Goal: Task Accomplishment & Management: Use online tool/utility

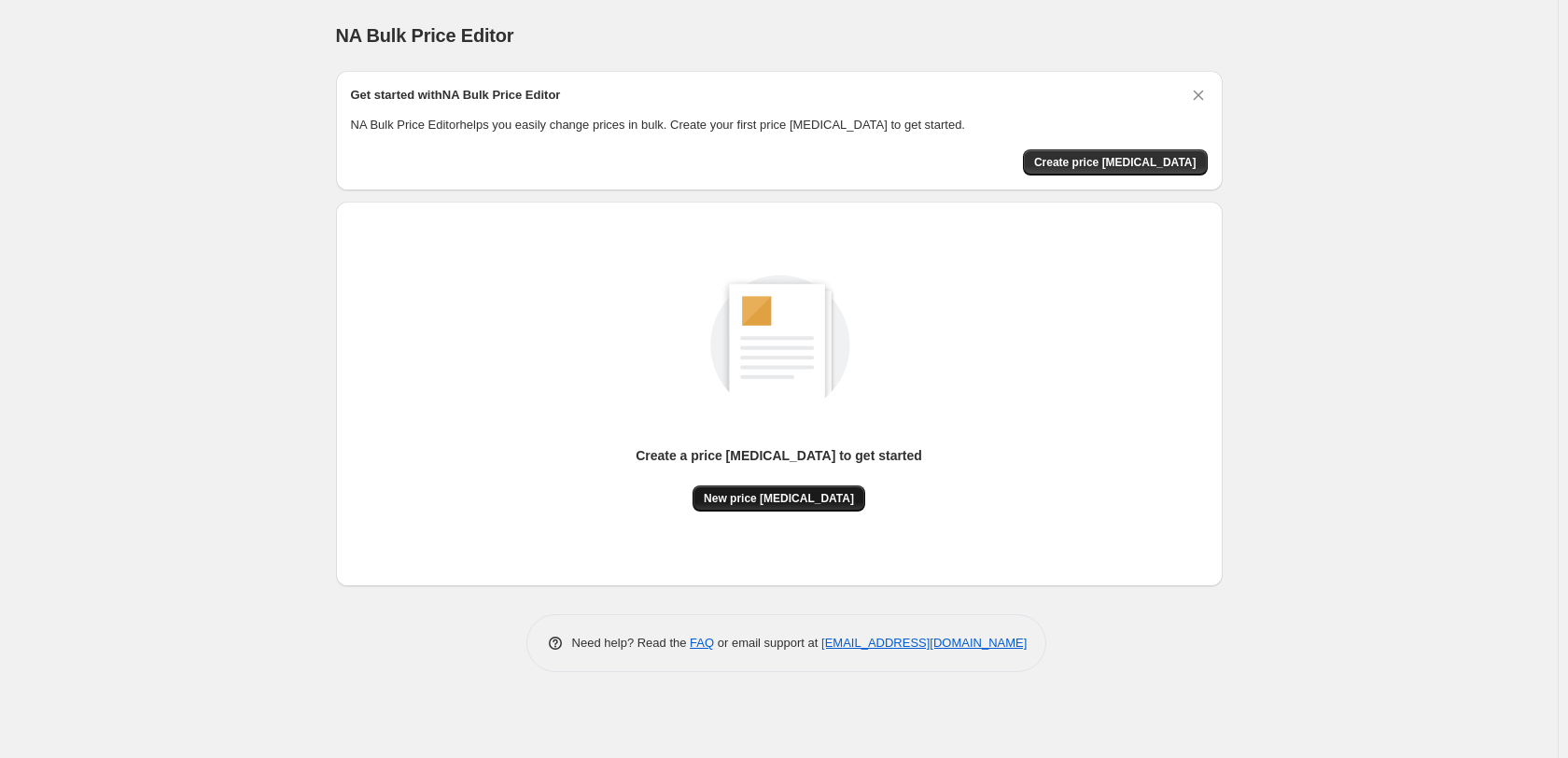
click at [786, 493] on span "New price [MEDICAL_DATA]" at bounding box center [778, 499] width 150 height 15
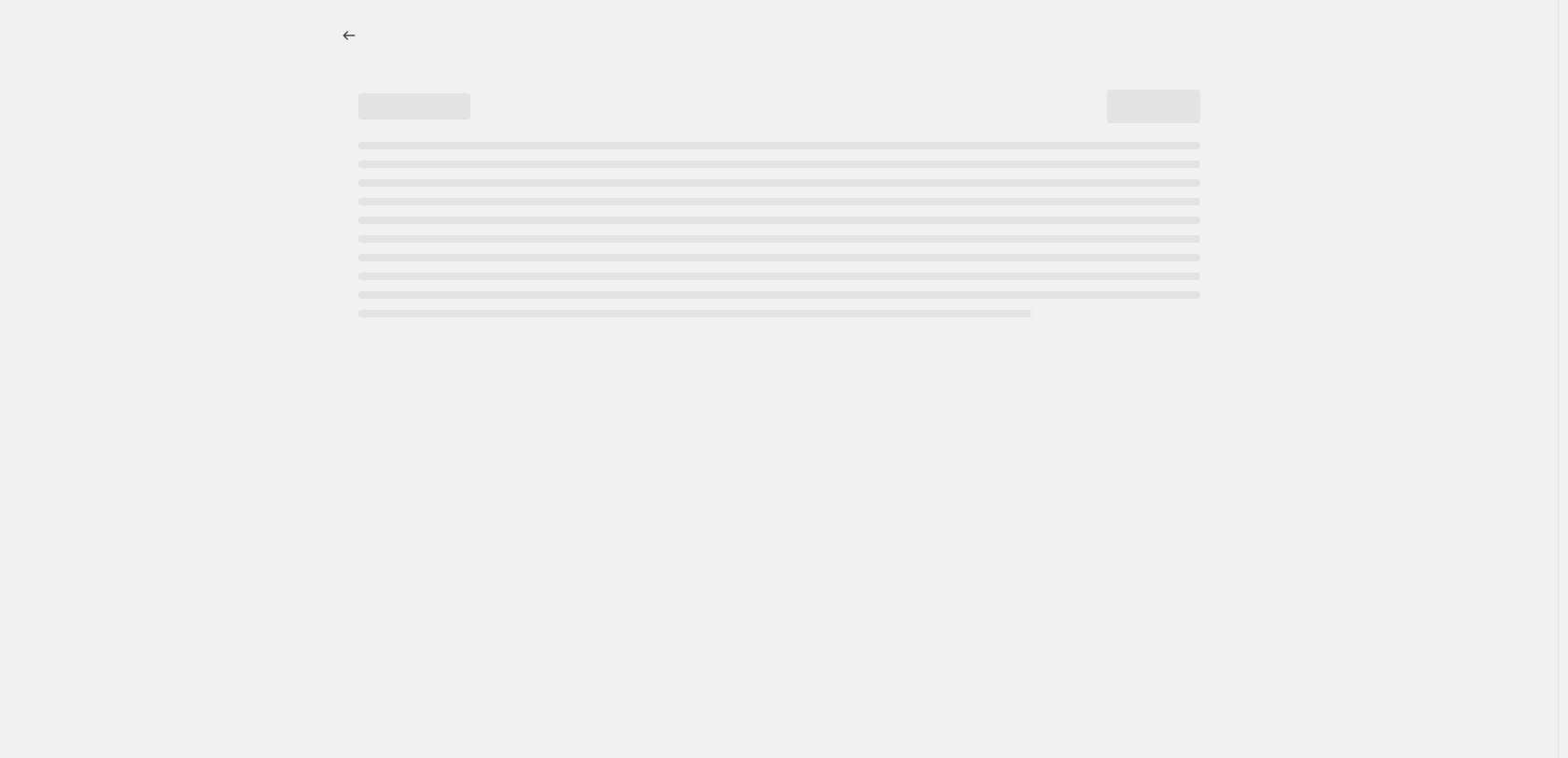
select select "percentage"
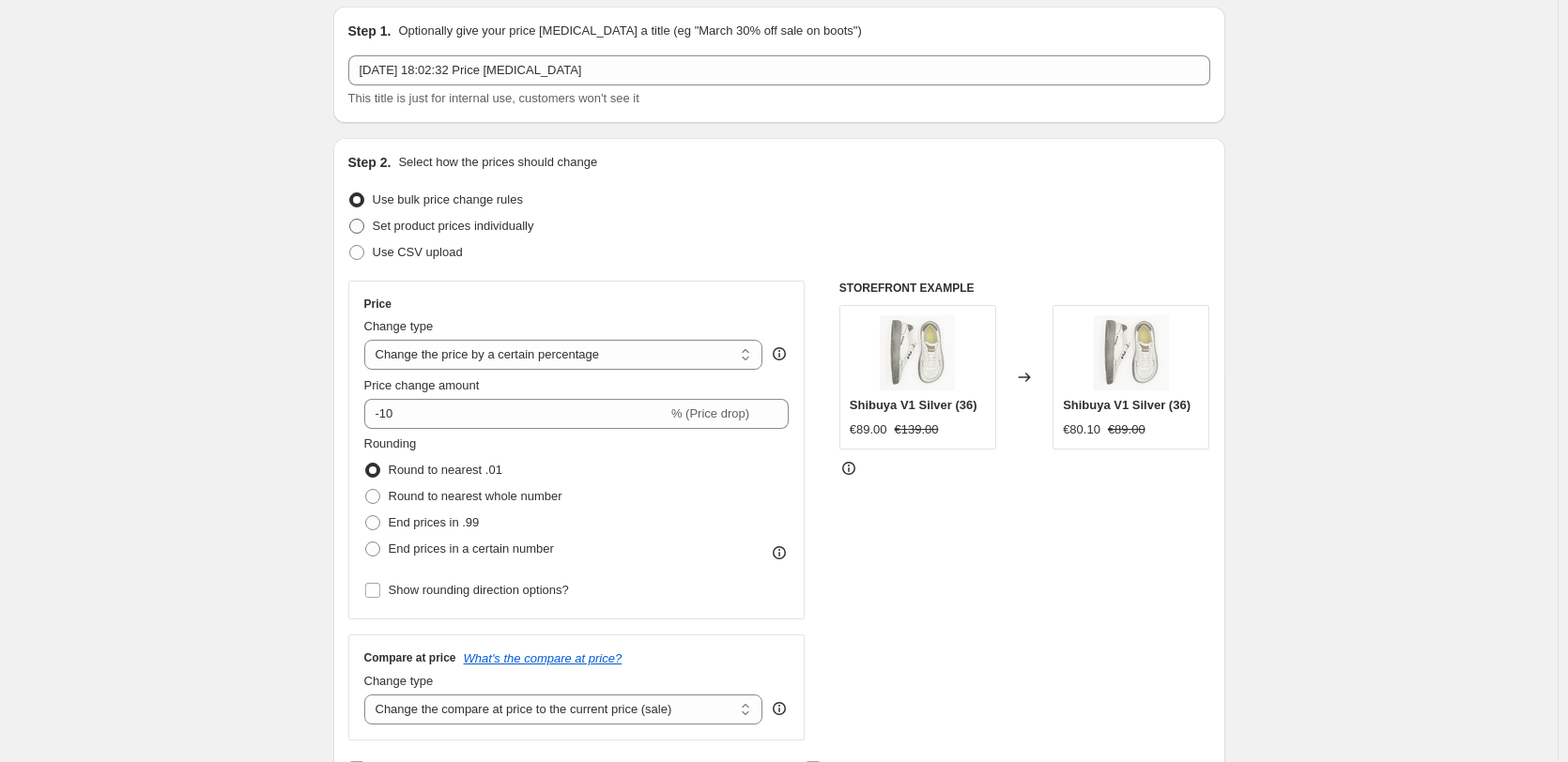
scroll to position [94, 0]
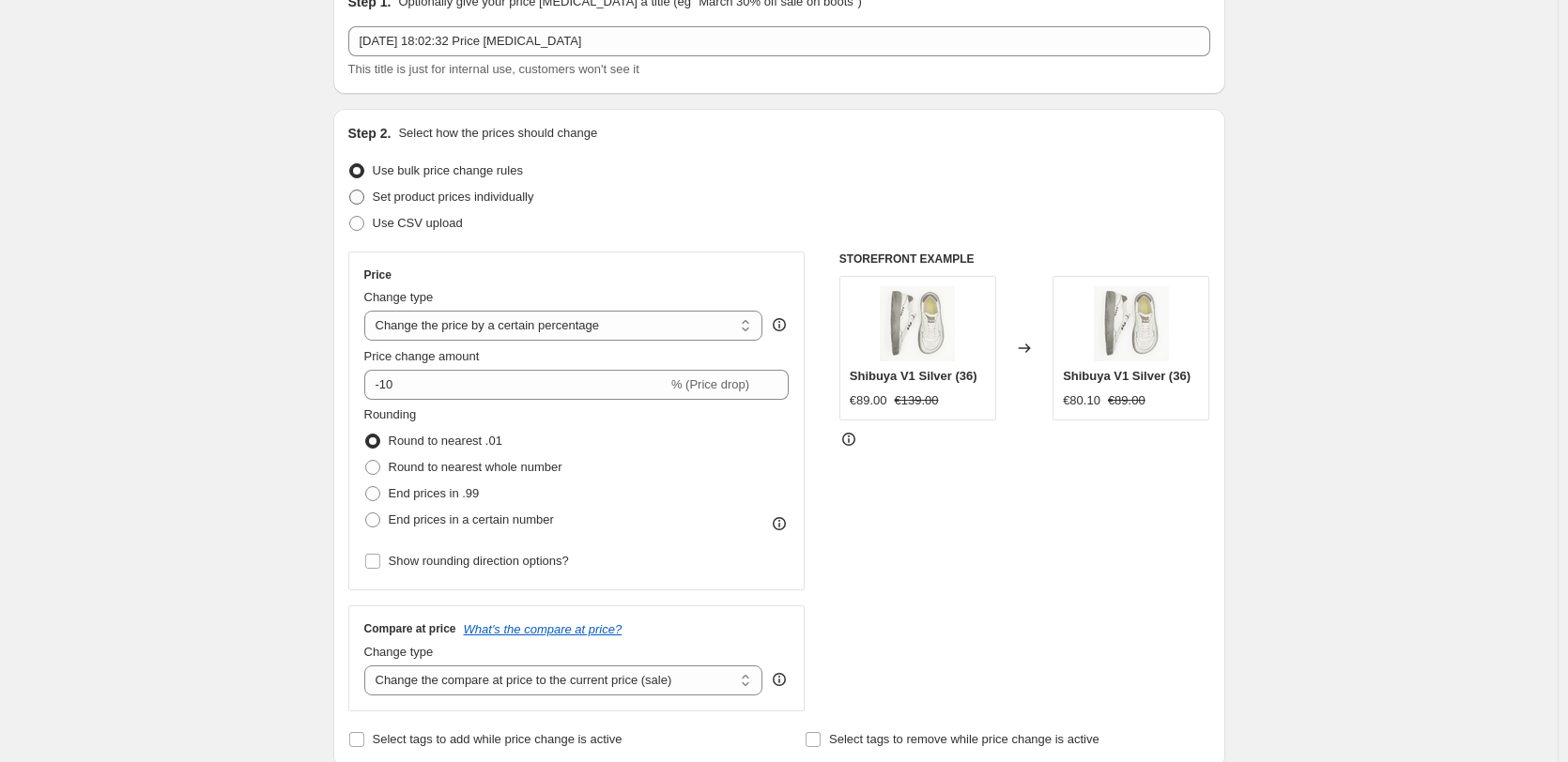
click at [362, 193] on span at bounding box center [356, 198] width 15 height 15
click at [350, 191] on input "Set product prices individually" at bounding box center [349, 190] width 1 height 1
radio input "true"
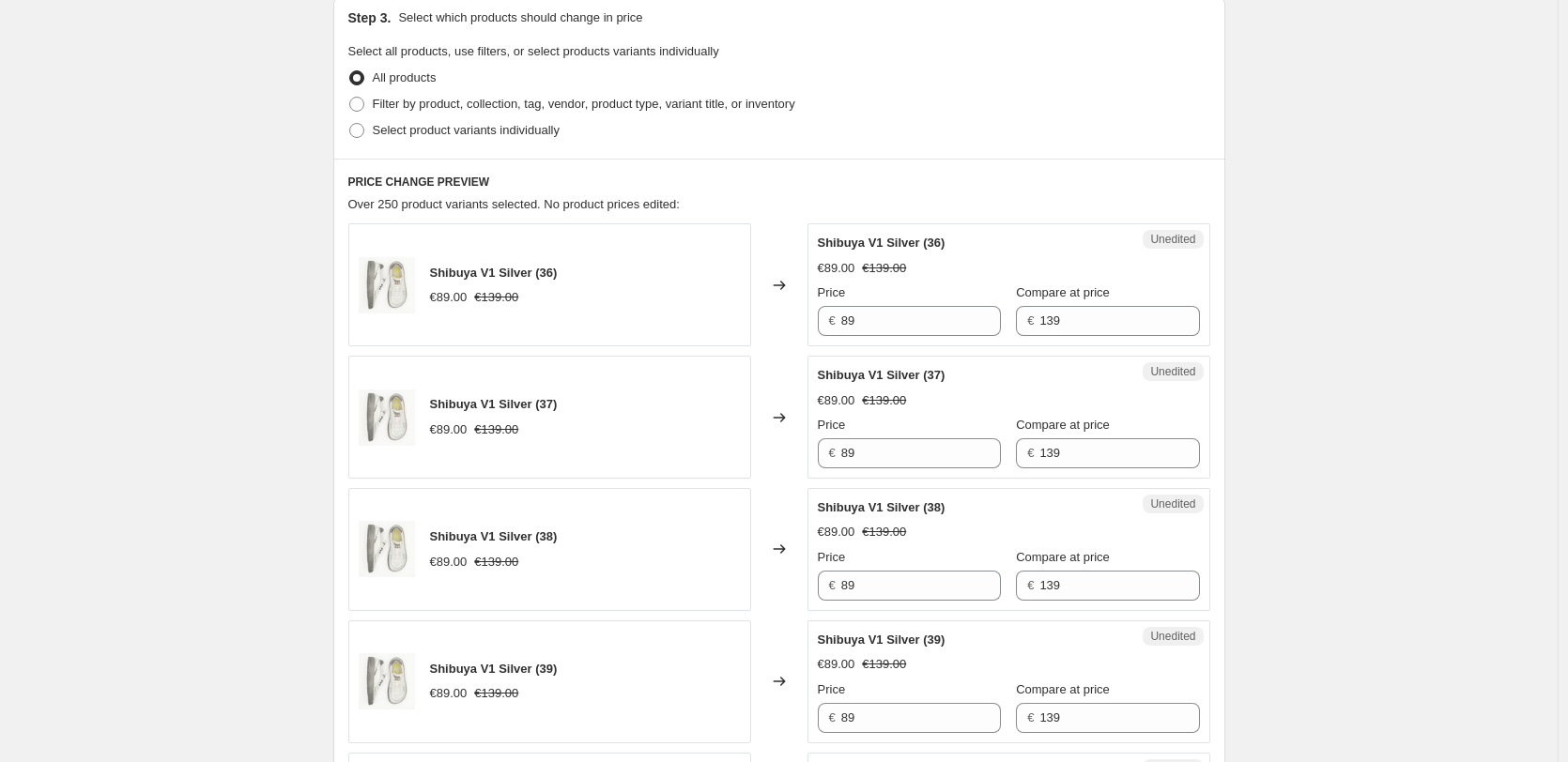
scroll to position [375, 0]
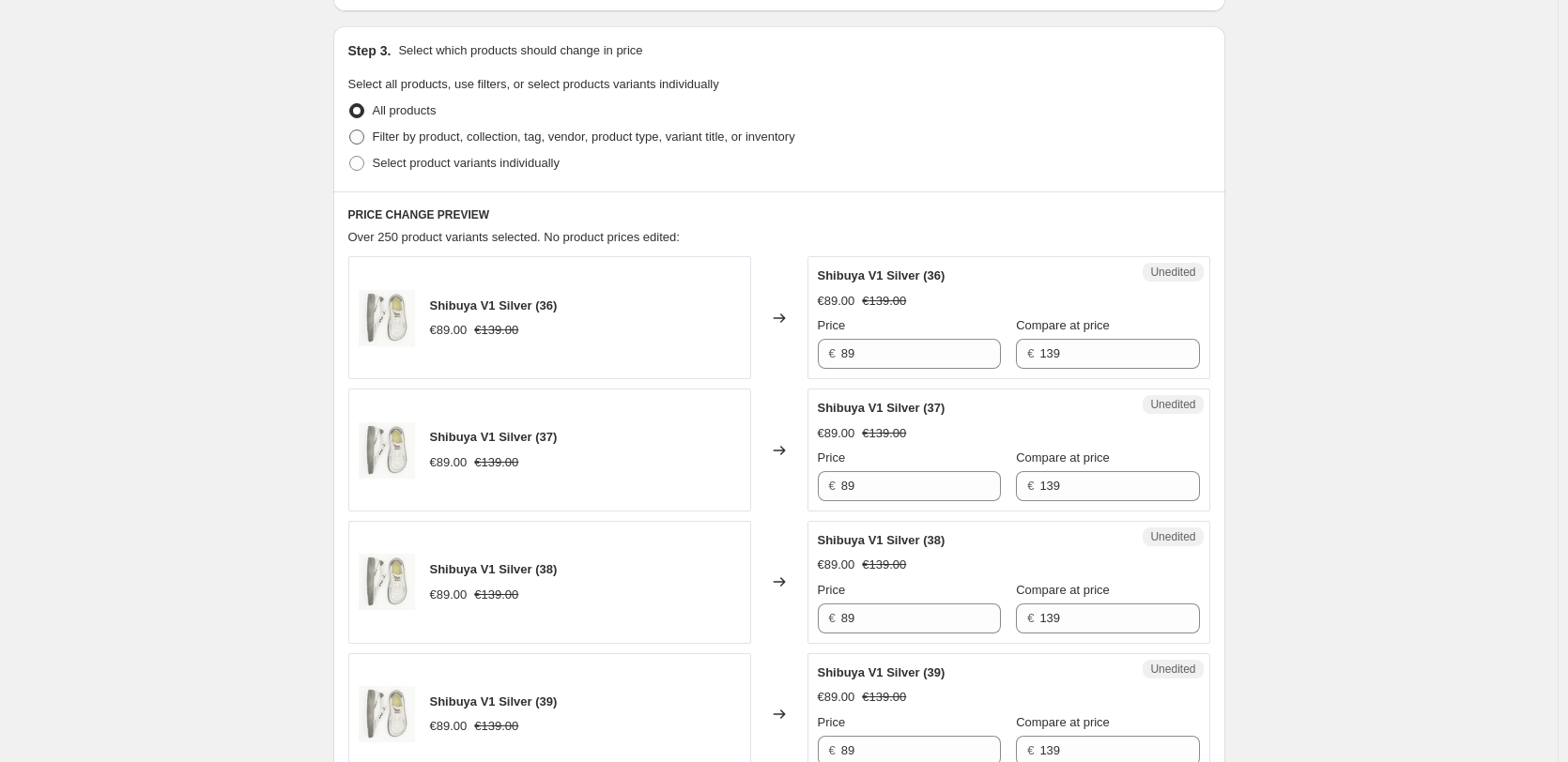
click at [381, 136] on span "Filter by product, collection, tag, vendor, product type, variant title, or inv…" at bounding box center [583, 136] width 423 height 14
click at [350, 130] on input "Filter by product, collection, tag, vendor, product type, variant title, or inv…" at bounding box center [349, 129] width 1 height 1
radio input "true"
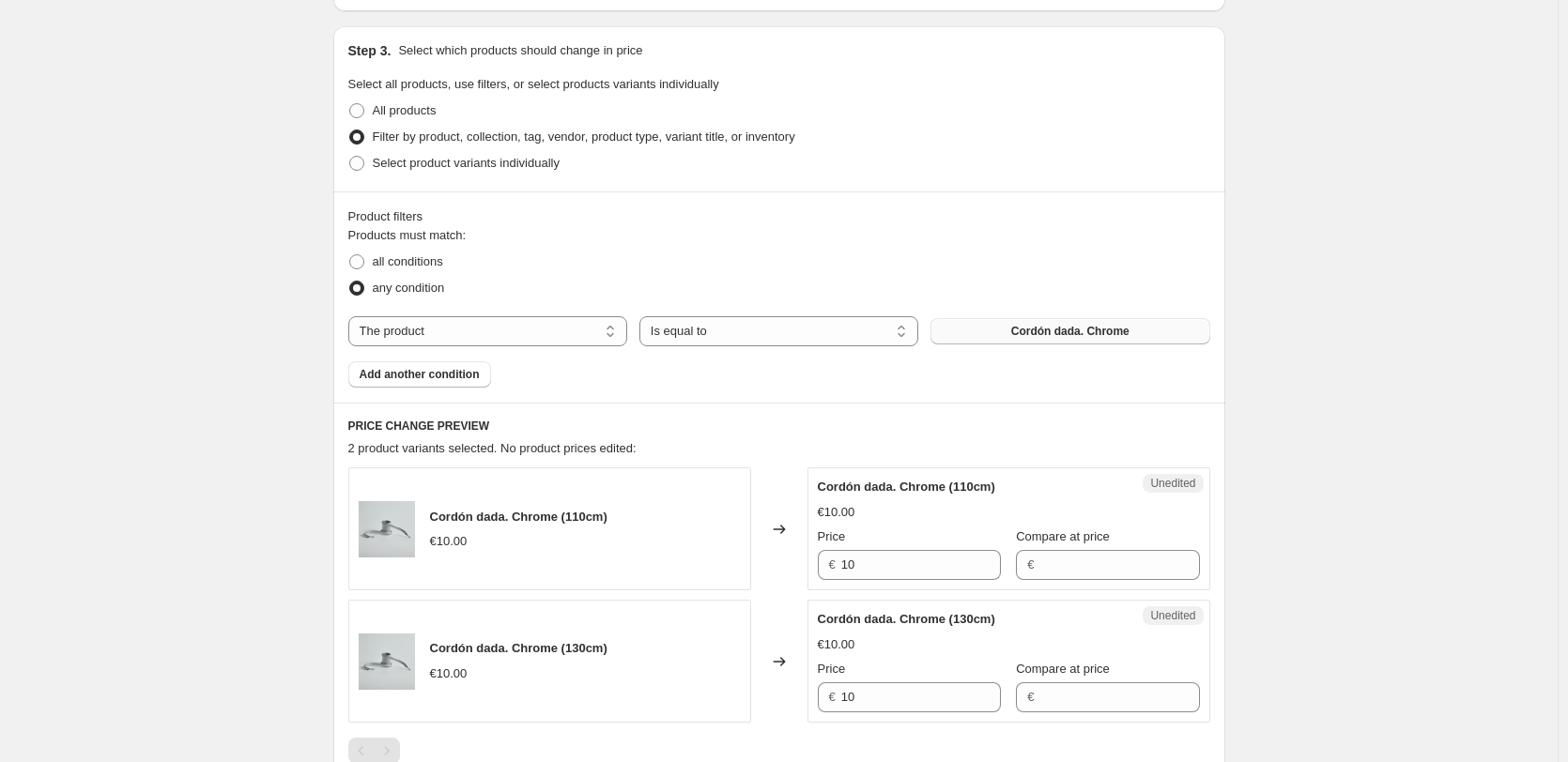
click at [1016, 336] on button "Cordón dada. Chrome" at bounding box center [1069, 332] width 278 height 27
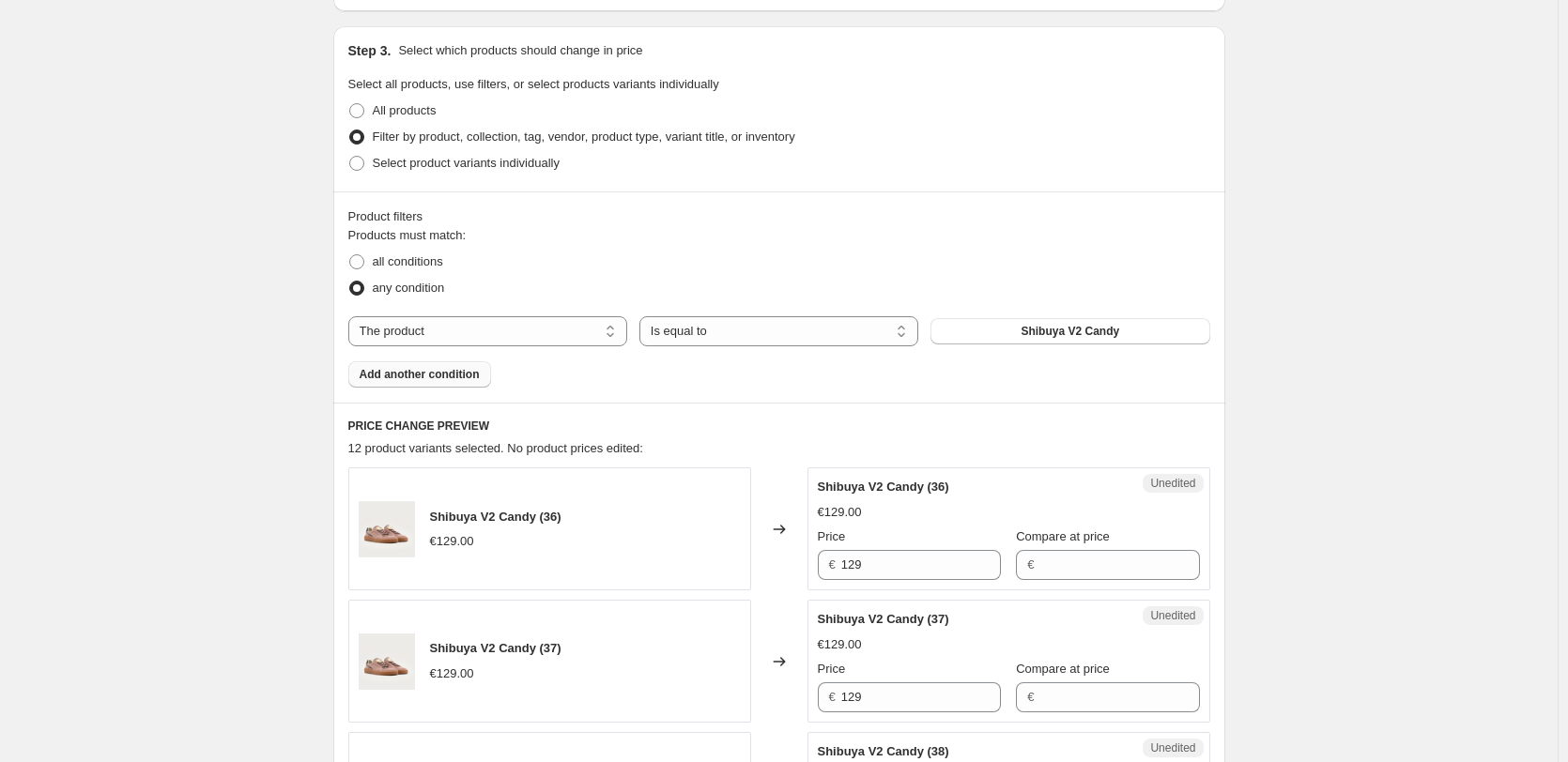
click at [434, 369] on span "Add another condition" at bounding box center [419, 374] width 120 height 15
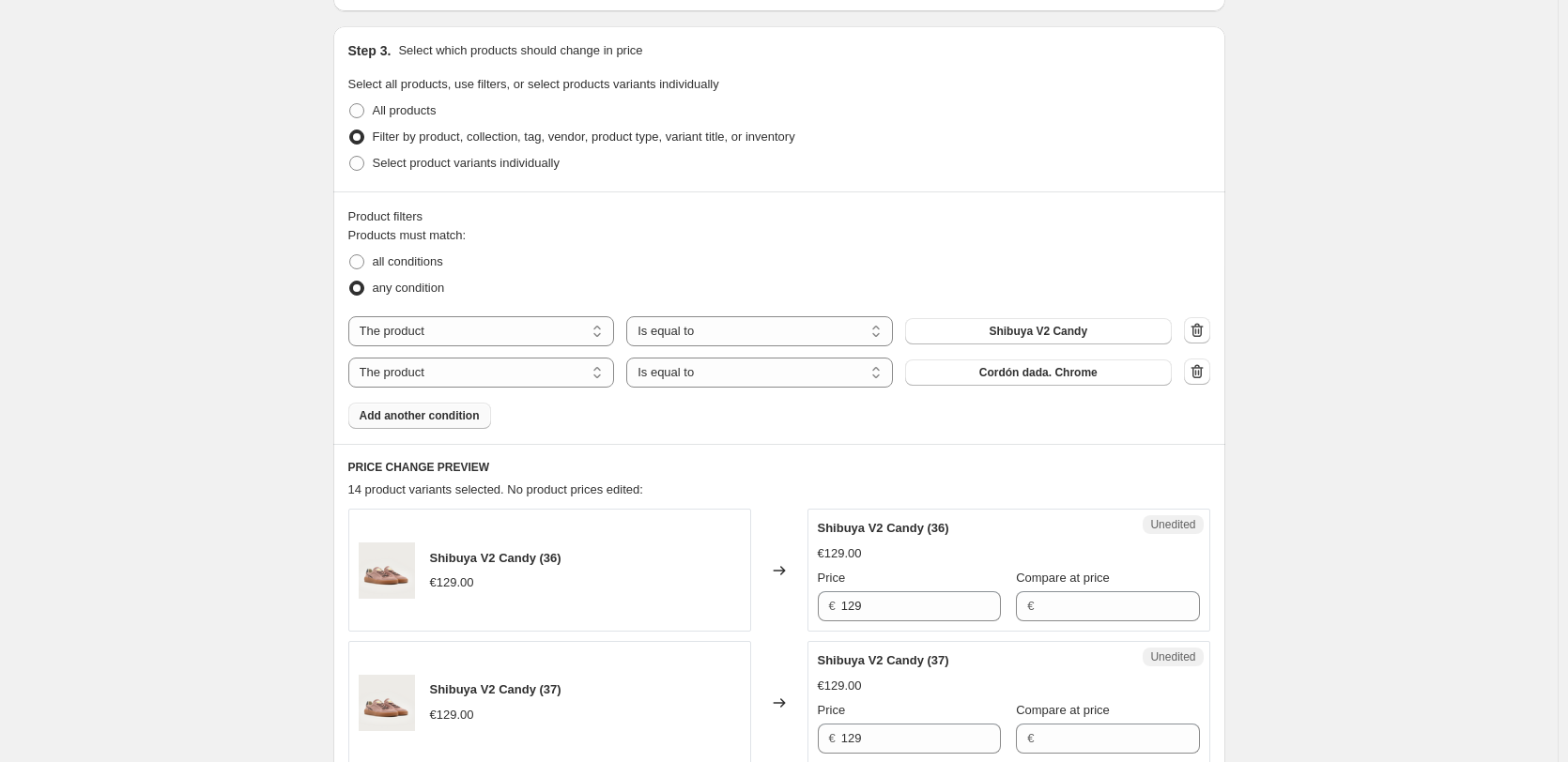
click at [428, 410] on span "Add another condition" at bounding box center [419, 416] width 120 height 15
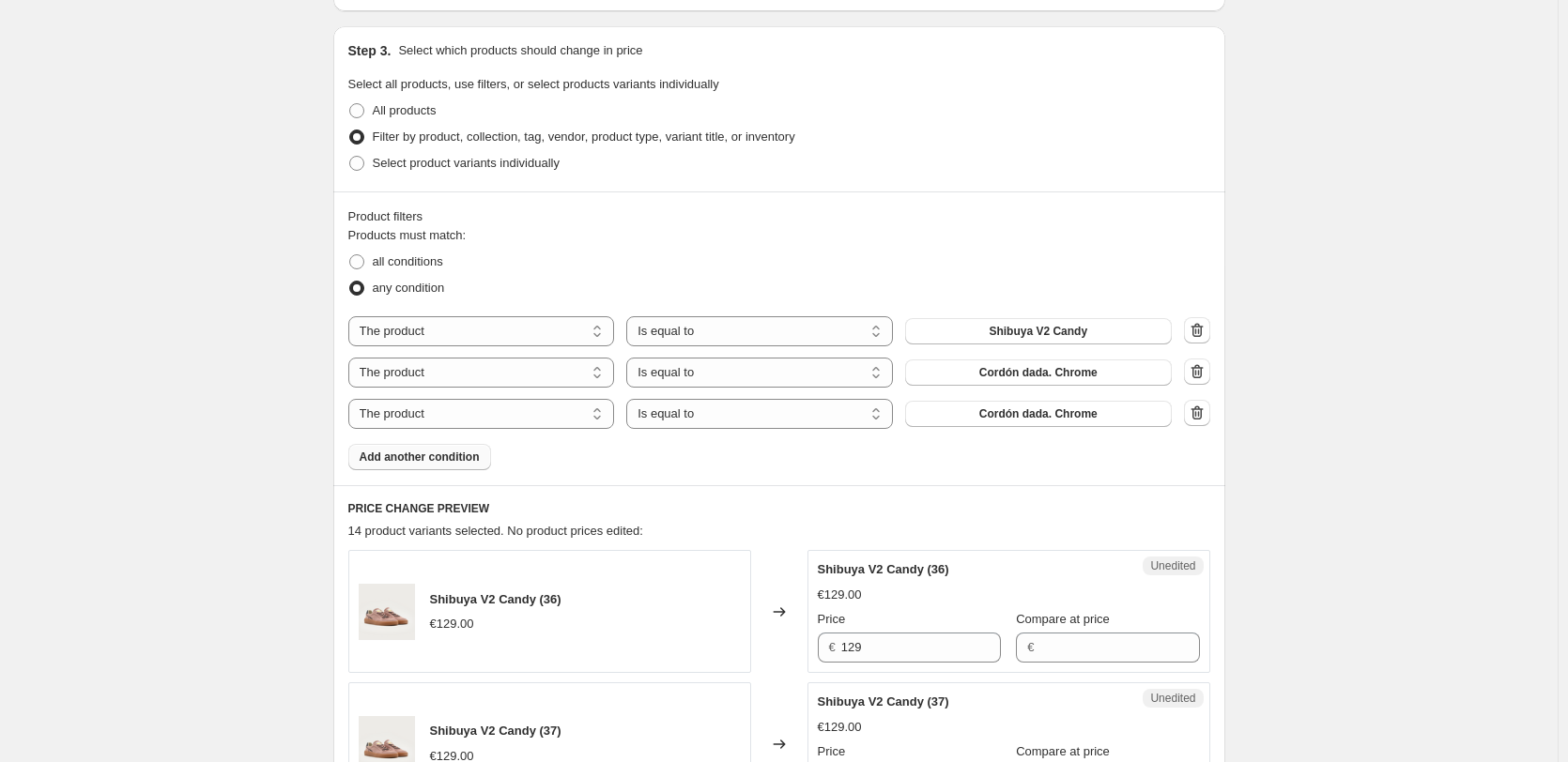
click at [422, 472] on div "Product filters Products must match: all conditions any condition The product T…" at bounding box center [779, 338] width 891 height 294
click at [432, 462] on span "Add another condition" at bounding box center [419, 457] width 120 height 15
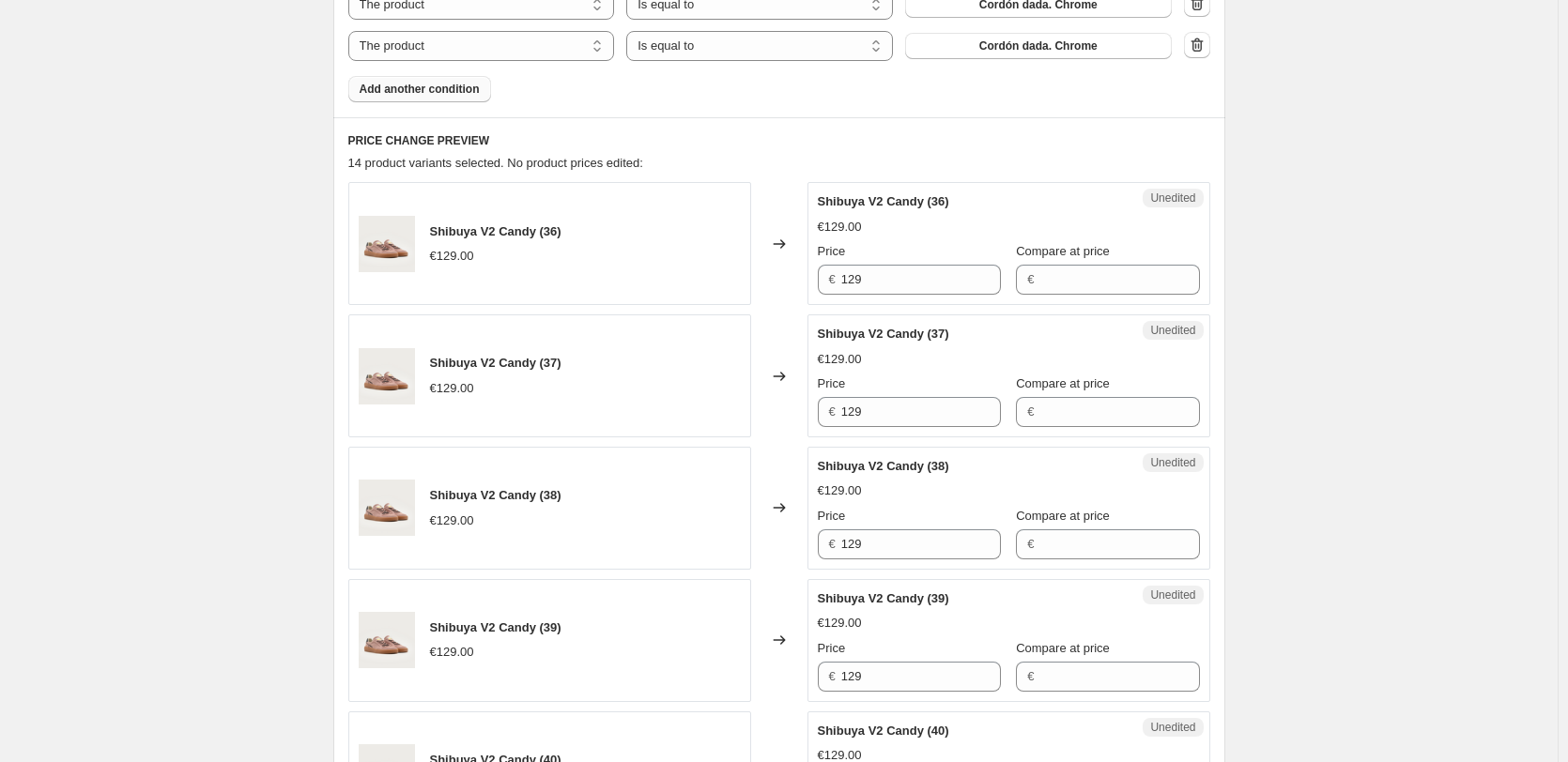
scroll to position [939, 0]
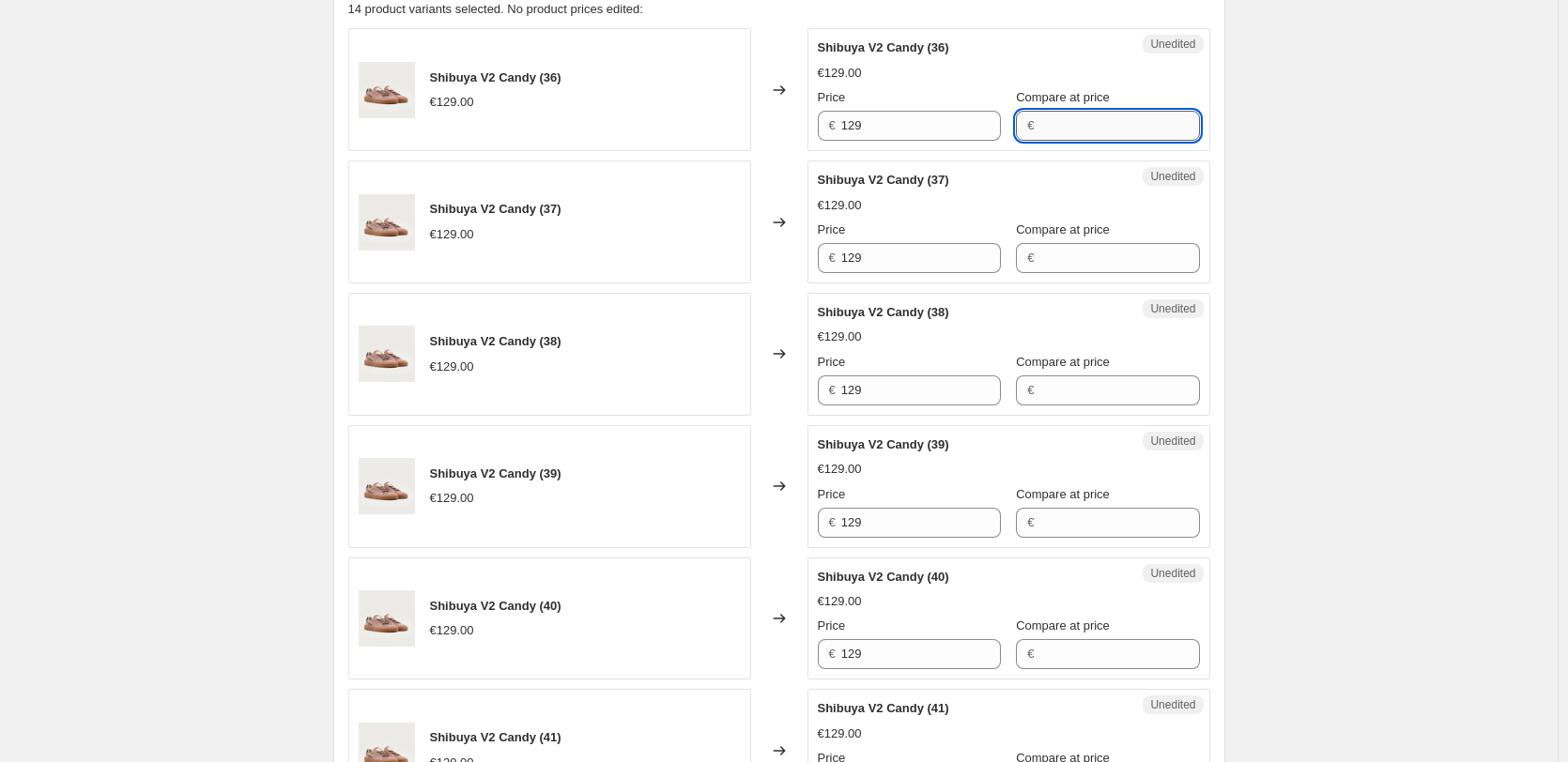
click at [1042, 120] on input "Compare at price" at bounding box center [1119, 126] width 160 height 30
click at [1360, 144] on div "Create new price [MEDICAL_DATA]. This page is ready Create new price [MEDICAL_D…" at bounding box center [778, 638] width 1558 height 3154
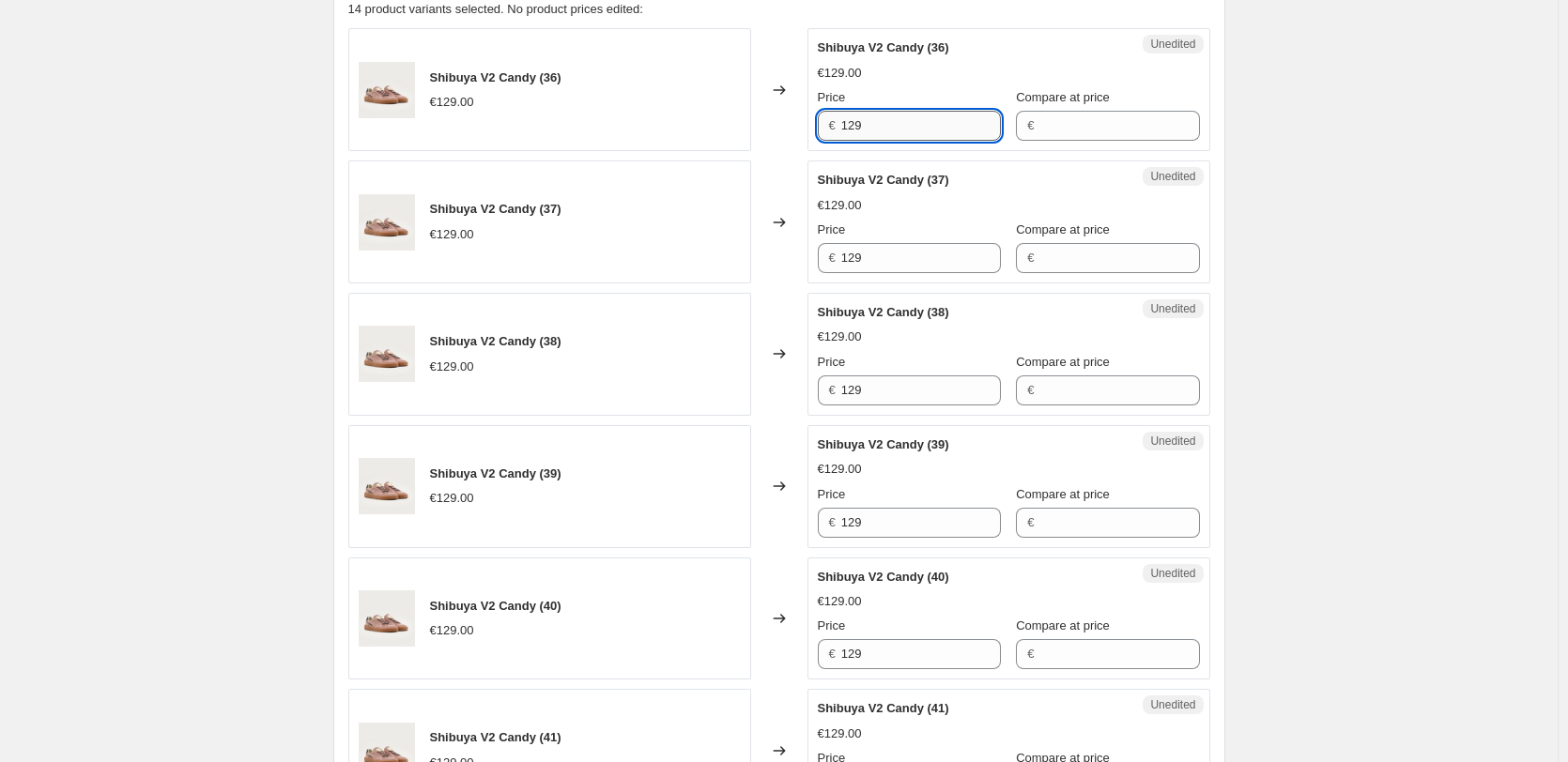
click at [881, 139] on input "129" at bounding box center [921, 126] width 160 height 30
click at [1342, 238] on div "Create new price [MEDICAL_DATA]. This page is ready Create new price [MEDICAL_D…" at bounding box center [778, 638] width 1558 height 3154
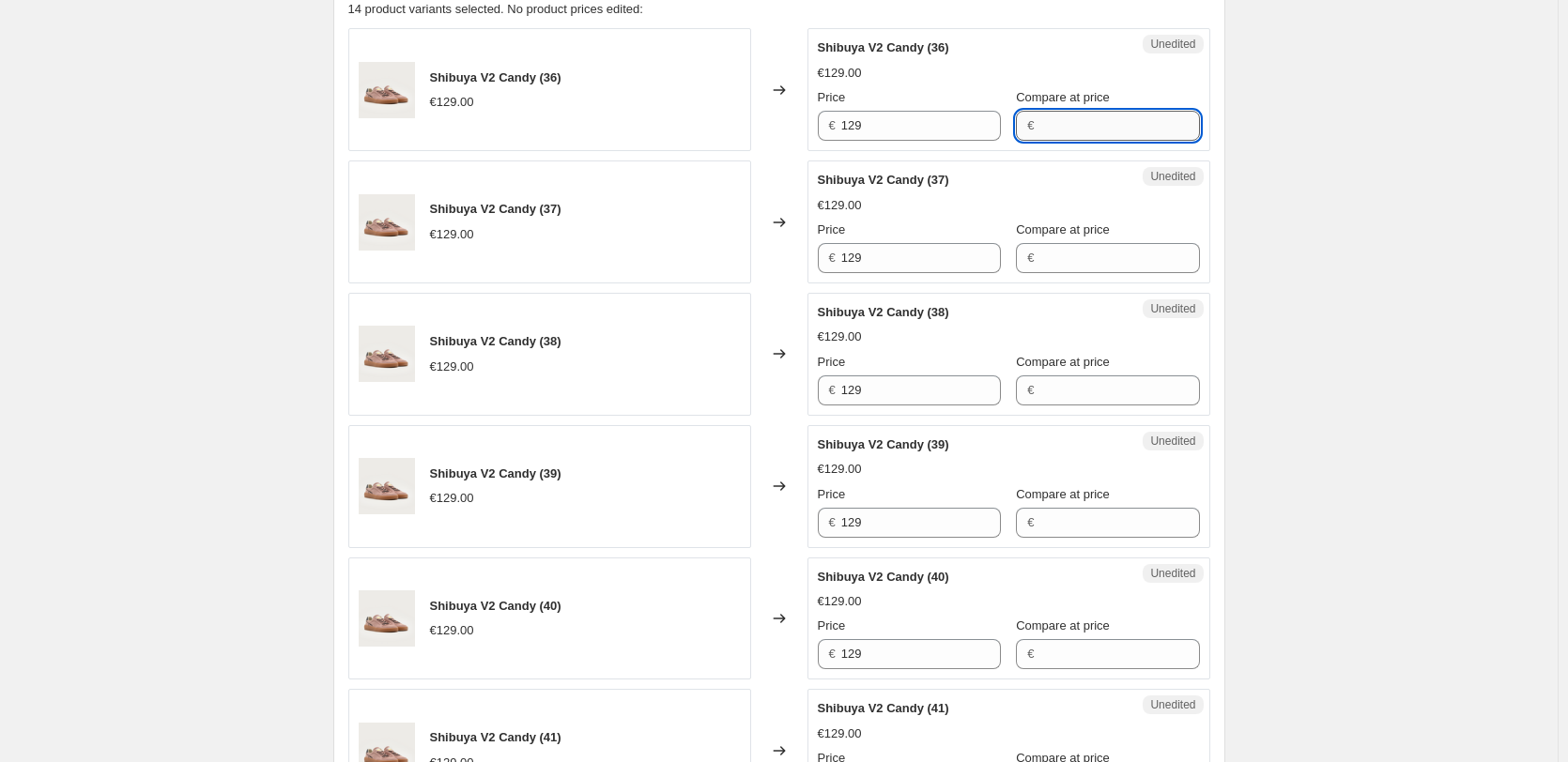
click at [1111, 137] on input "Compare at price" at bounding box center [1119, 126] width 160 height 30
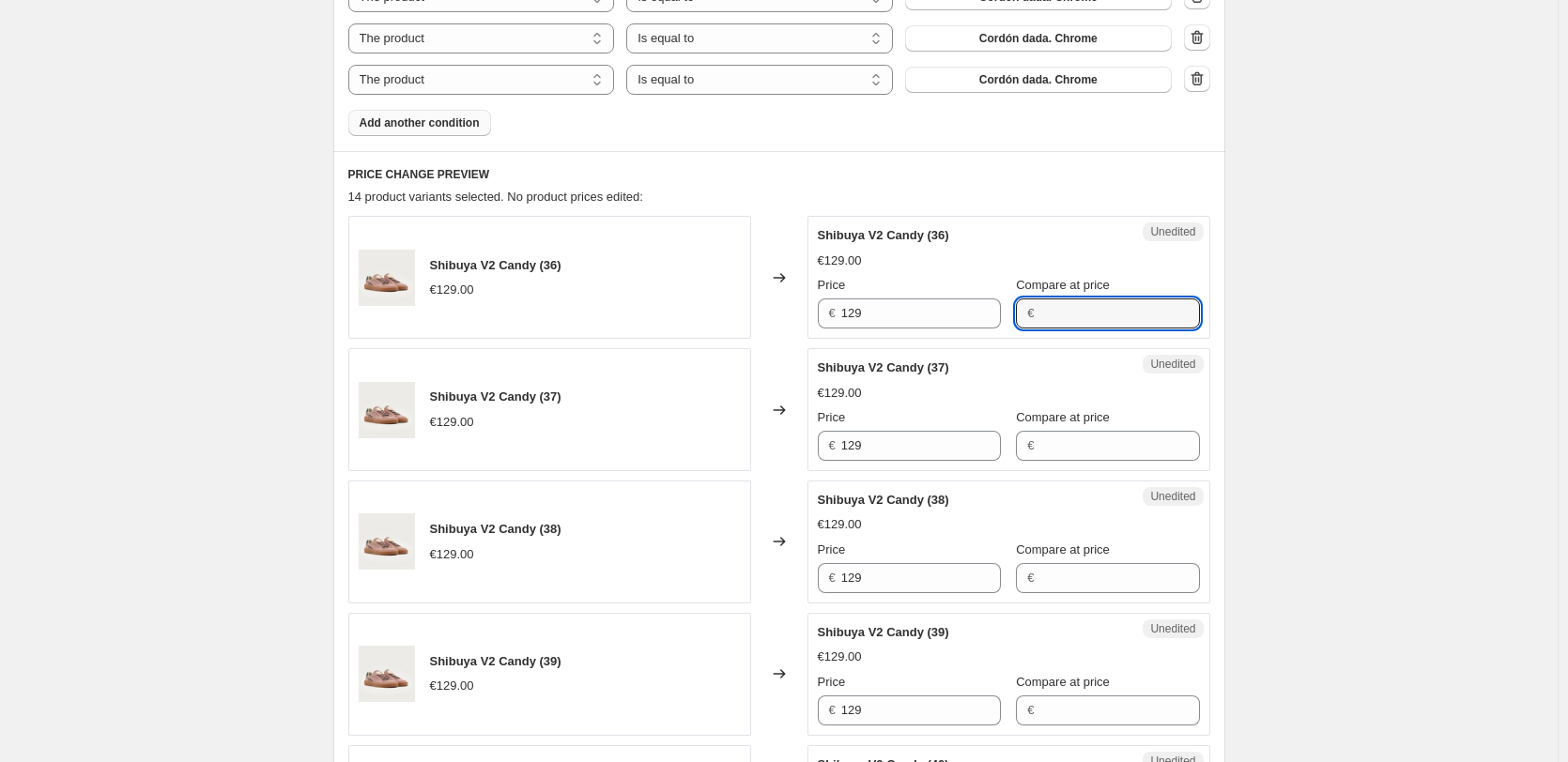
scroll to position [657, 0]
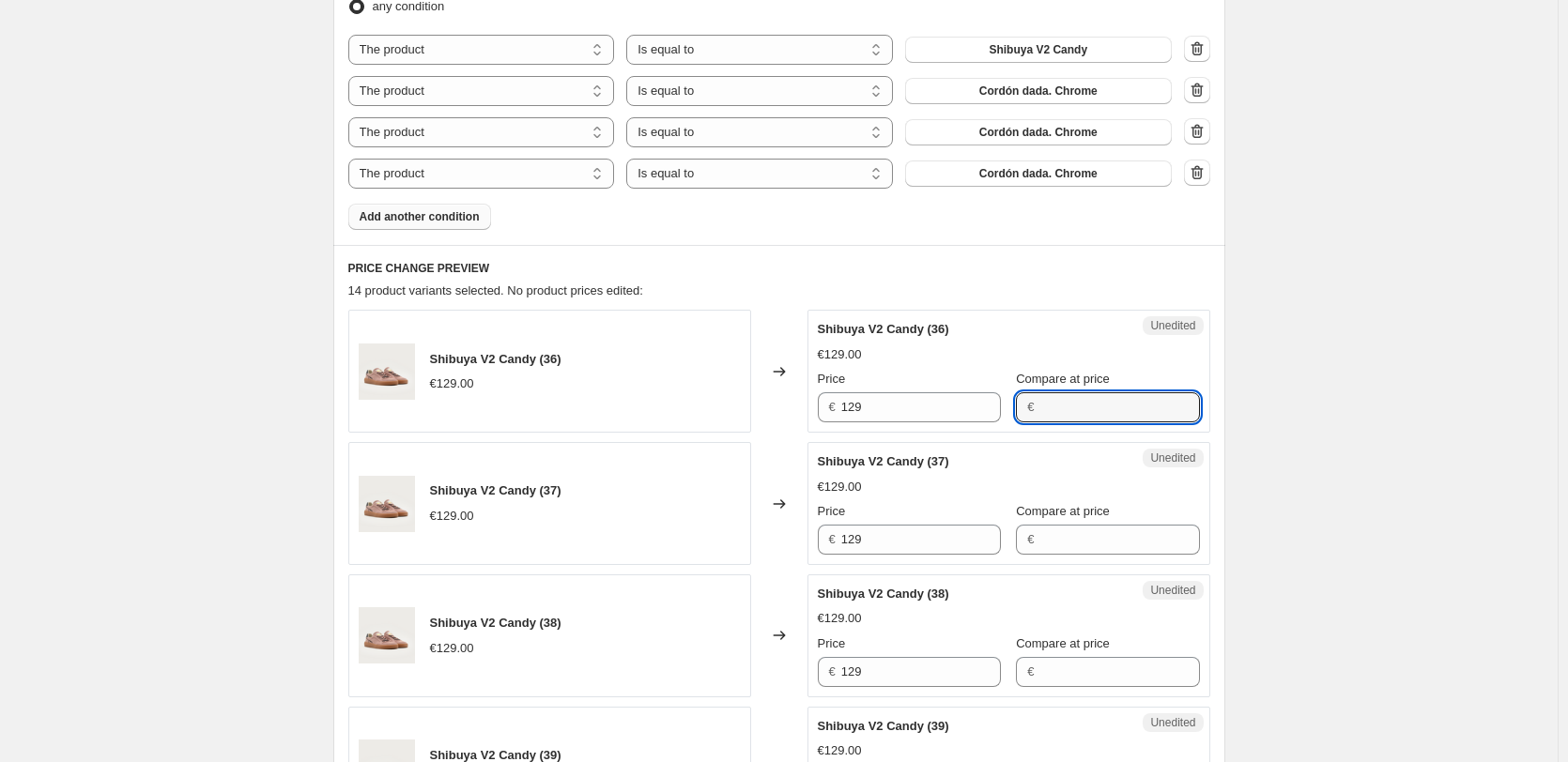
drag, startPoint x: 1041, startPoint y: 400, endPoint x: 1069, endPoint y: 568, distance: 170.3
click at [1042, 400] on input "Compare at price" at bounding box center [1119, 408] width 160 height 30
paste input "115,00 €"
type input "115,00 €"
click at [1083, 552] on input "Compare at price" at bounding box center [1119, 540] width 160 height 30
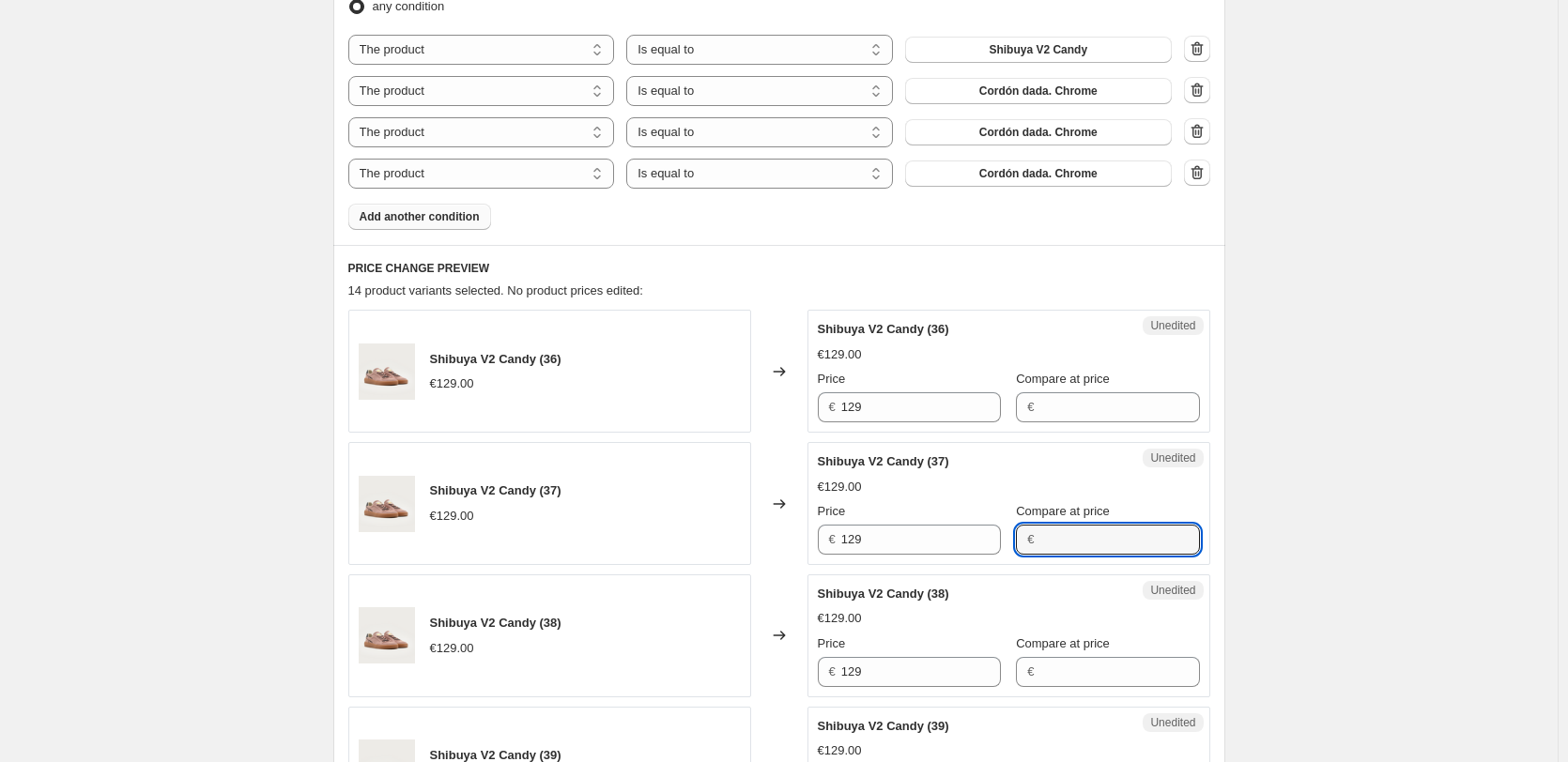
paste input "115,00 €"
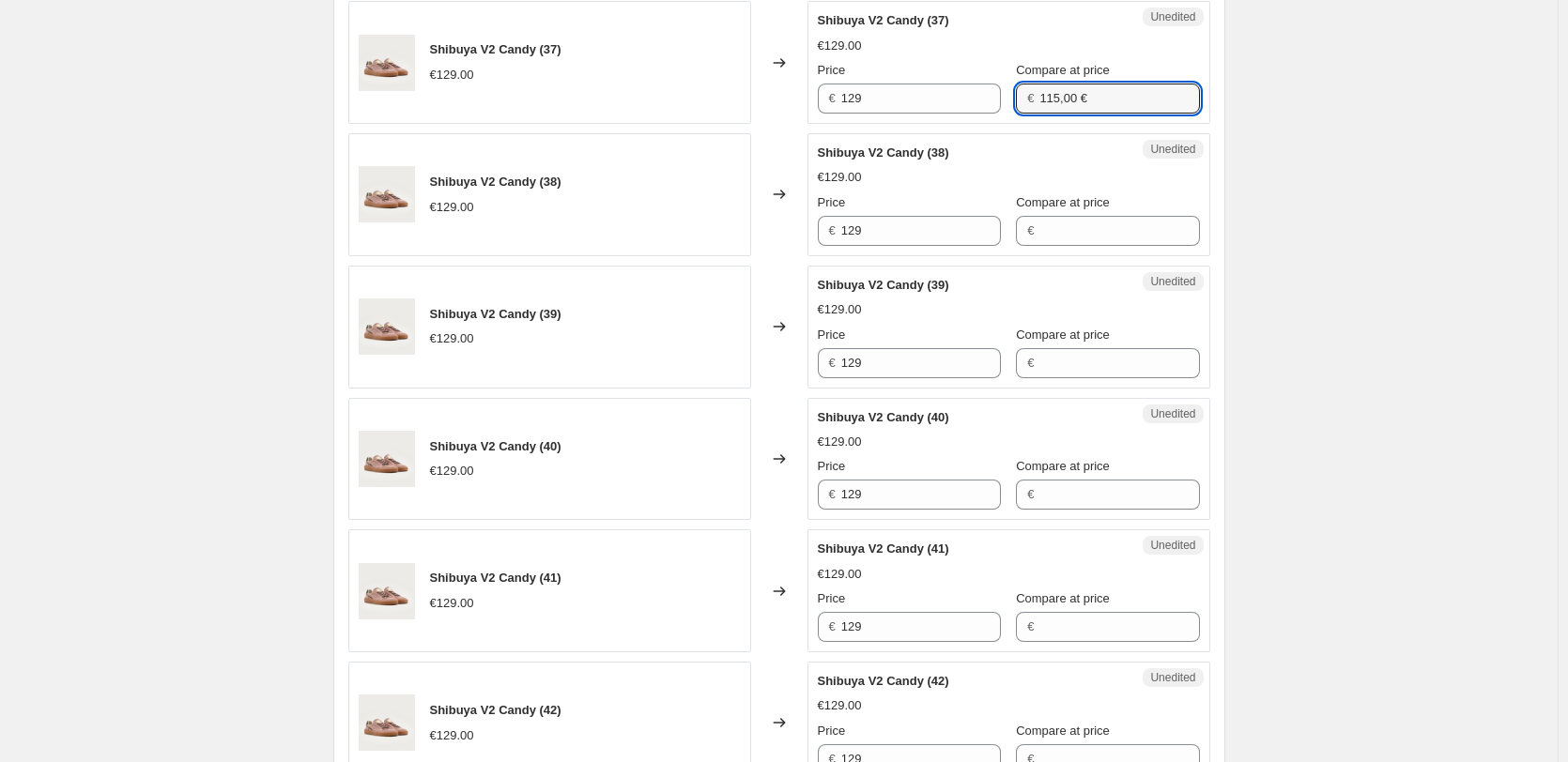
scroll to position [1126, 0]
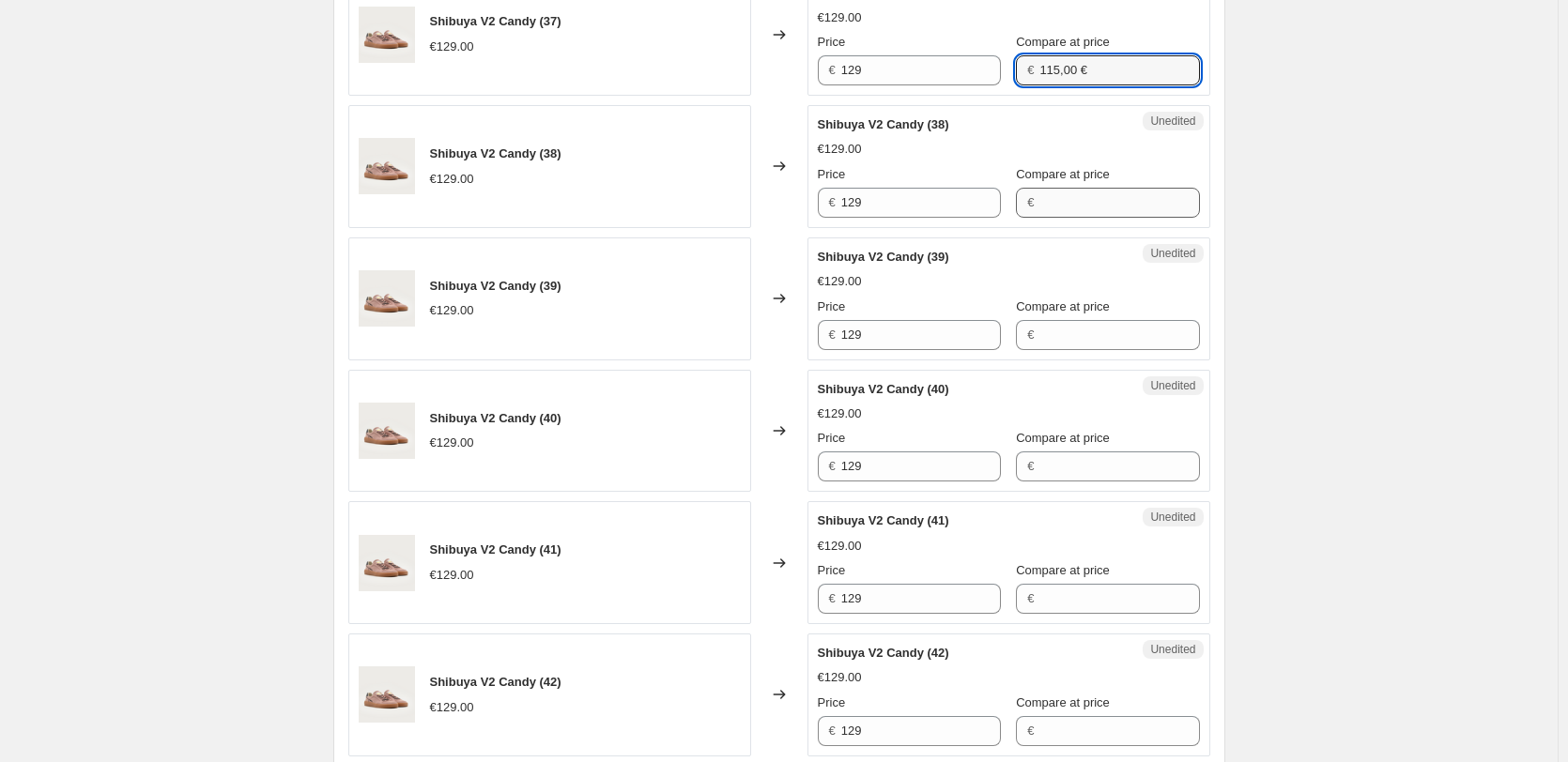
type input "115,00 €"
click at [1099, 206] on input "Compare at price" at bounding box center [1119, 203] width 160 height 30
paste input "115,00 €"
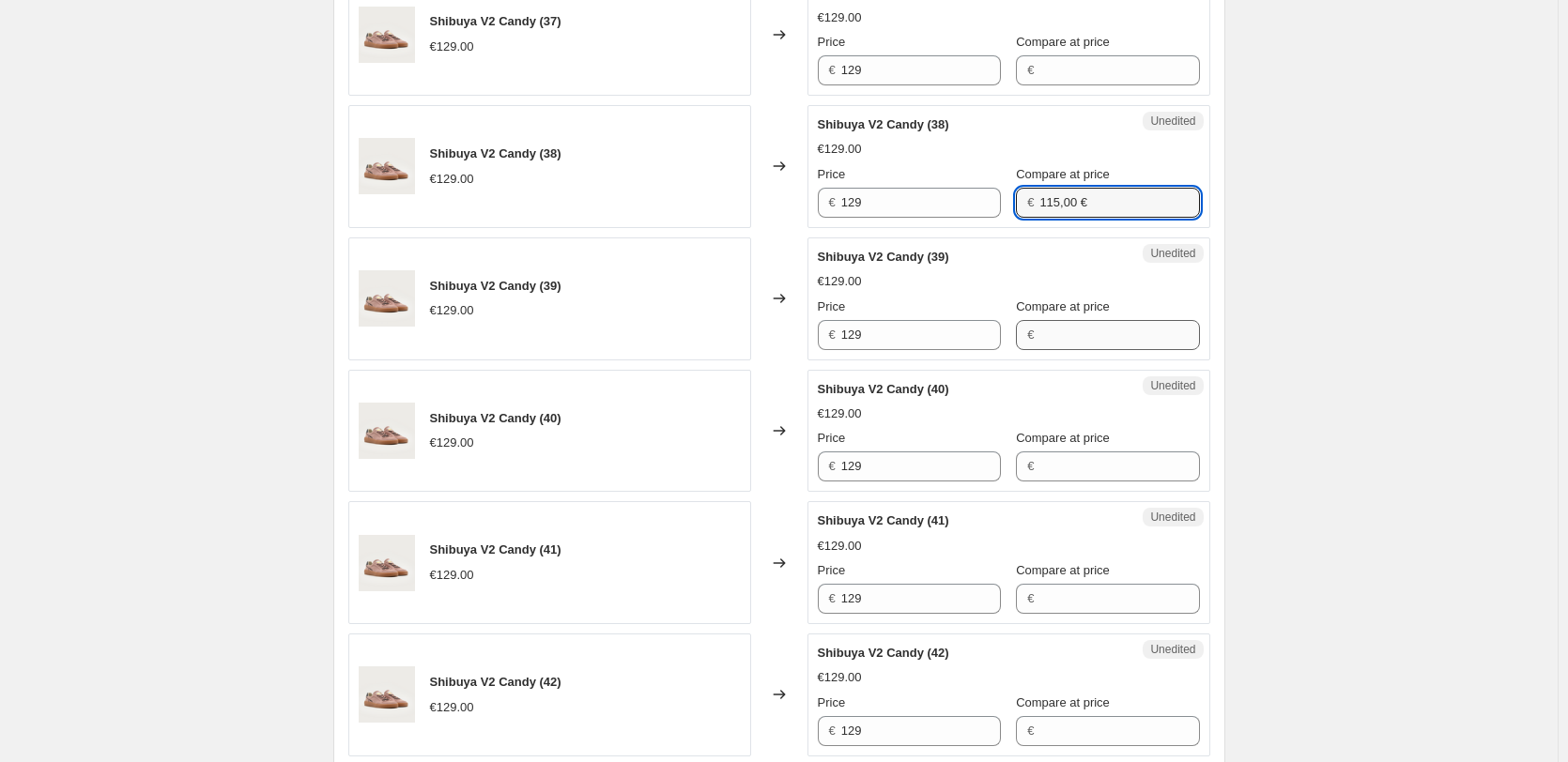
type input "115,00 €"
click at [1095, 328] on input "Compare at price" at bounding box center [1119, 335] width 160 height 30
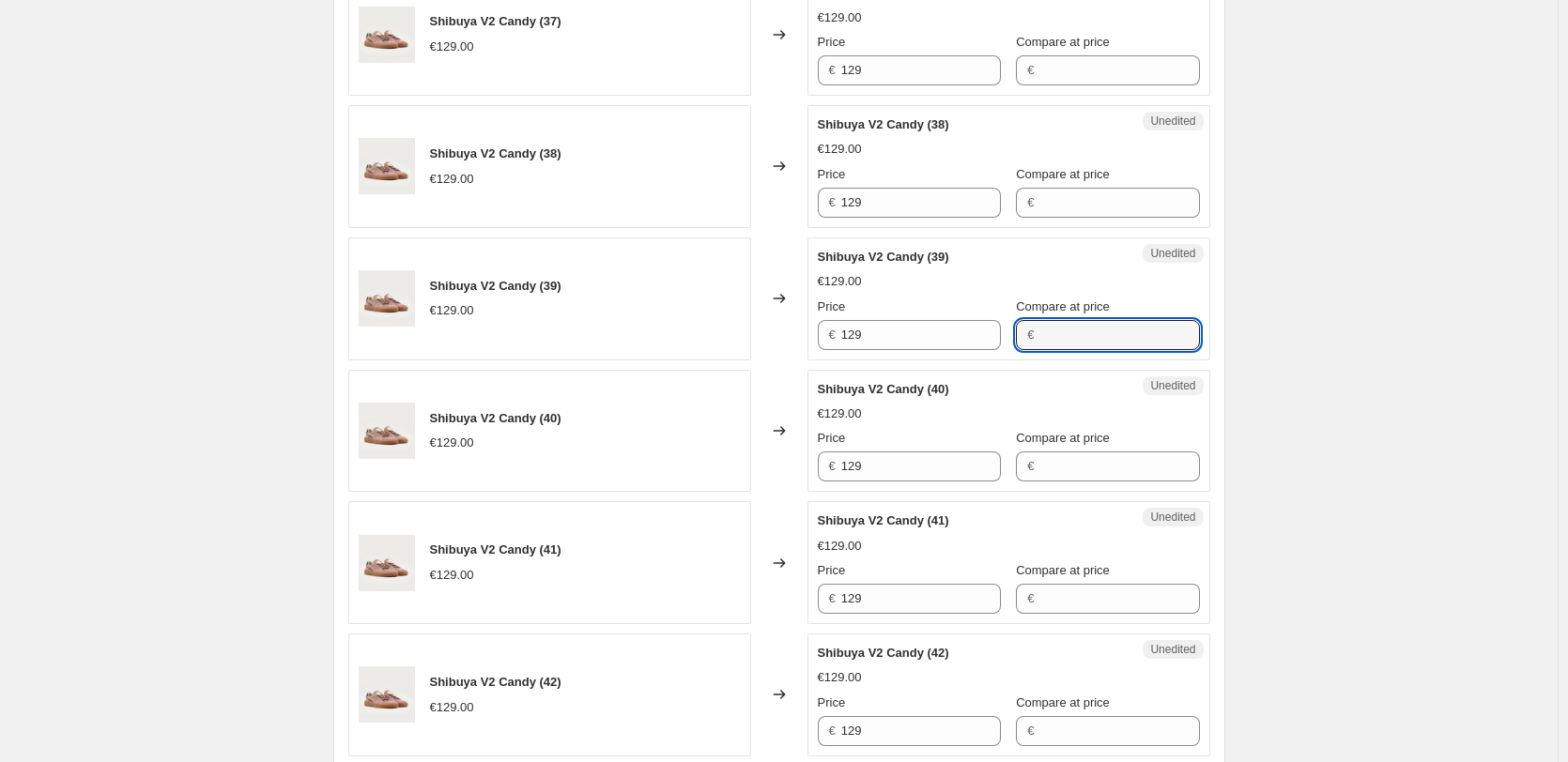
paste input "115,00 €"
type input "115,00 €"
click at [1090, 451] on input "Compare at price" at bounding box center [1119, 467] width 160 height 30
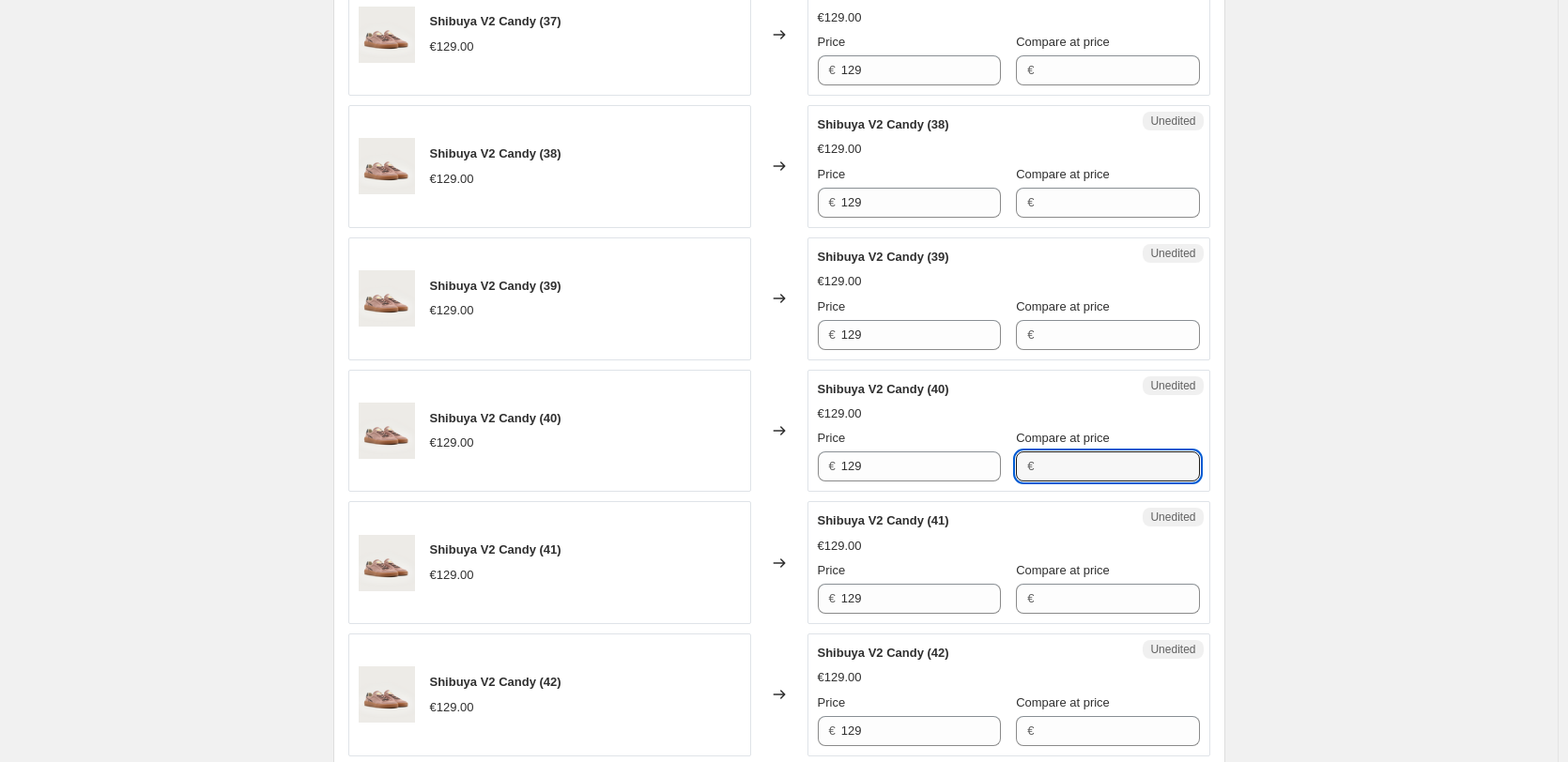
paste input "115,00 €"
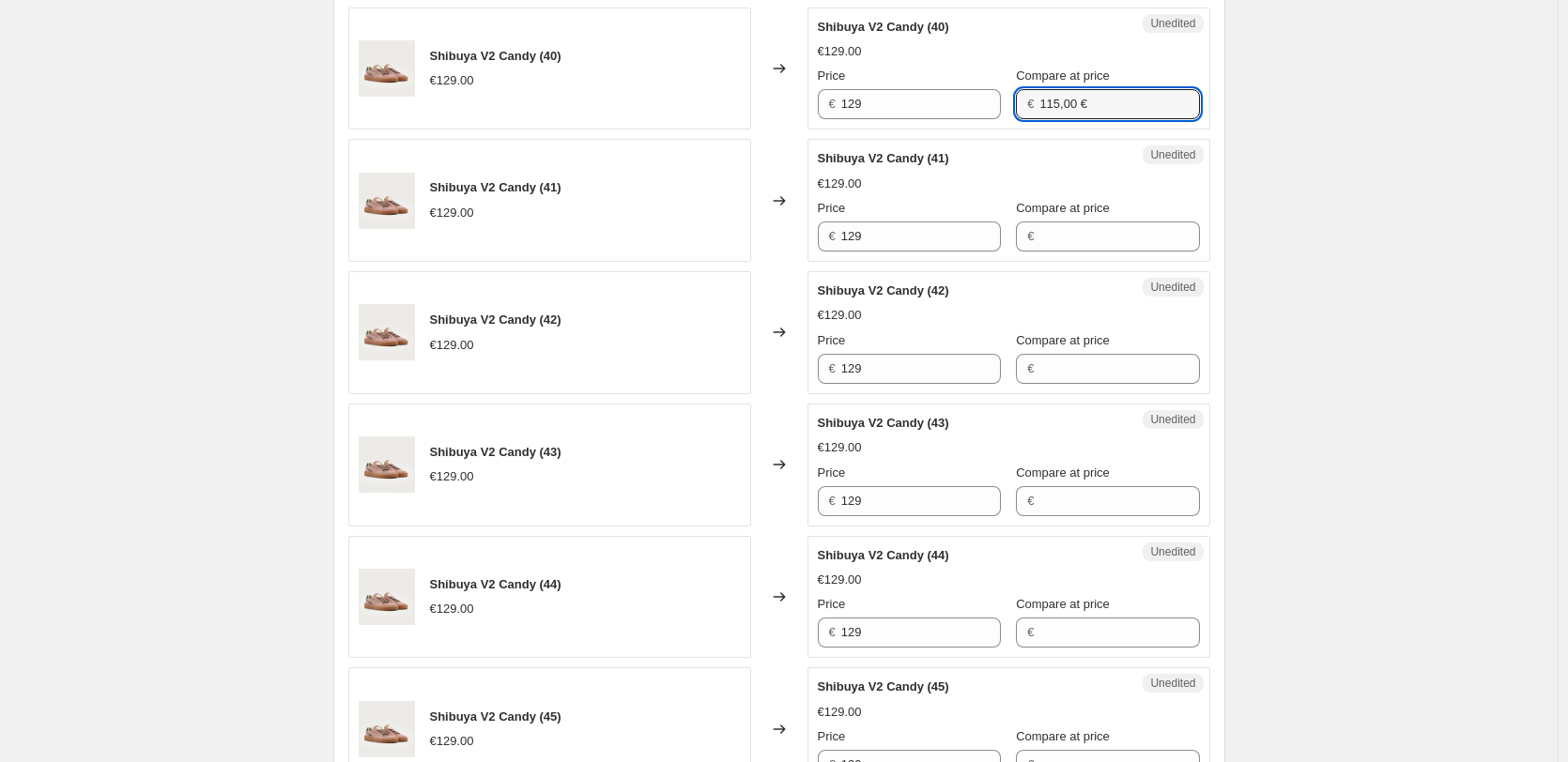
scroll to position [1502, 0]
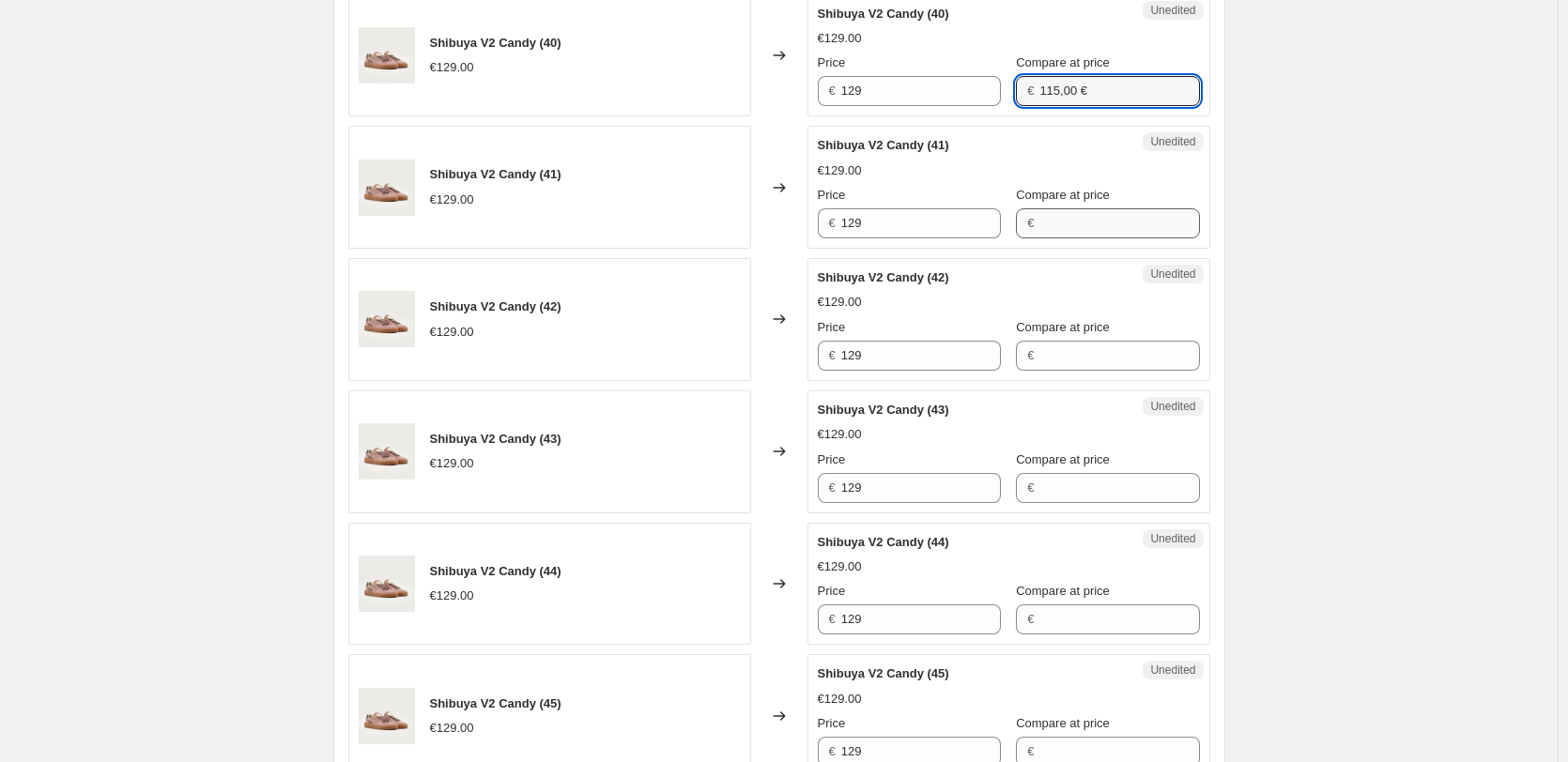
type input "115,00 €"
click at [1067, 222] on input "Compare at price" at bounding box center [1119, 223] width 160 height 30
paste input "115,00 €"
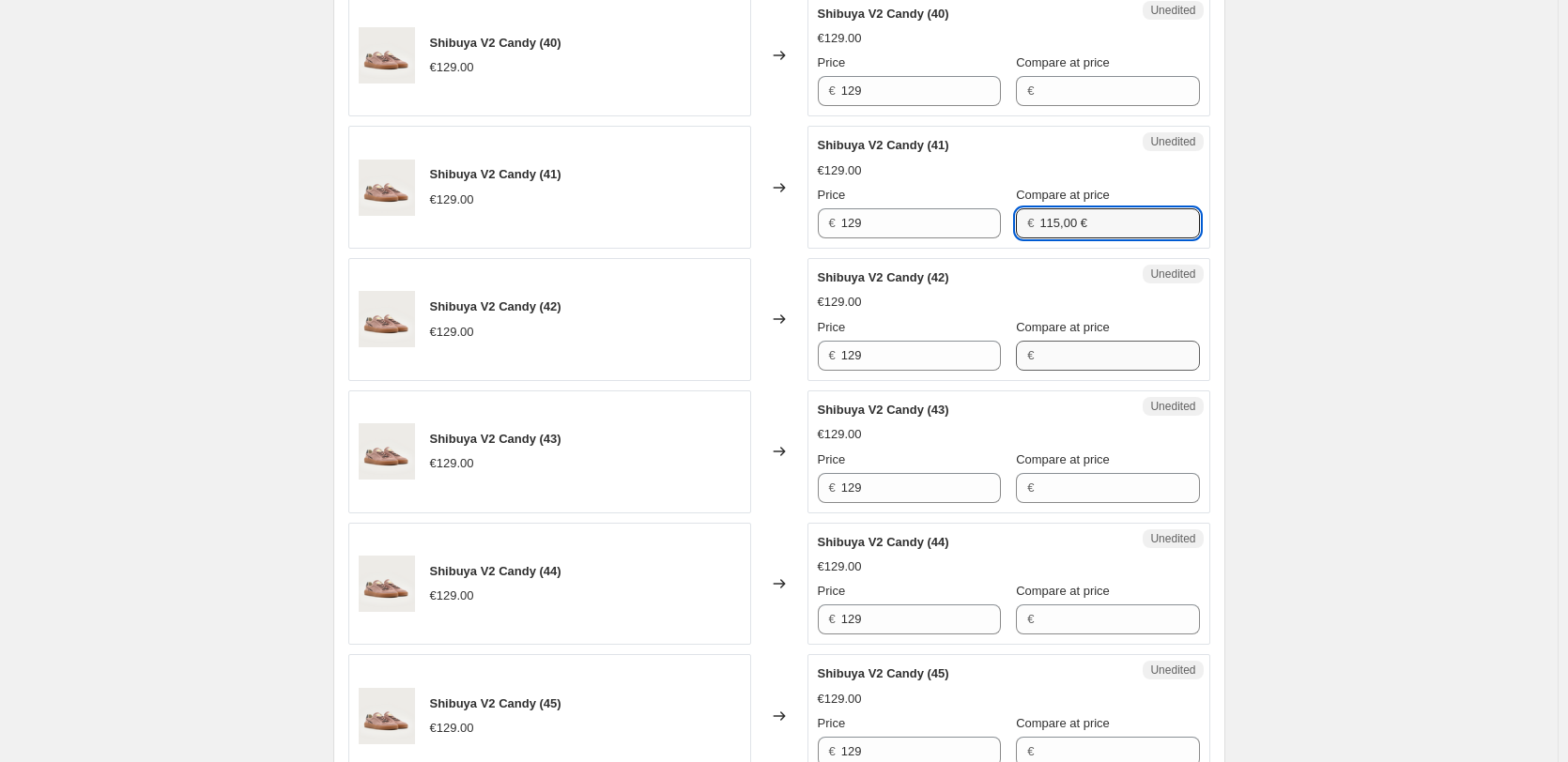
type input "115,00 €"
click at [1057, 358] on input "Compare at price" at bounding box center [1119, 356] width 160 height 30
paste input "115,00 €"
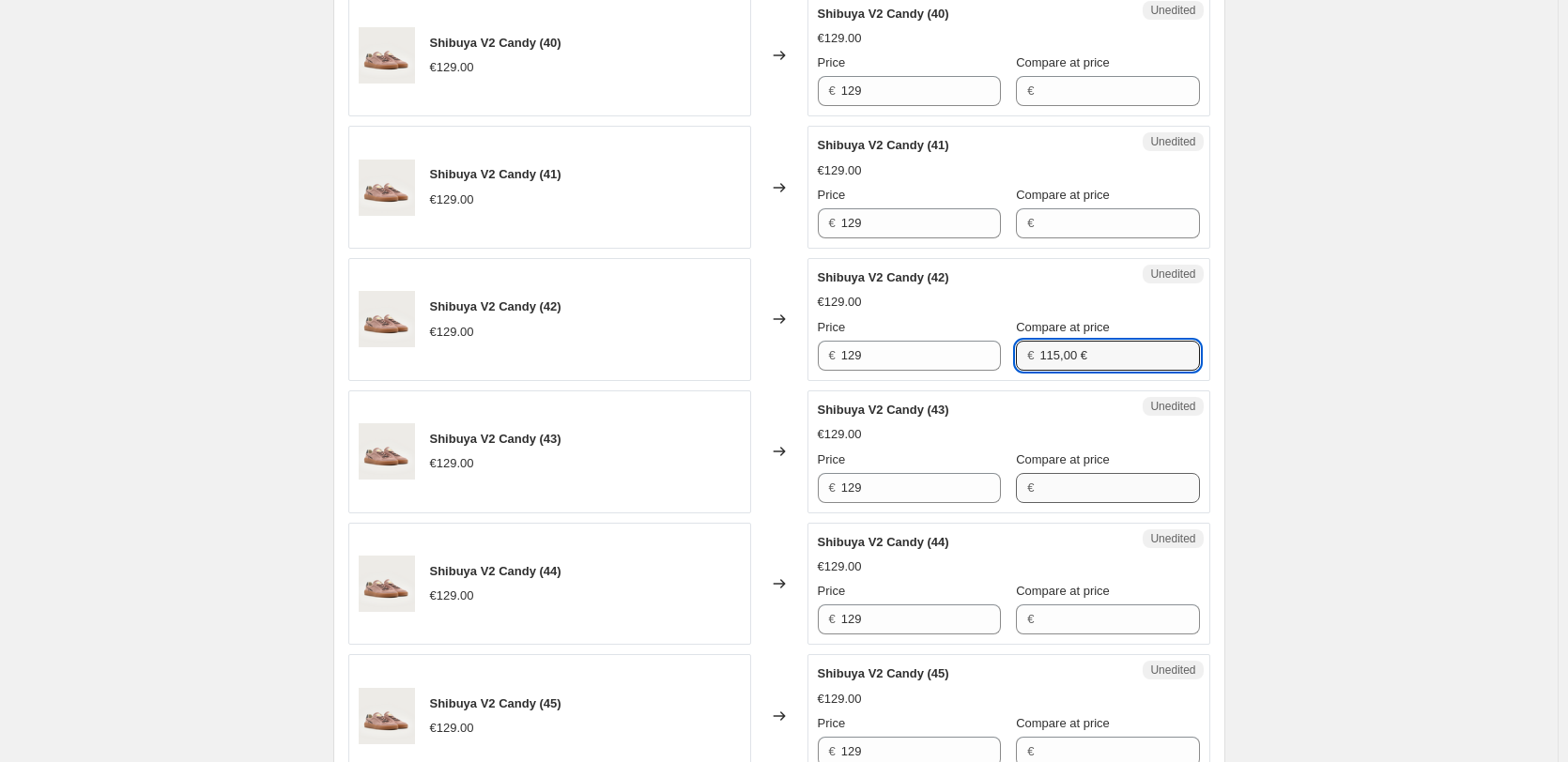
type input "115,00 €"
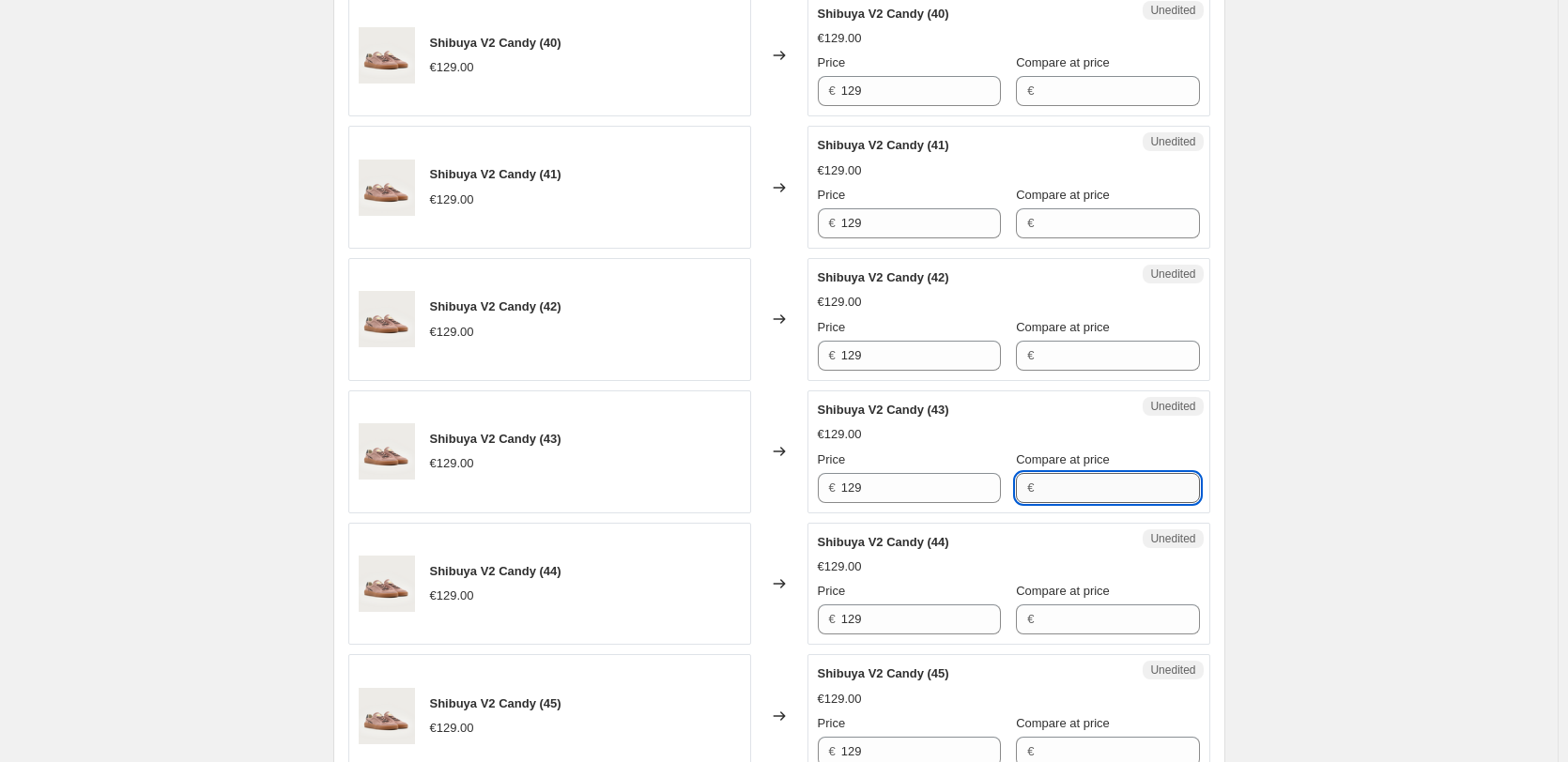
drag, startPoint x: 1061, startPoint y: 493, endPoint x: 1073, endPoint y: 495, distance: 12.2
click at [1062, 492] on input "Compare at price" at bounding box center [1119, 488] width 160 height 30
paste input "115,00 €"
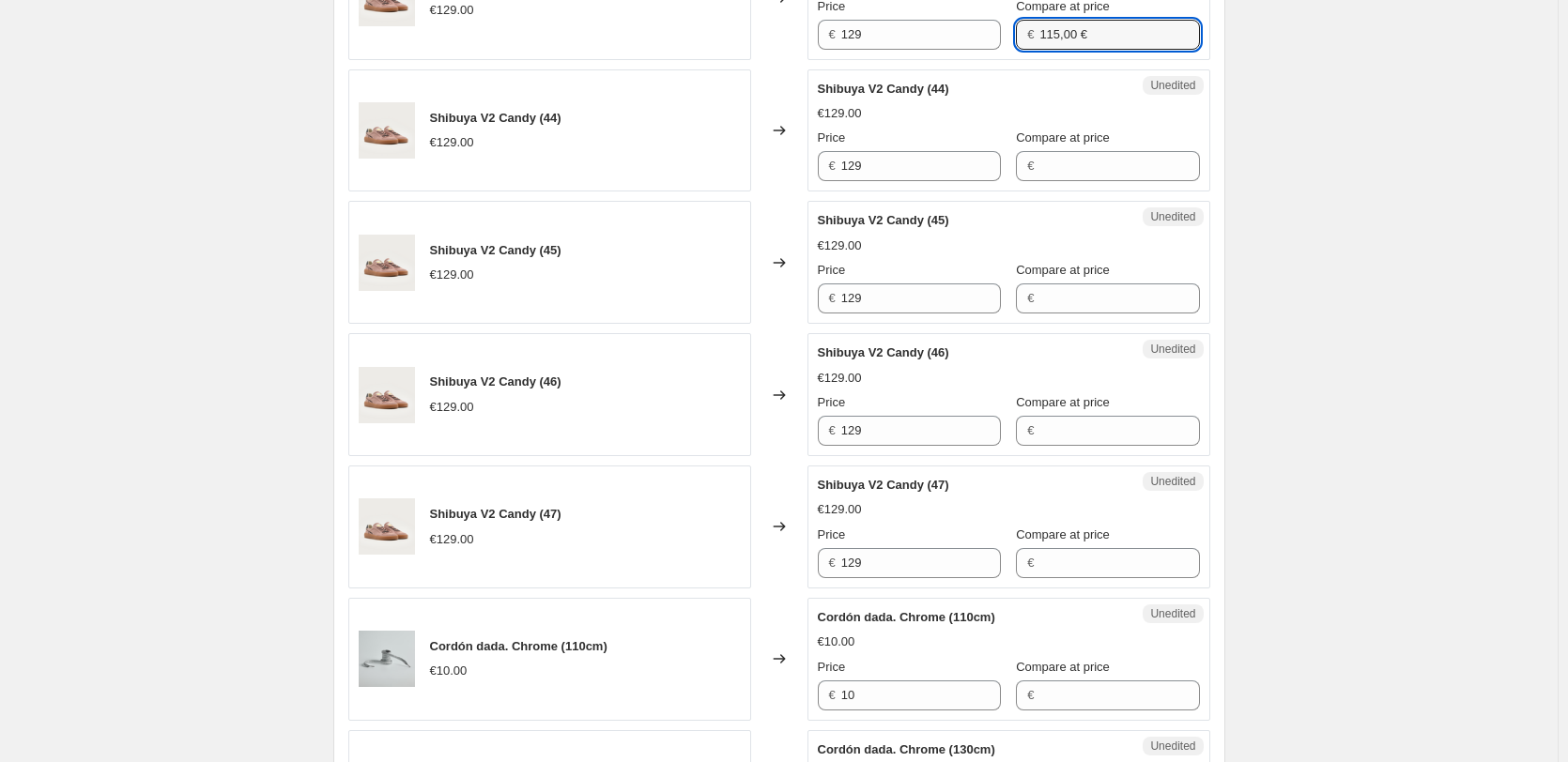
scroll to position [1971, 0]
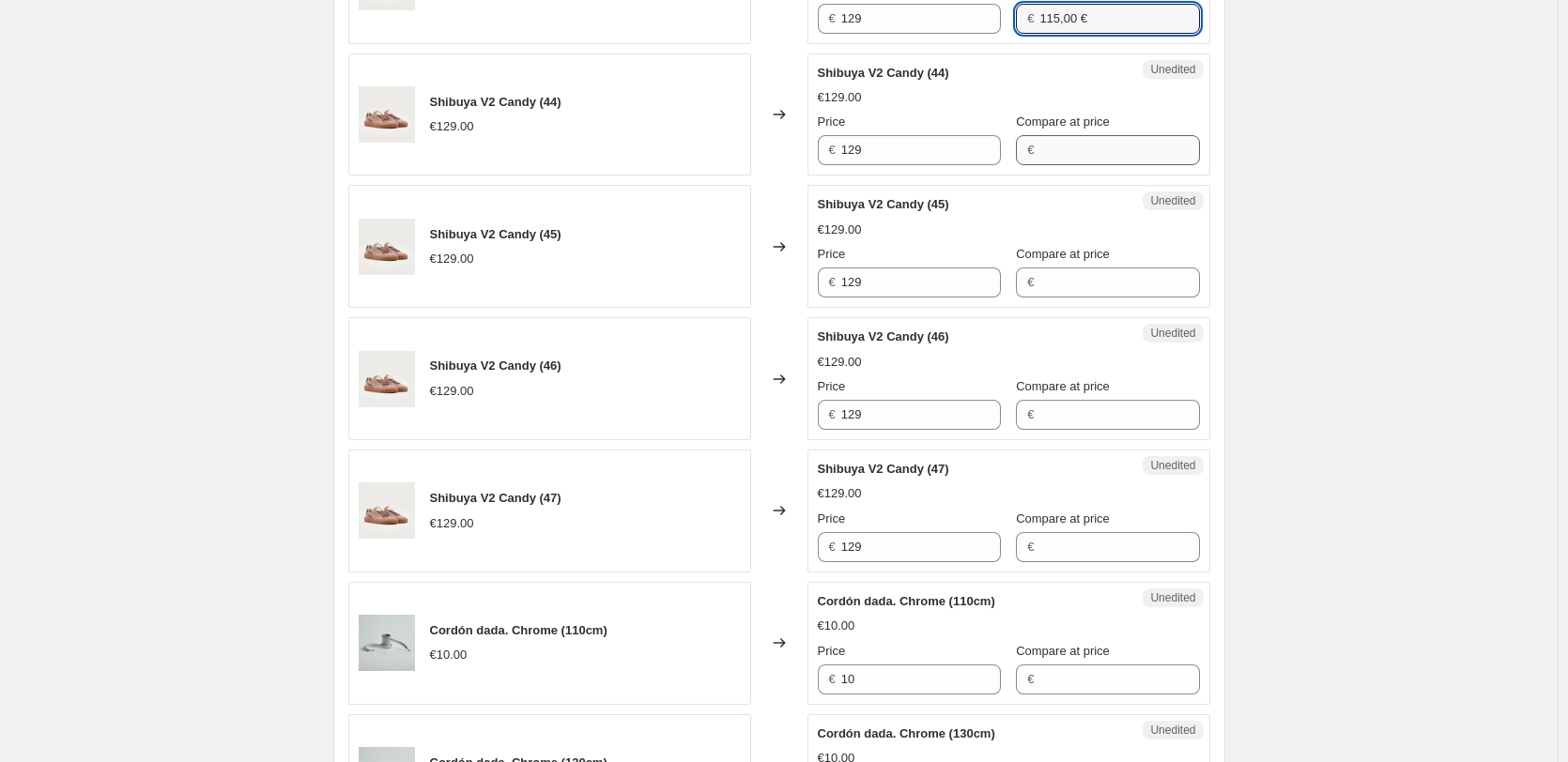
type input "115,00 €"
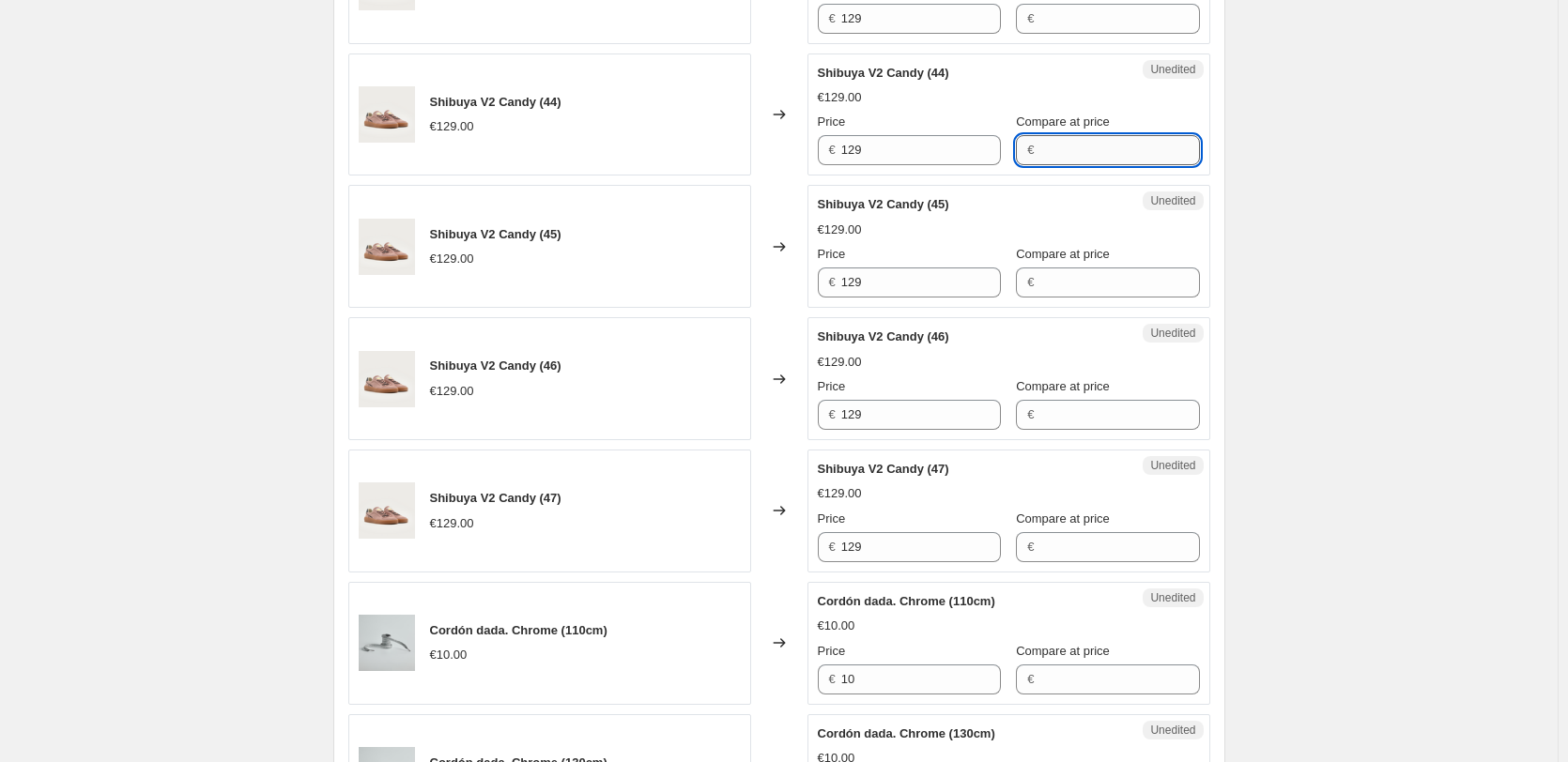
click at [1071, 145] on input "Compare at price" at bounding box center [1119, 150] width 160 height 30
paste input "115,00 €"
type input "115,00 €"
click at [1068, 287] on input "Compare at price" at bounding box center [1119, 283] width 160 height 30
paste input "115,00 €"
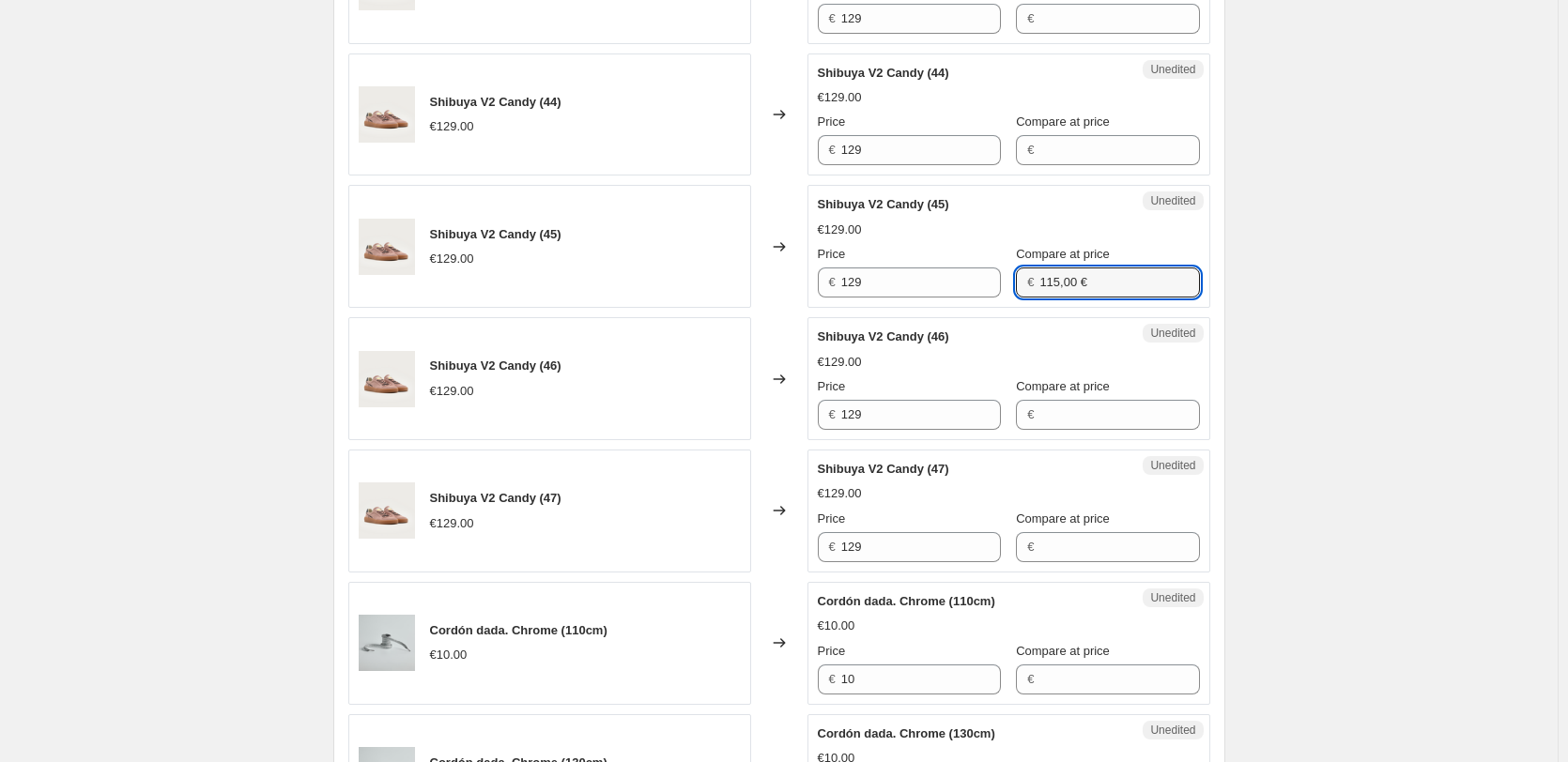
type input "115,00 €"
click at [1066, 398] on div "Compare at price €" at bounding box center [1107, 403] width 183 height 52
click at [1066, 434] on div "Unedited Shibuya V2 Candy (46) €129.00 Price € 129 Compare at price €" at bounding box center [1009, 378] width 403 height 123
click at [1065, 417] on input "Compare at price" at bounding box center [1119, 415] width 160 height 30
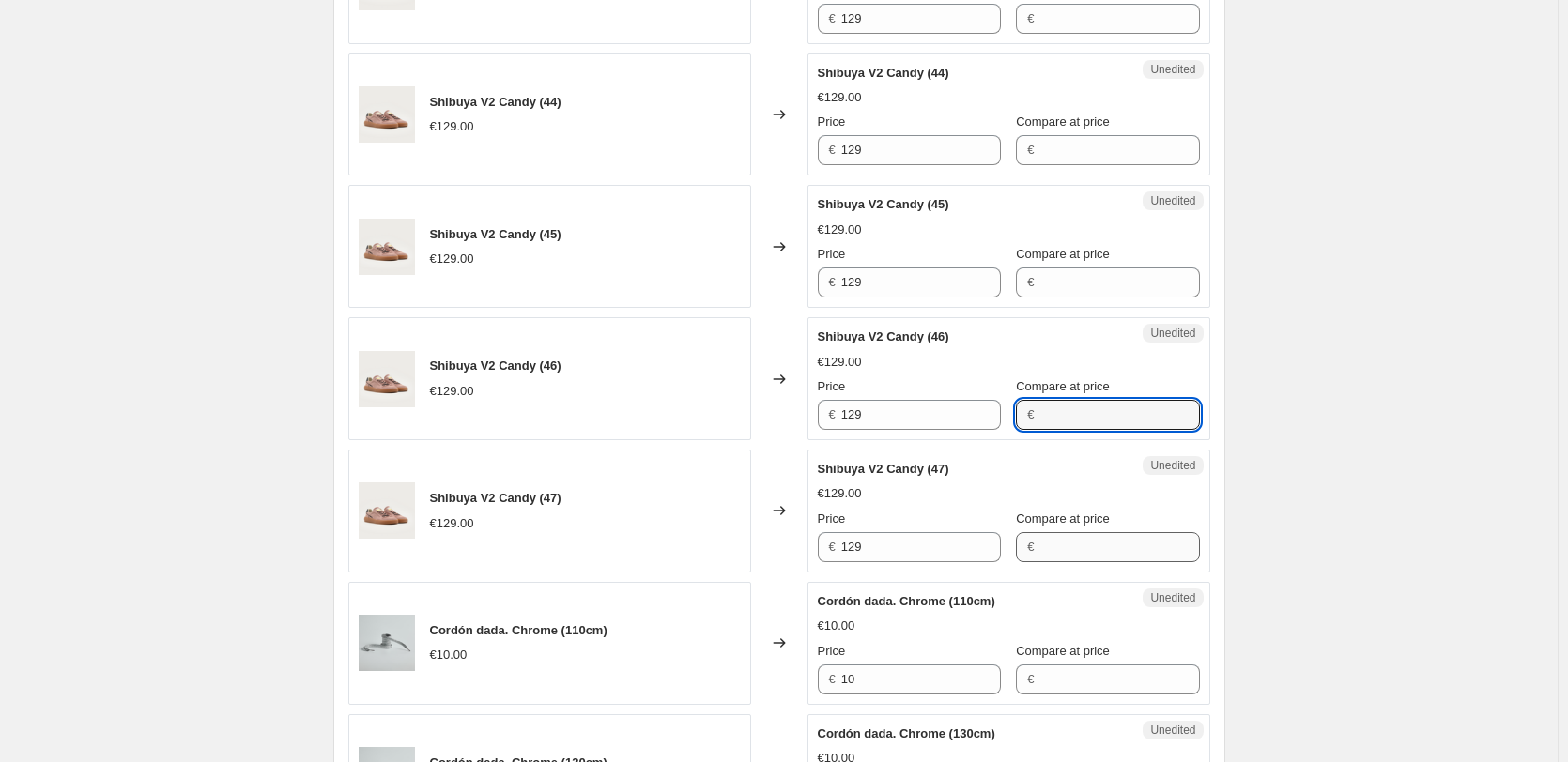
paste input "115,00 €"
type input "115,00 €"
click at [1067, 538] on input "Compare at price" at bounding box center [1119, 547] width 160 height 30
paste input "115,00 €"
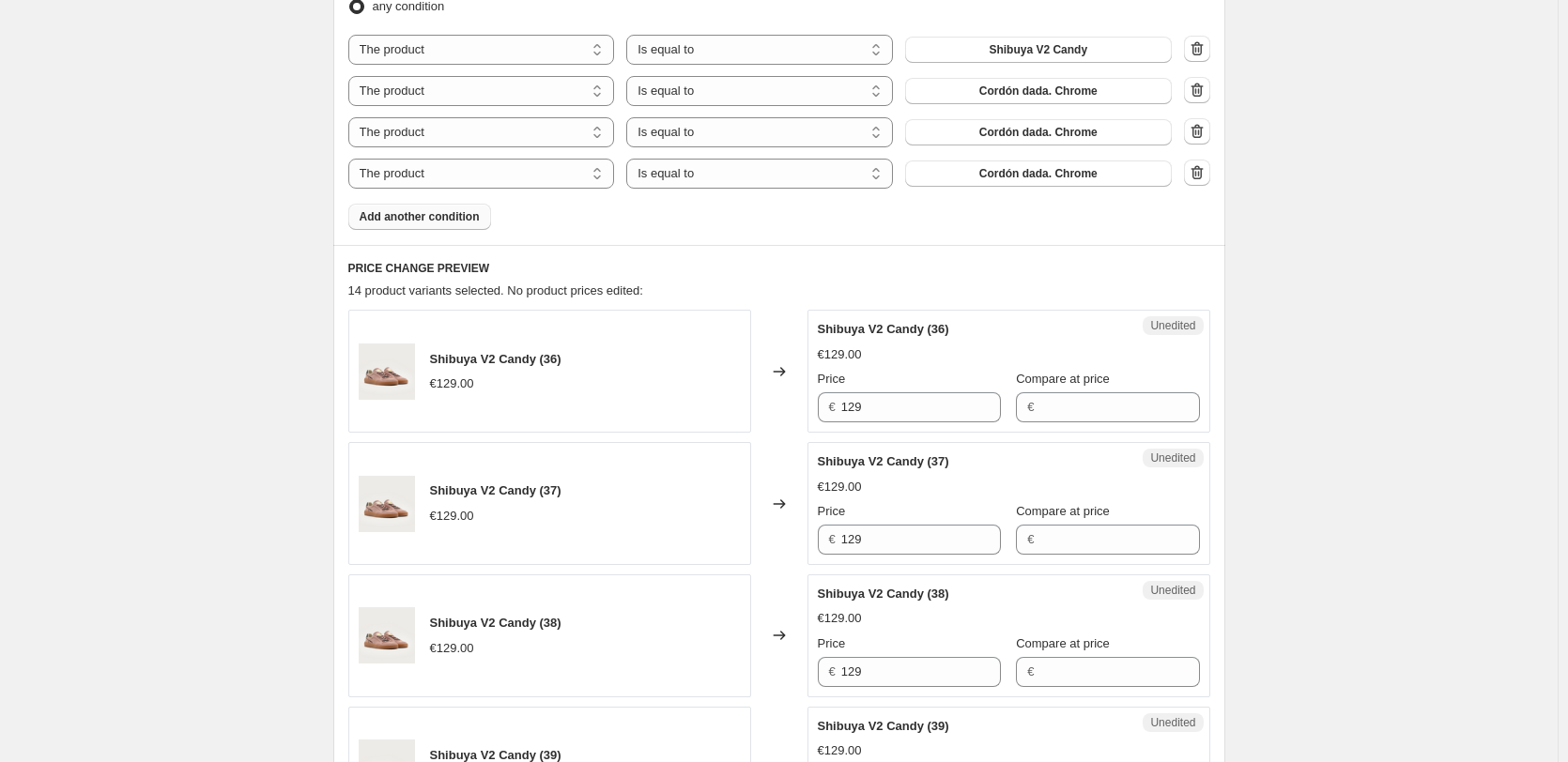
scroll to position [563, 0]
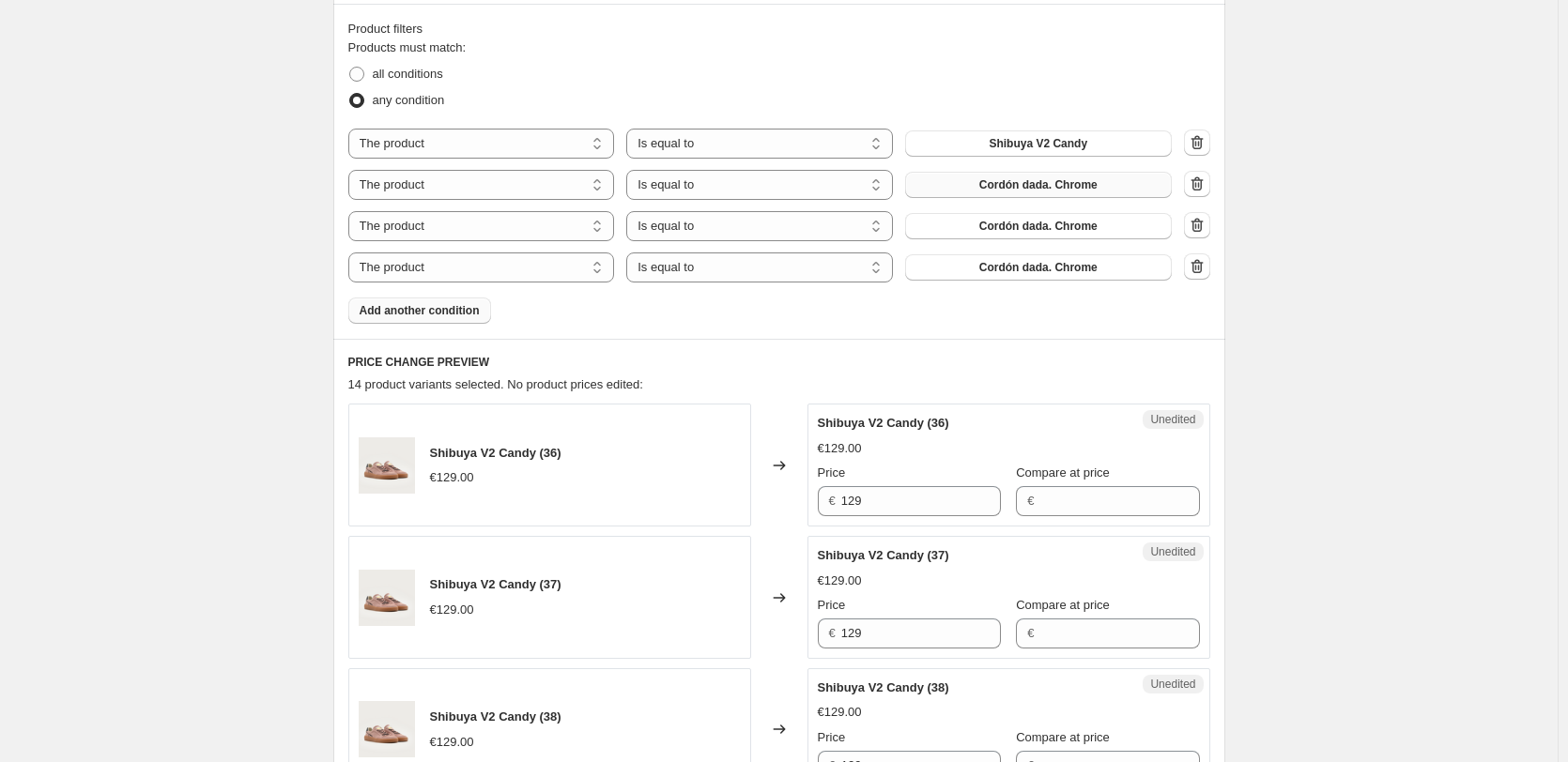
type input "115,00 €"
click at [1045, 182] on span "Cordón dada. Chrome" at bounding box center [1038, 185] width 118 height 15
click at [1046, 192] on span "Cordón dada. Chrome" at bounding box center [1038, 185] width 118 height 15
click at [1075, 228] on span "Cordón dada. Chrome" at bounding box center [1038, 226] width 118 height 15
click at [1005, 265] on span "Cordón dada. Chrome" at bounding box center [1038, 268] width 118 height 15
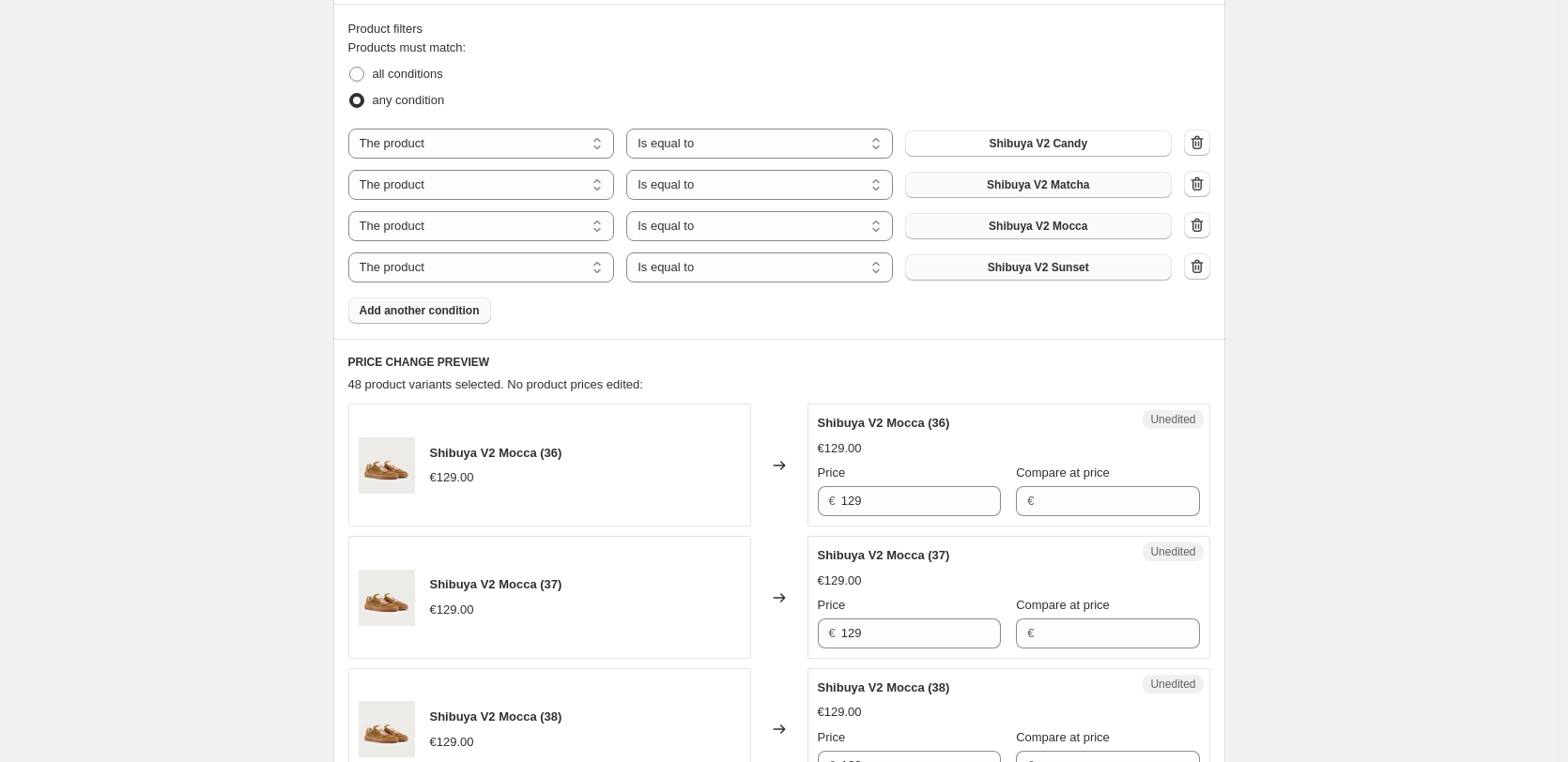
click at [1060, 518] on div "Unedited Shibuya V2 Mocca (36) €129.00 Price € 129 Compare at price €" at bounding box center [1009, 465] width 403 height 123
click at [1072, 505] on input "Compare at price" at bounding box center [1119, 502] width 160 height 30
type input "115"
drag, startPoint x: 1232, startPoint y: 412, endPoint x: 1213, endPoint y: 442, distance: 35.5
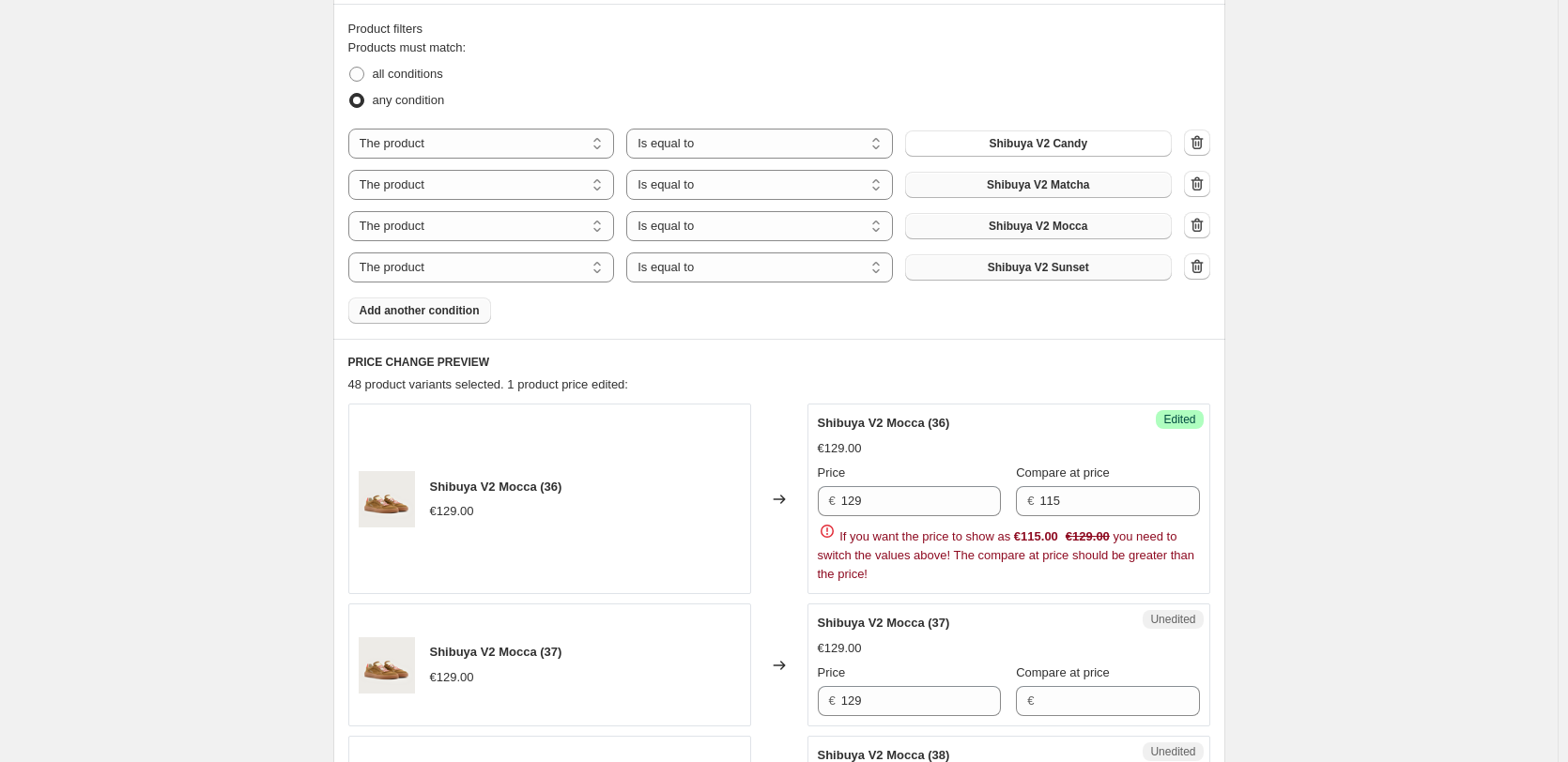
click at [870, 507] on input "129" at bounding box center [921, 502] width 160 height 30
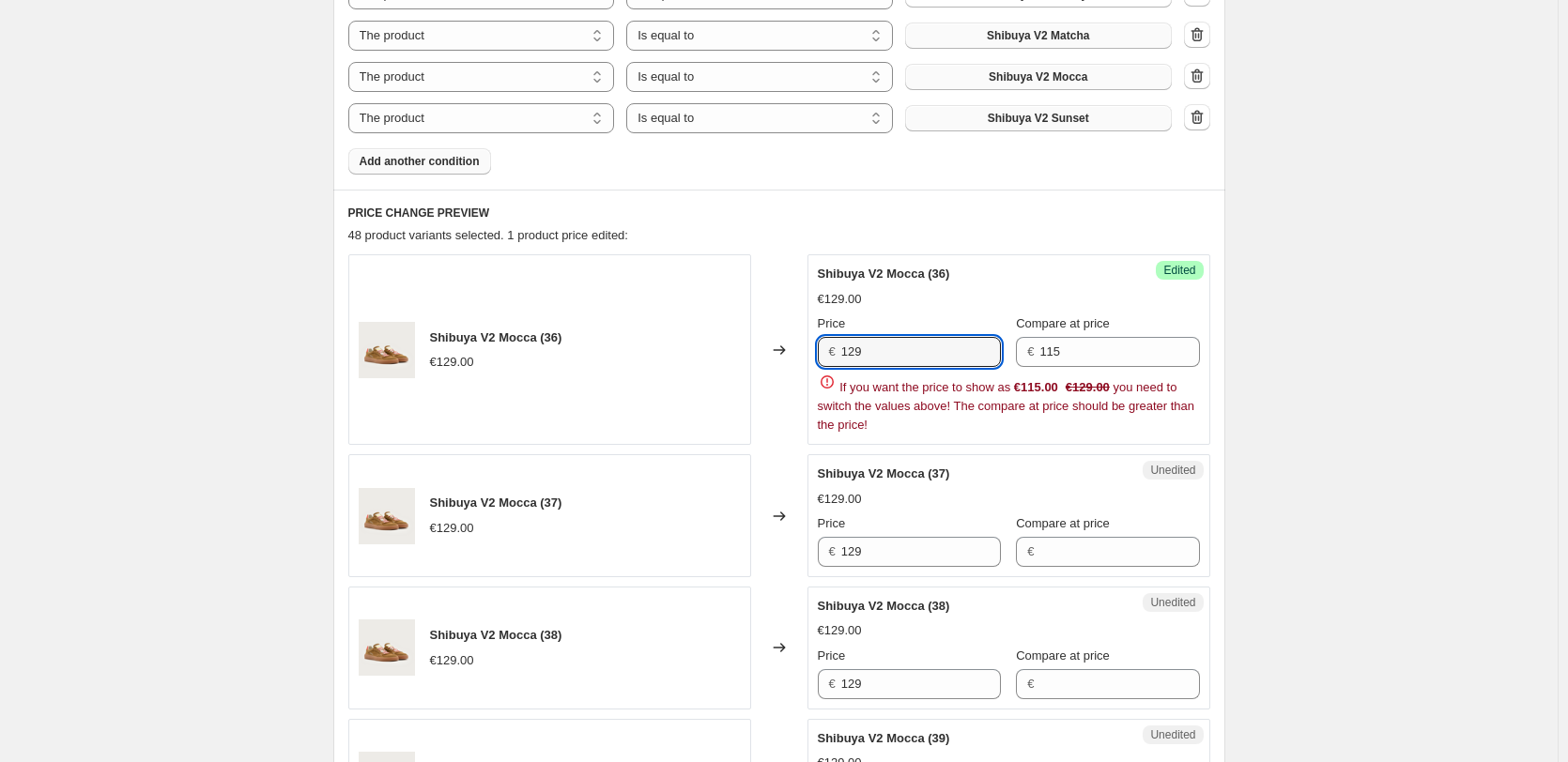
scroll to position [751, 0]
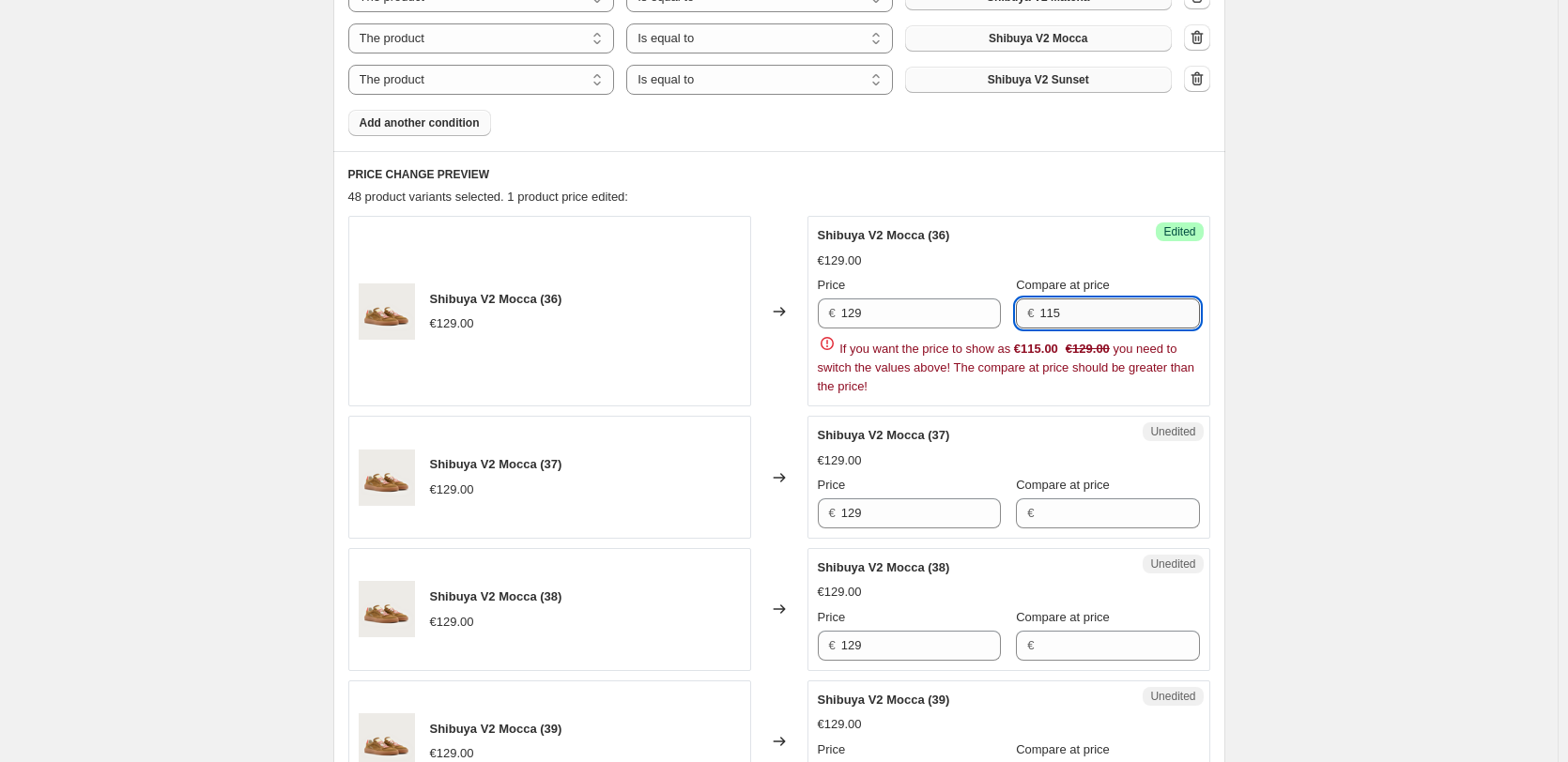
click at [1085, 315] on input "115" at bounding box center [1119, 314] width 160 height 30
click at [941, 314] on input "129" at bounding box center [921, 314] width 160 height 30
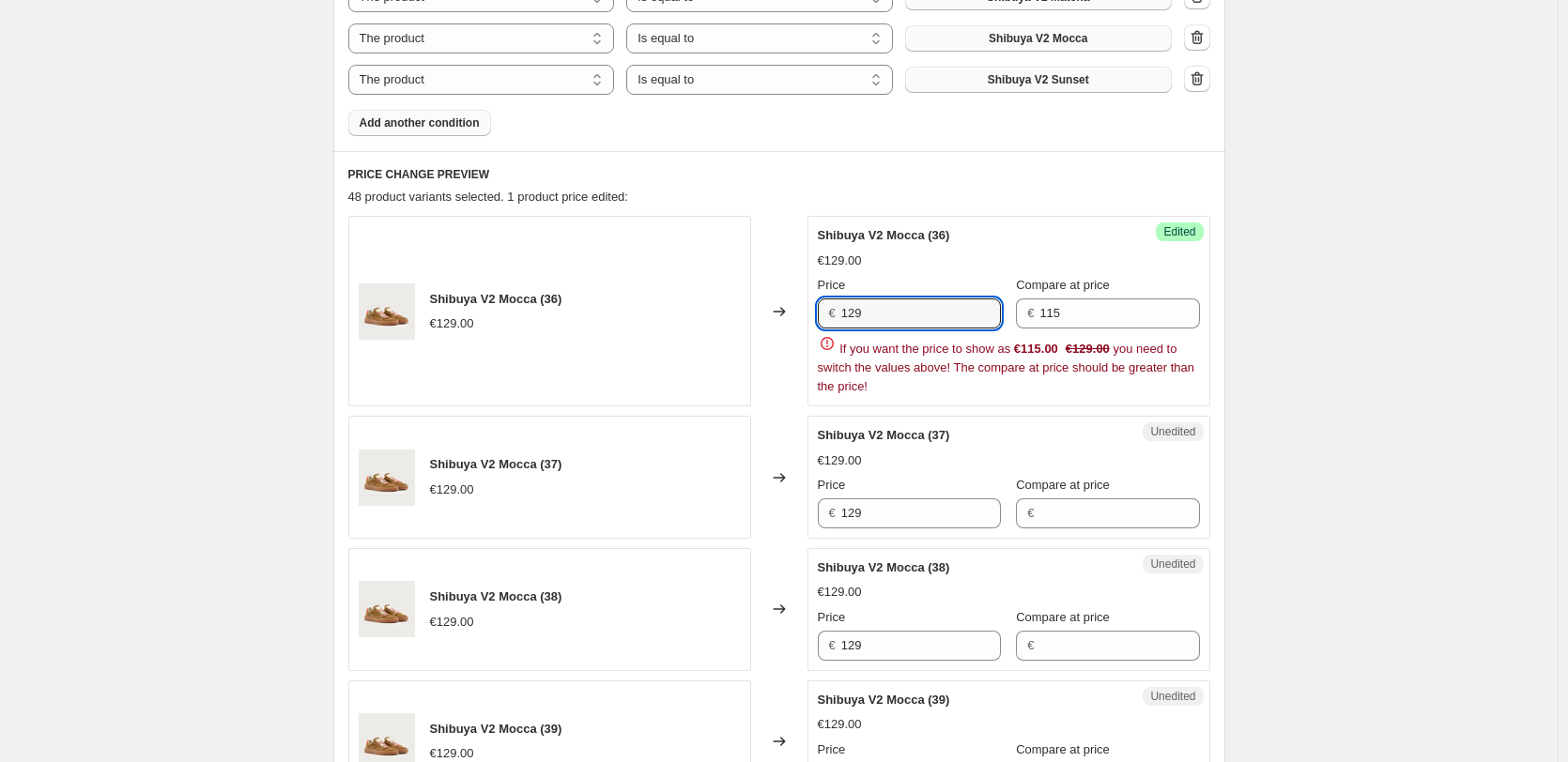
paste input "15"
type input "115"
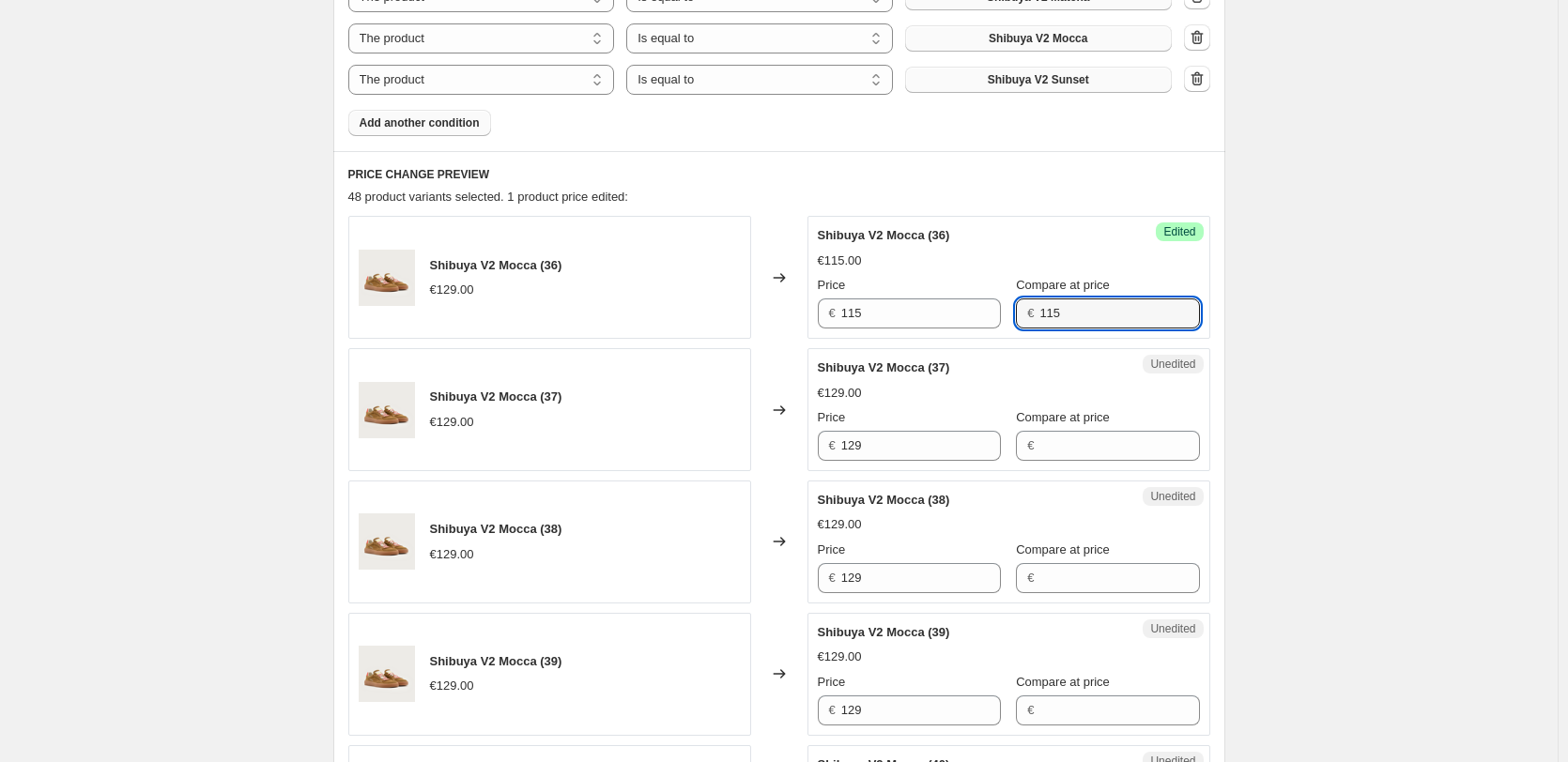
drag, startPoint x: 1063, startPoint y: 316, endPoint x: 1022, endPoint y: 314, distance: 41.0
click at [1022, 314] on div "€ 115" at bounding box center [1107, 314] width 183 height 30
type input "120"
click at [864, 443] on input "129" at bounding box center [921, 446] width 160 height 30
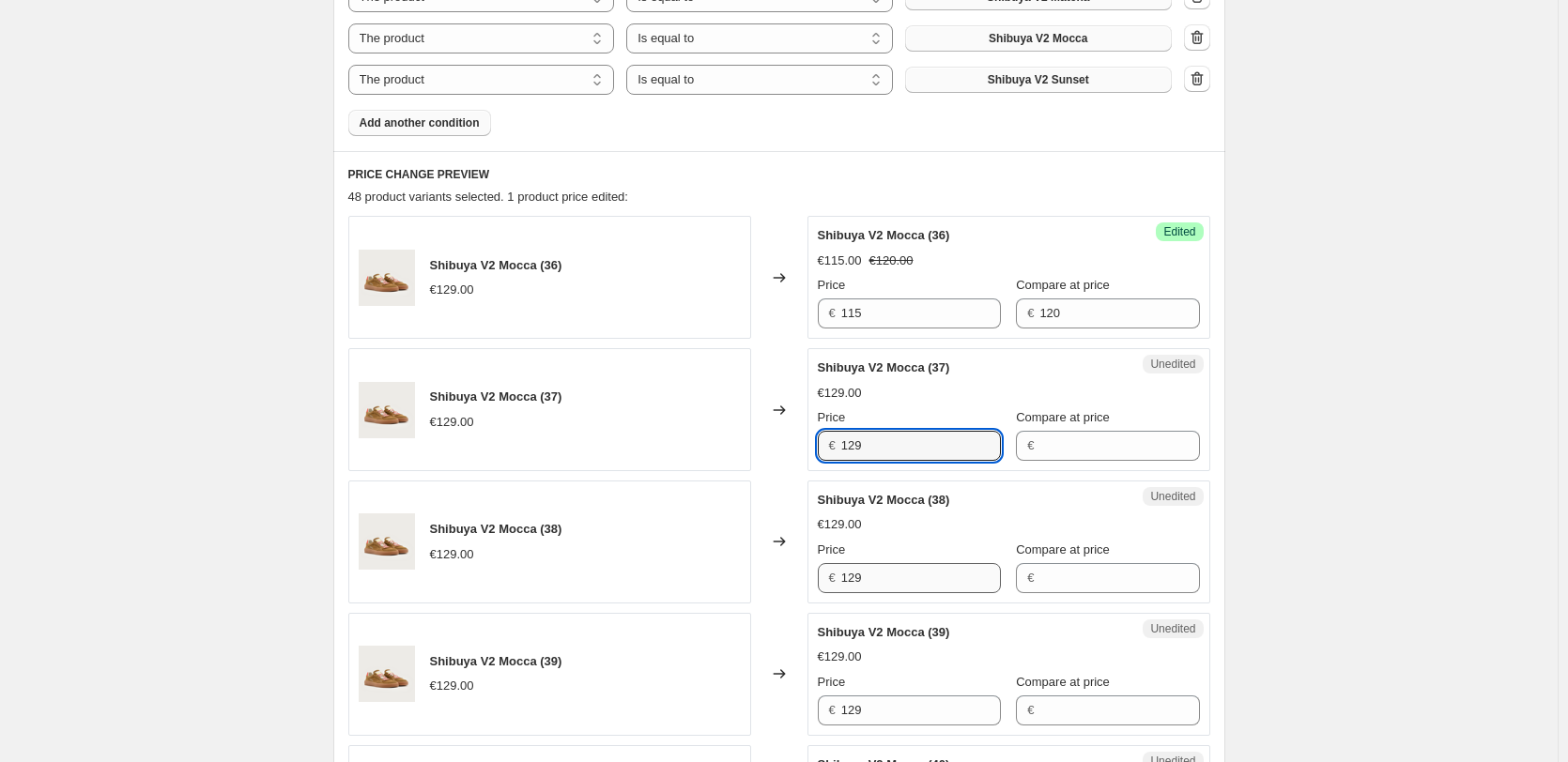
paste input "15"
type input "115"
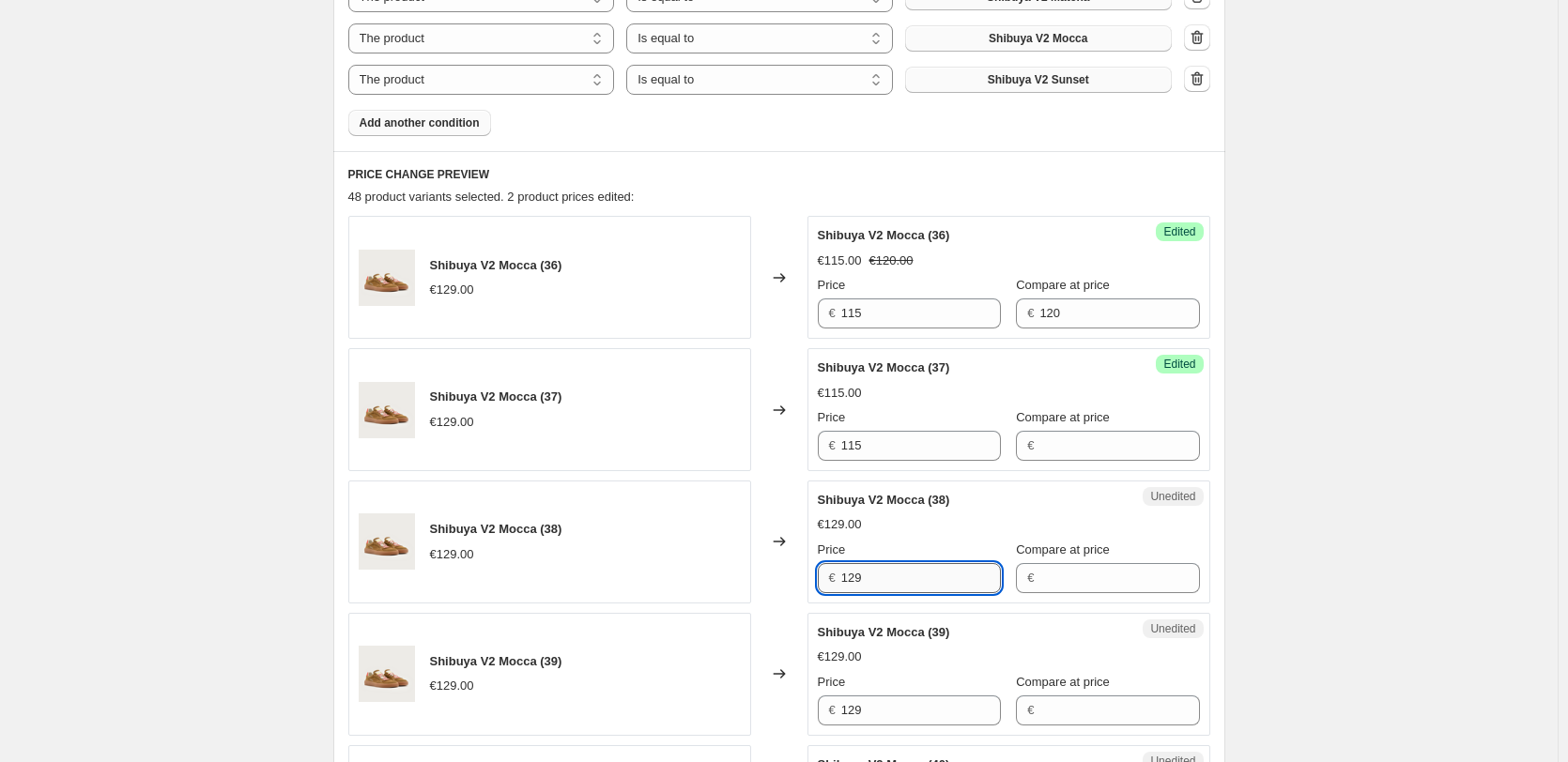
click at [902, 579] on input "129" at bounding box center [921, 579] width 160 height 30
paste input "15"
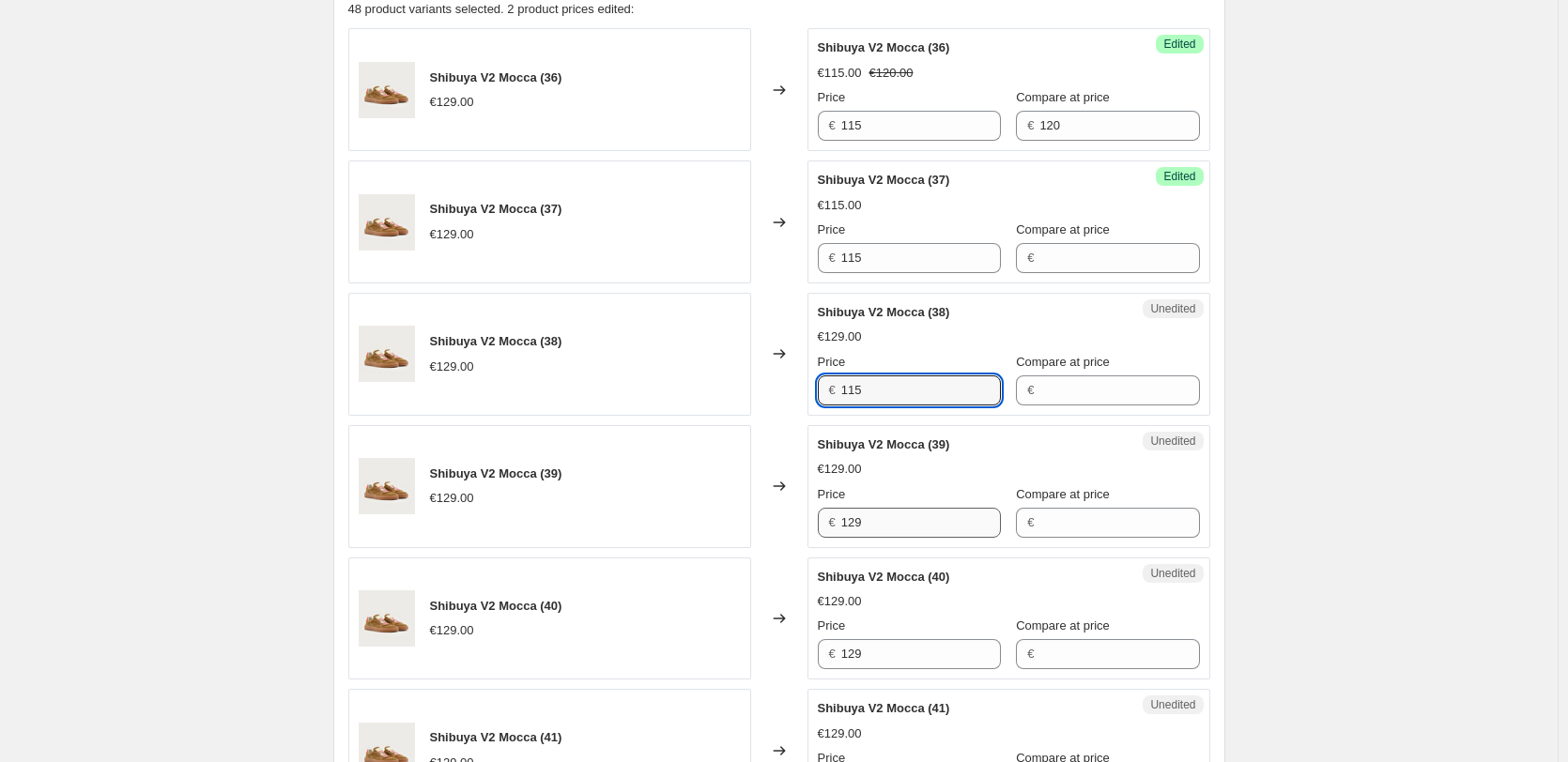
type input "115"
click at [885, 509] on input "129" at bounding box center [921, 523] width 160 height 30
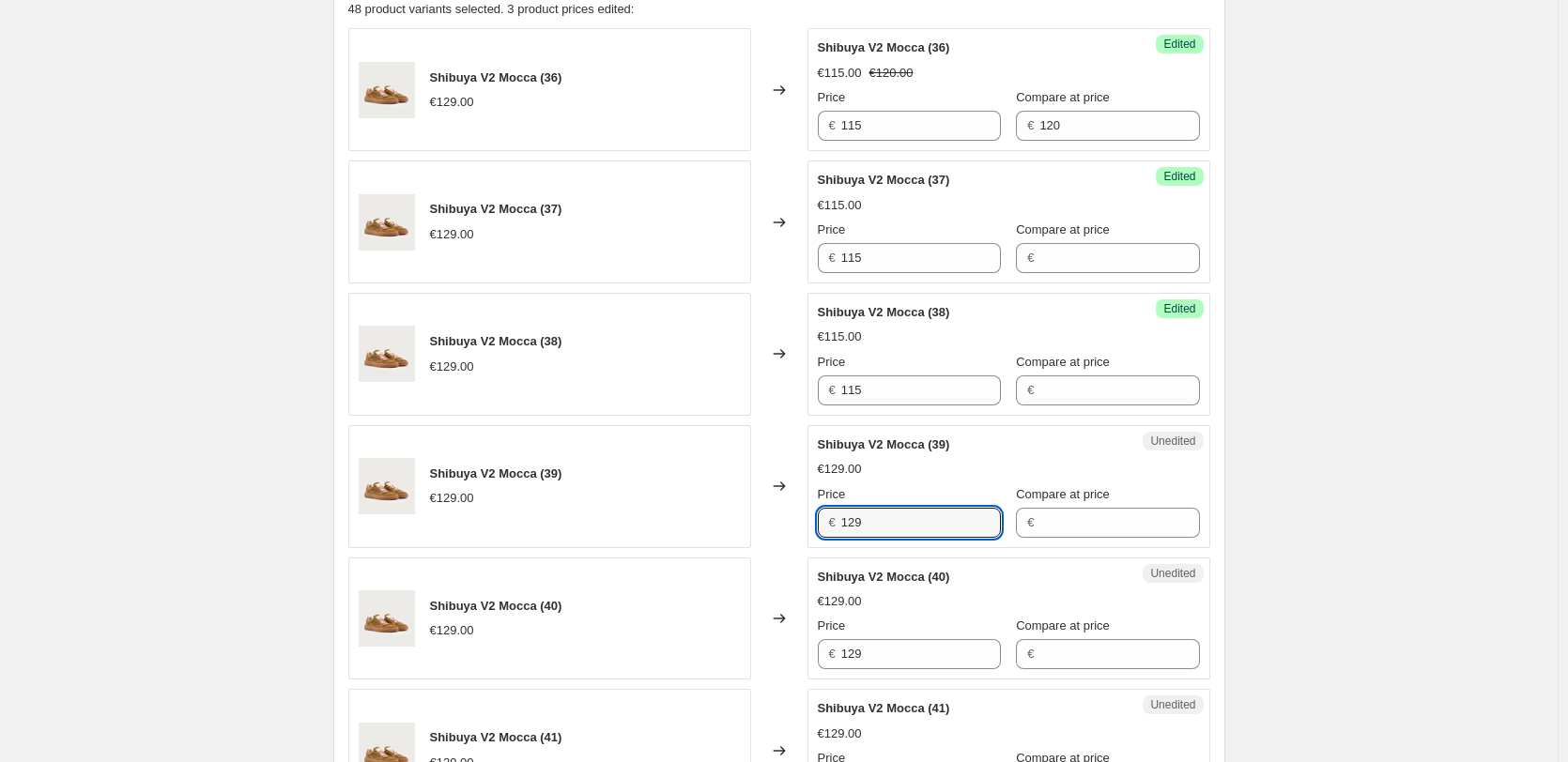
paste input "15"
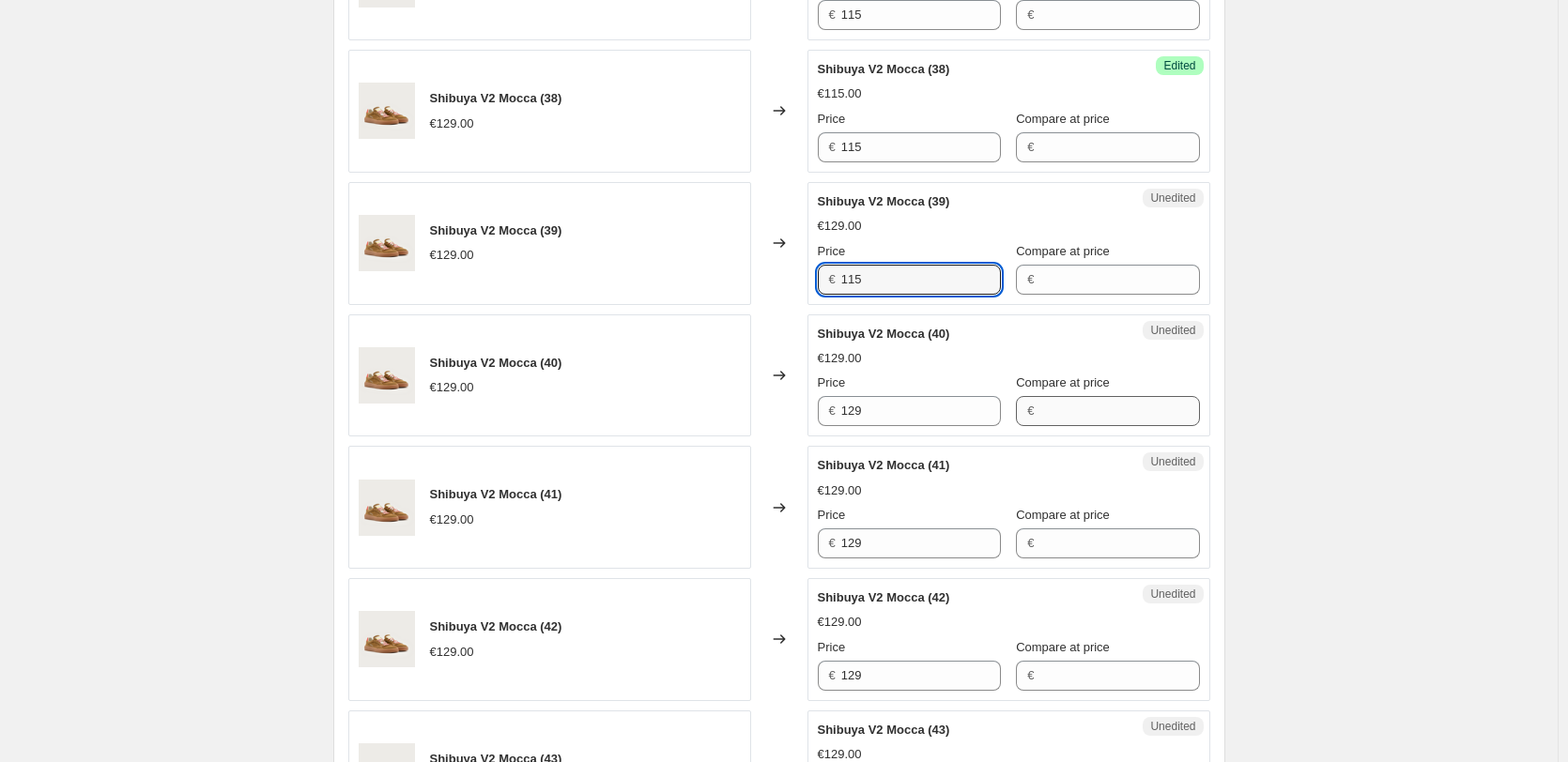
scroll to position [1220, 0]
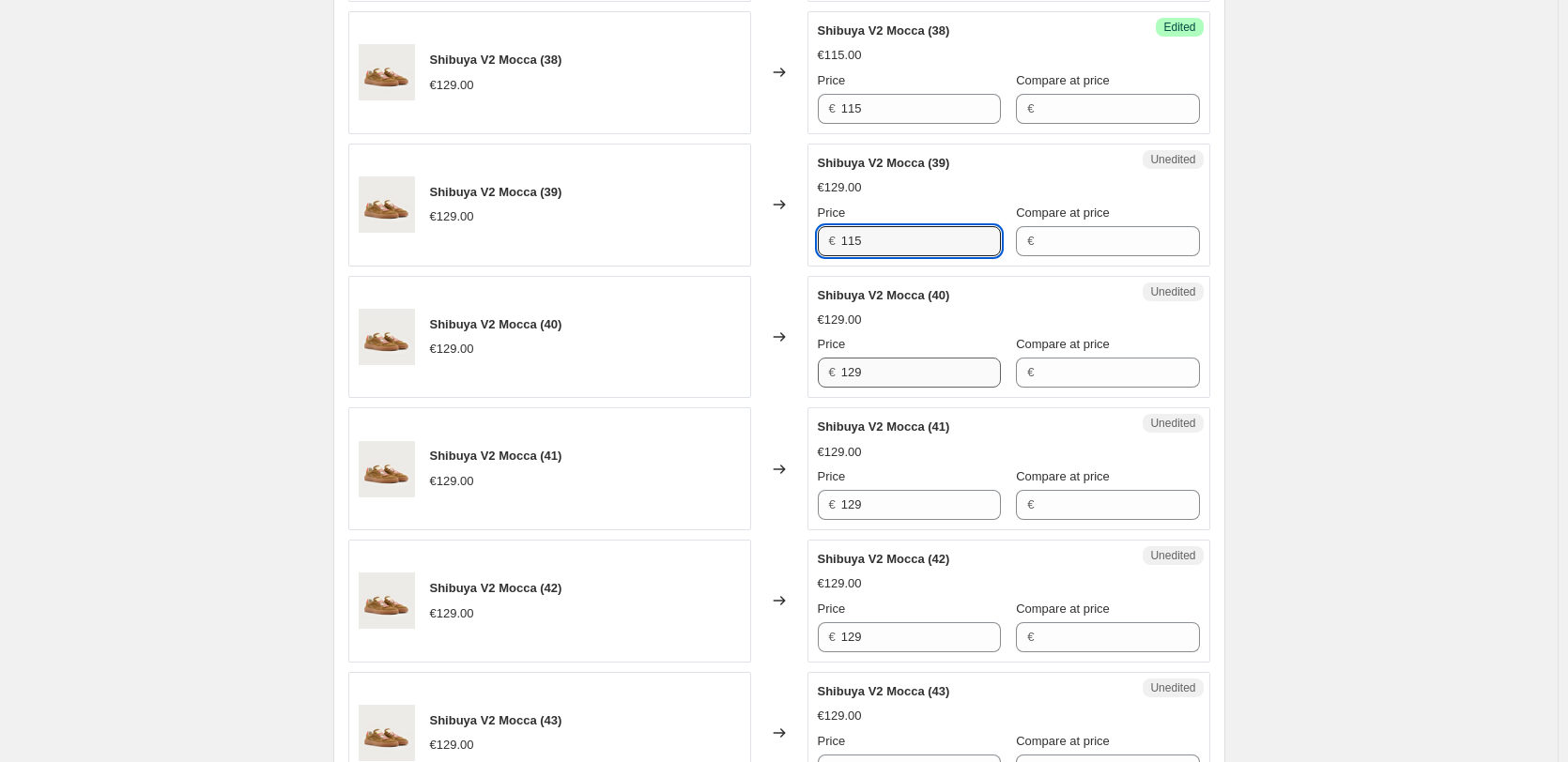
type input "115"
click at [909, 378] on input "129" at bounding box center [921, 372] width 160 height 30
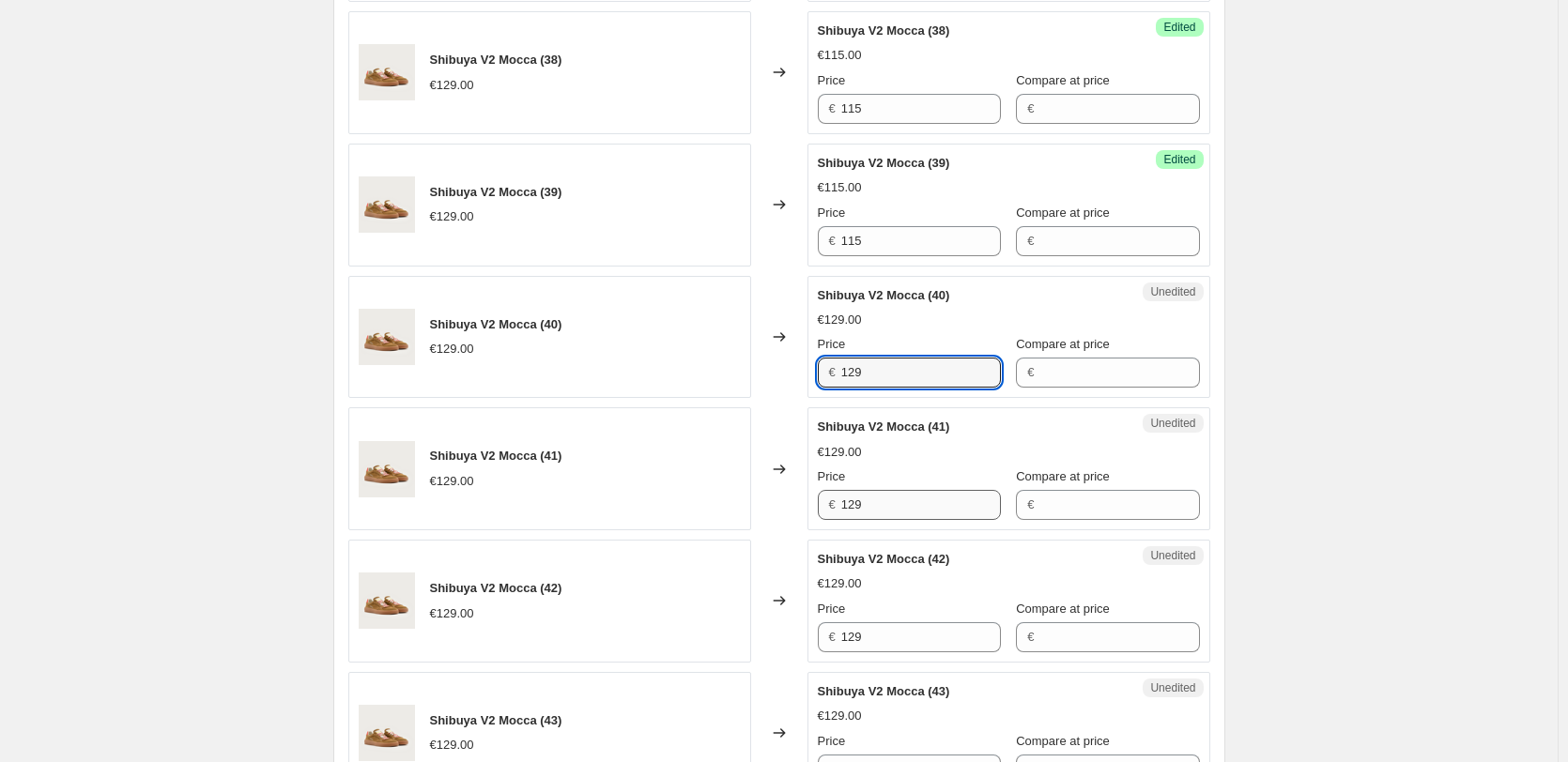
paste input "15"
type input "115"
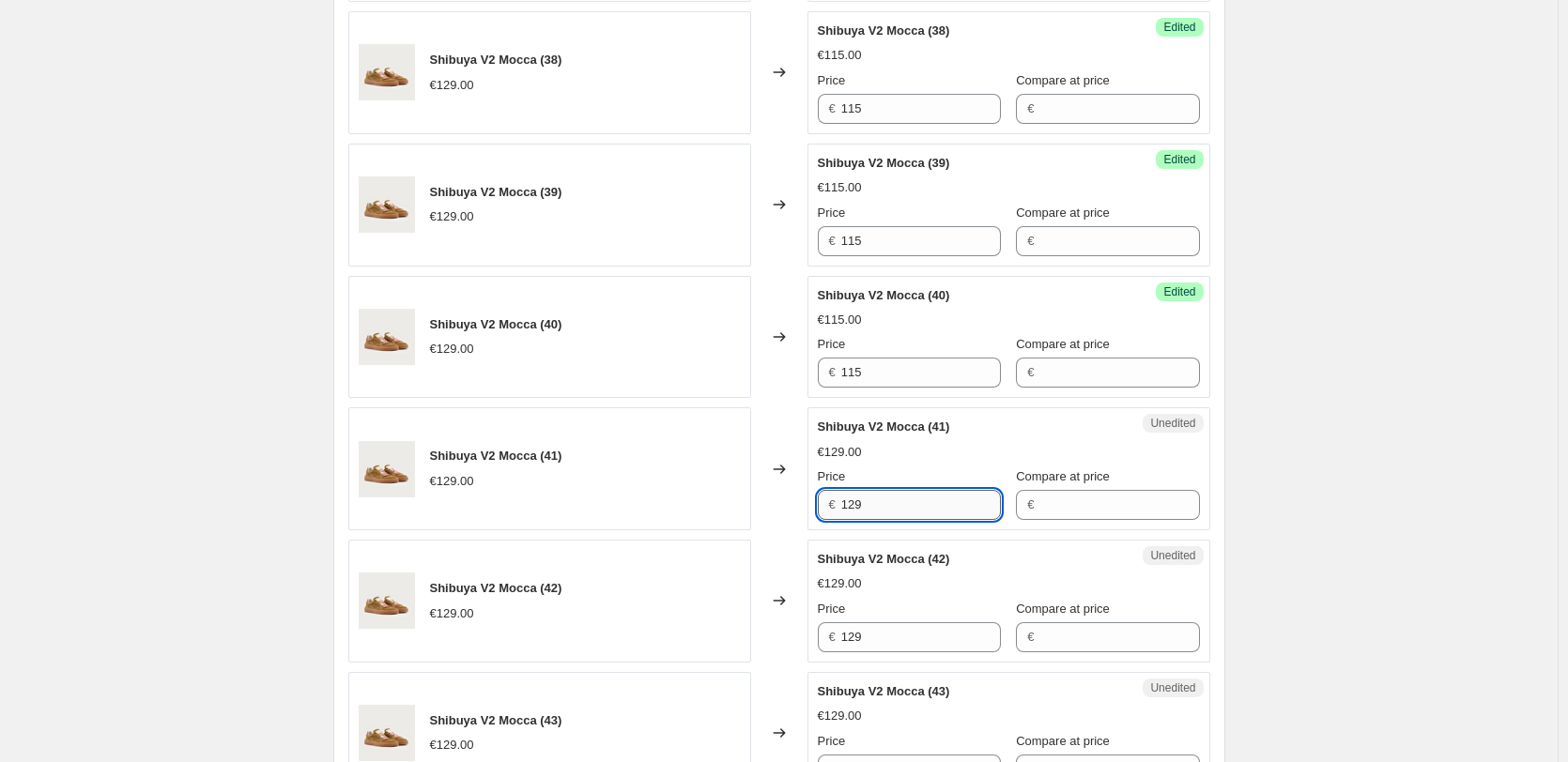
click at [903, 501] on input "129" at bounding box center [921, 505] width 160 height 30
paste input "15"
type input "115"
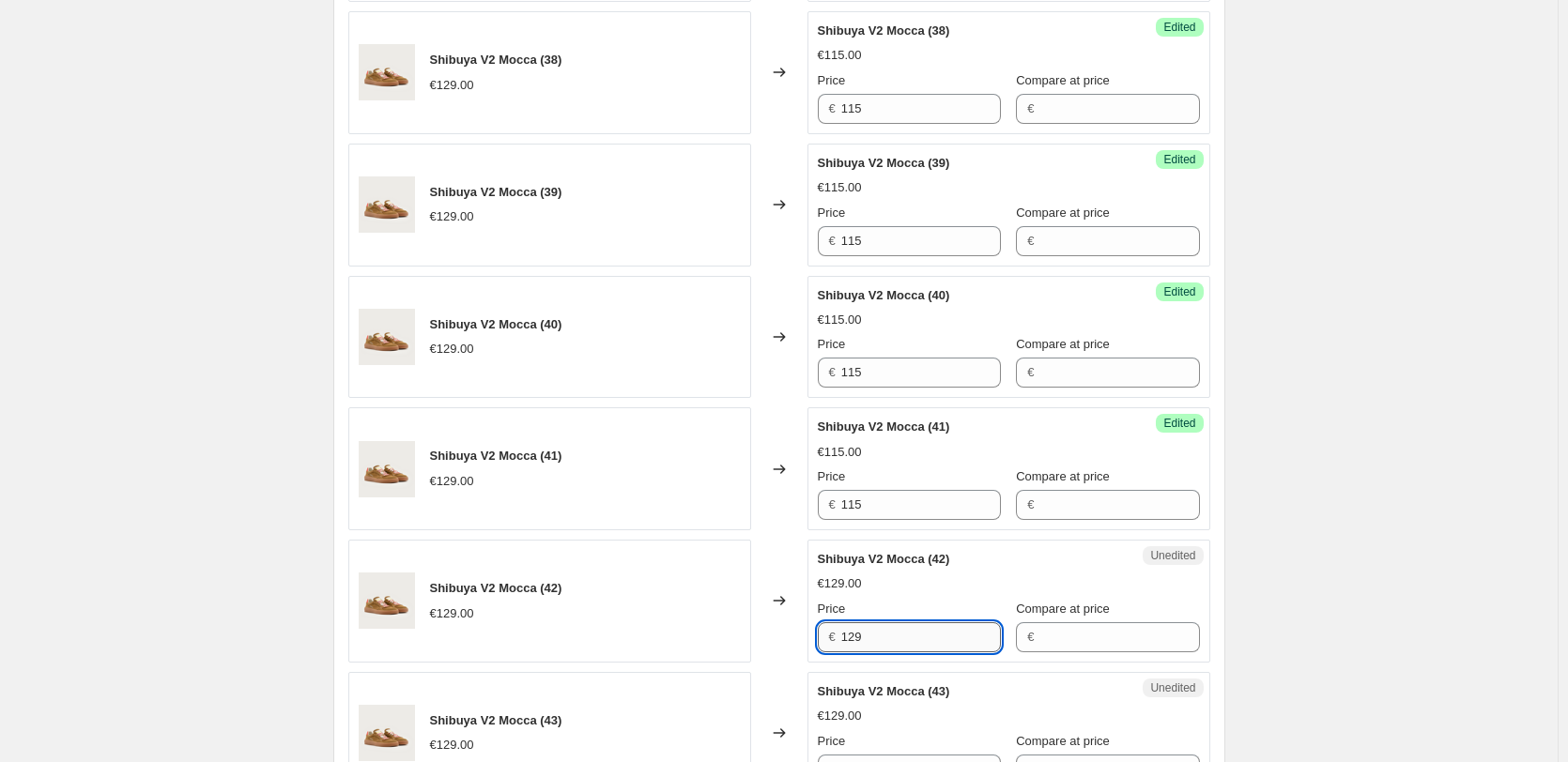
click at [888, 651] on input "129" at bounding box center [921, 638] width 160 height 30
paste input "15"
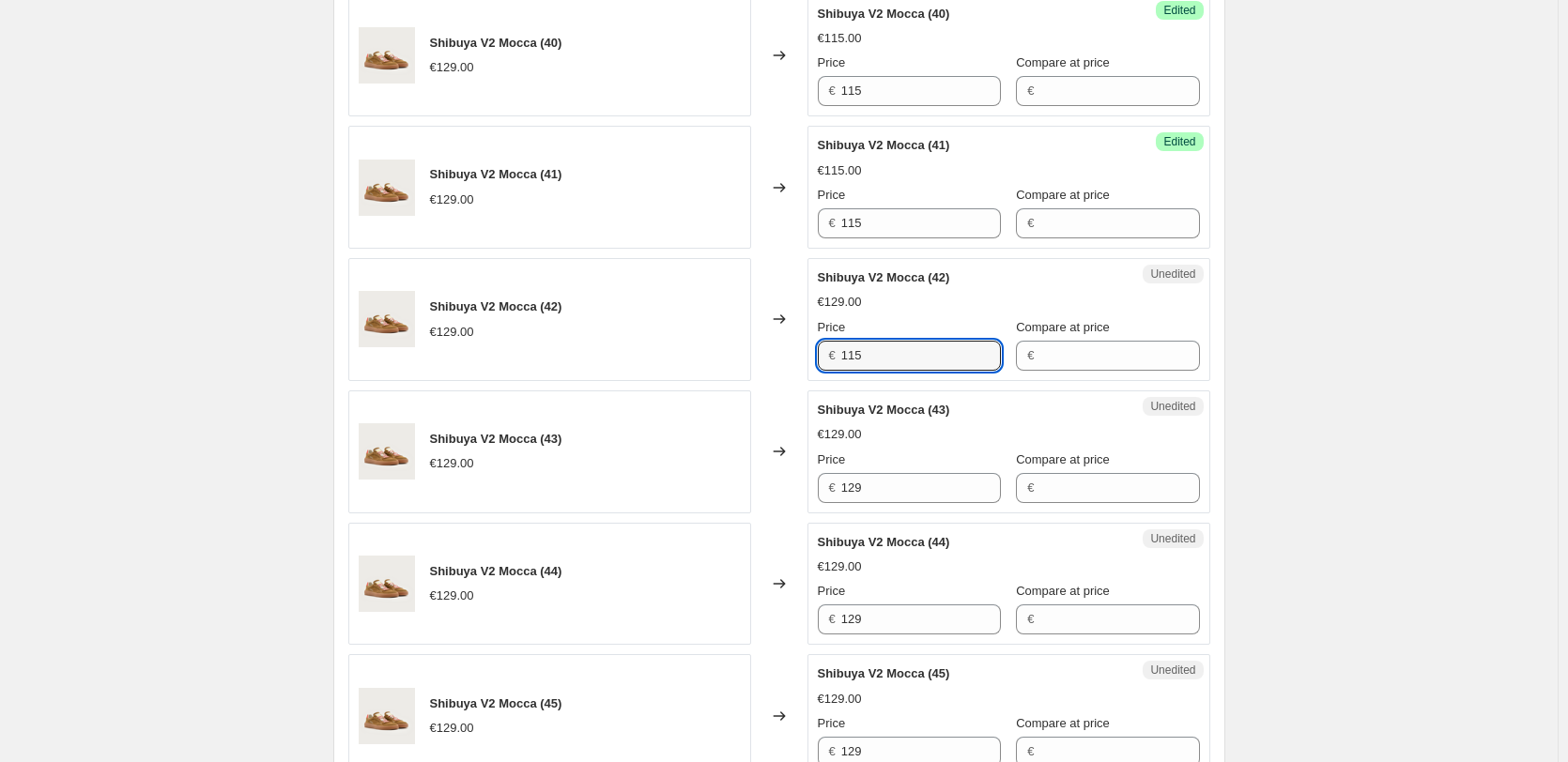
scroll to position [1595, 0]
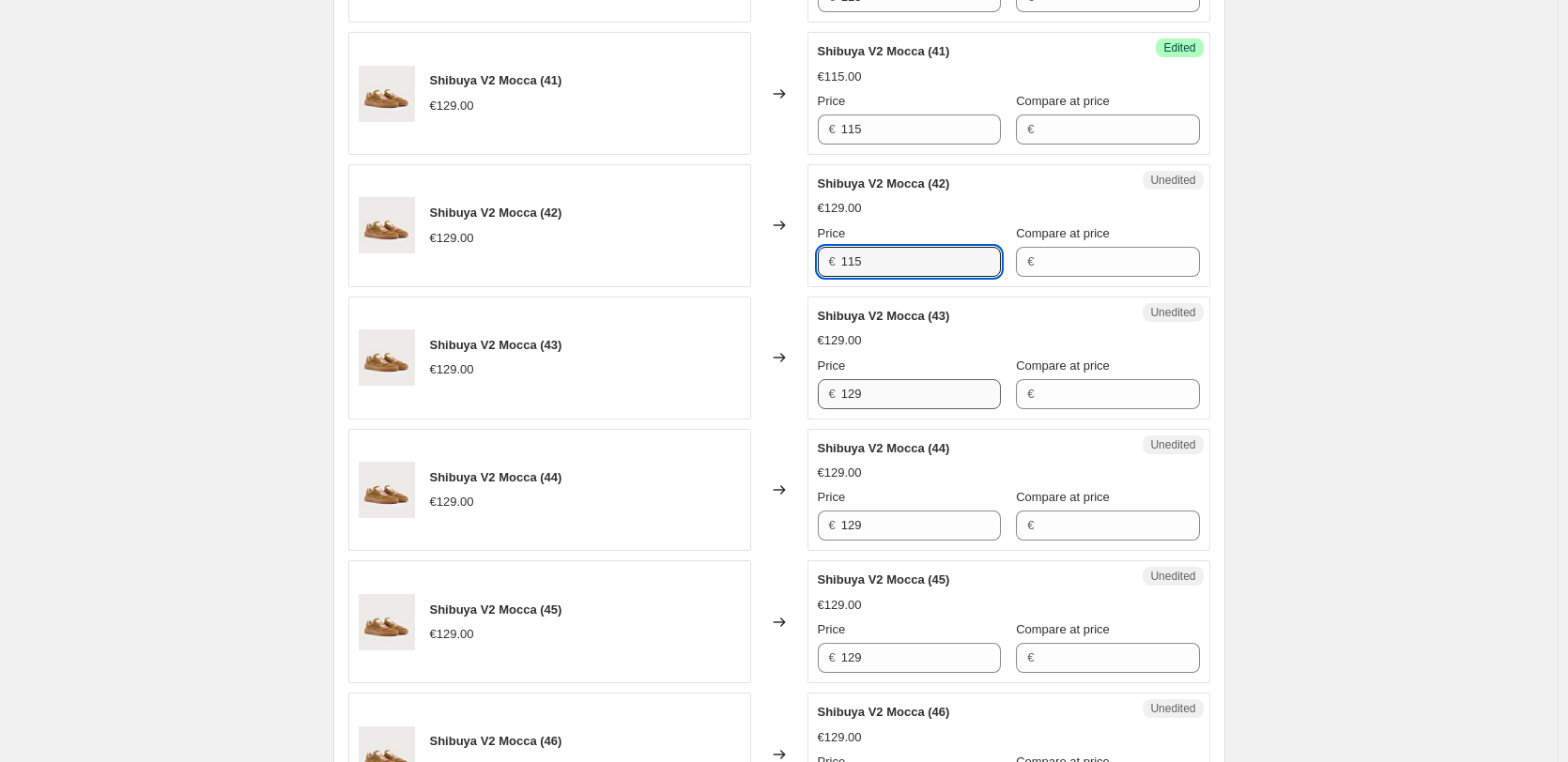
type input "115"
click at [908, 405] on input "129" at bounding box center [921, 394] width 160 height 30
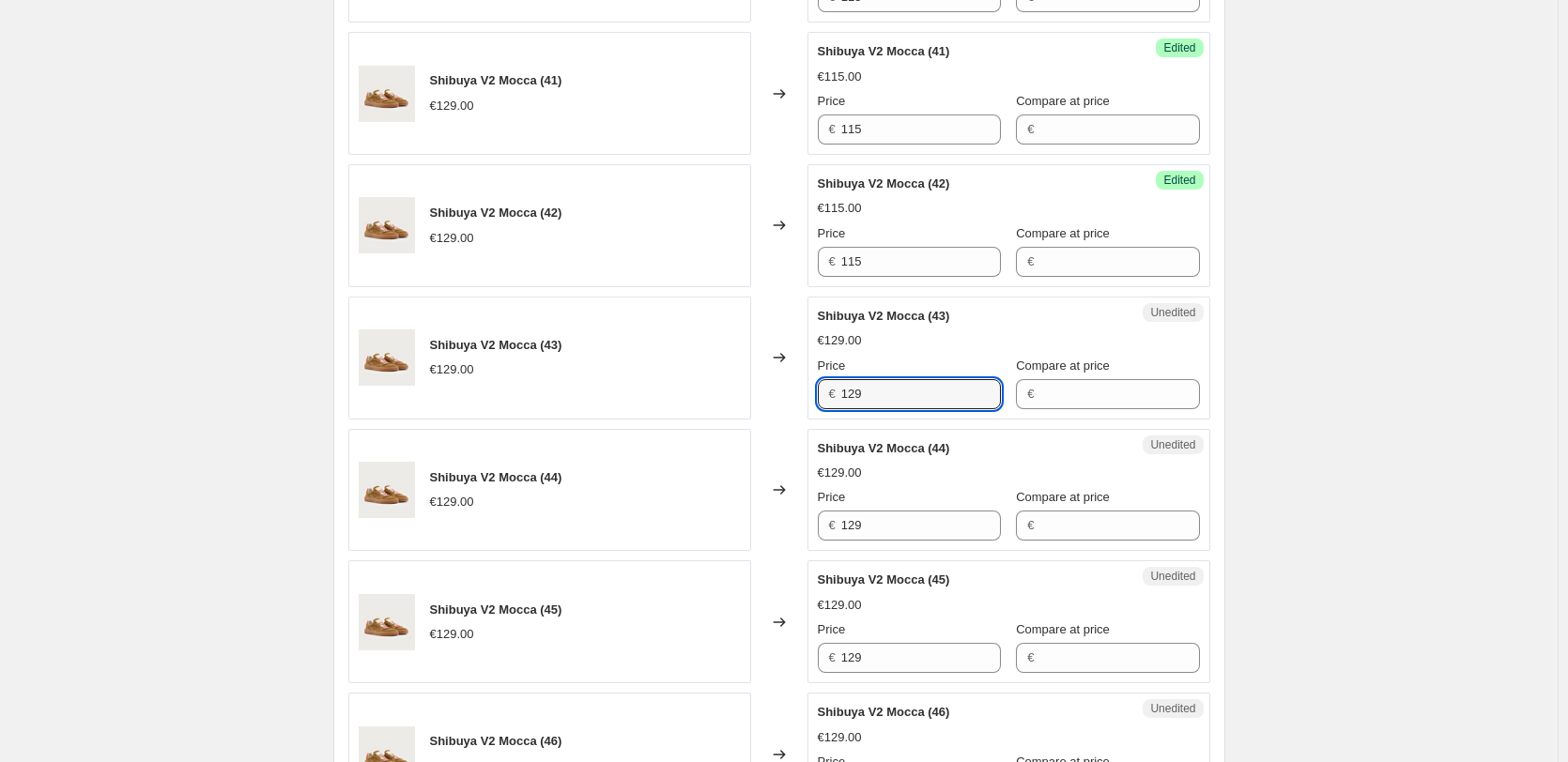
paste input "15"
type input "115"
click at [890, 527] on input "129" at bounding box center [921, 525] width 160 height 30
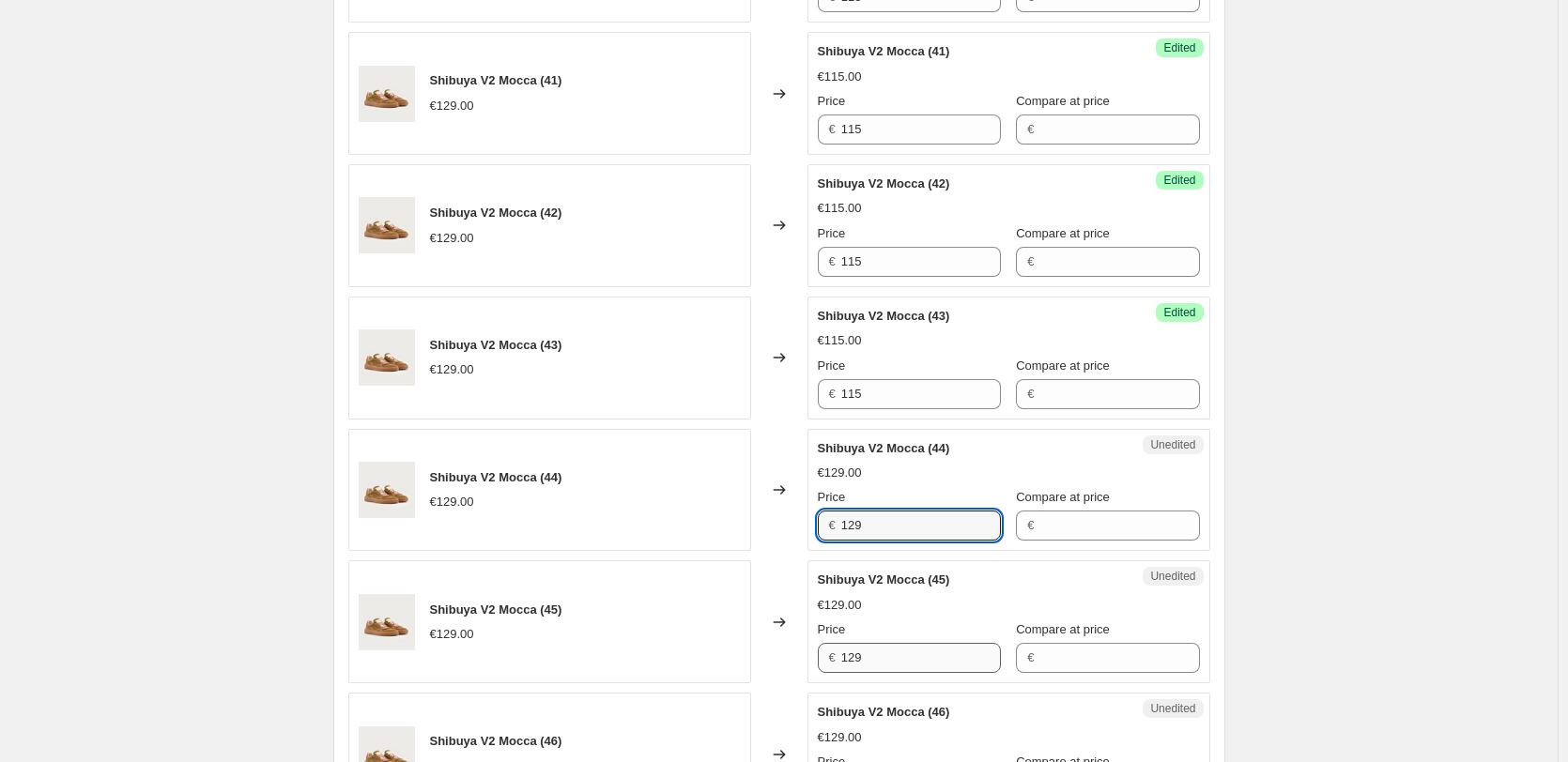
paste input "15"
type input "115"
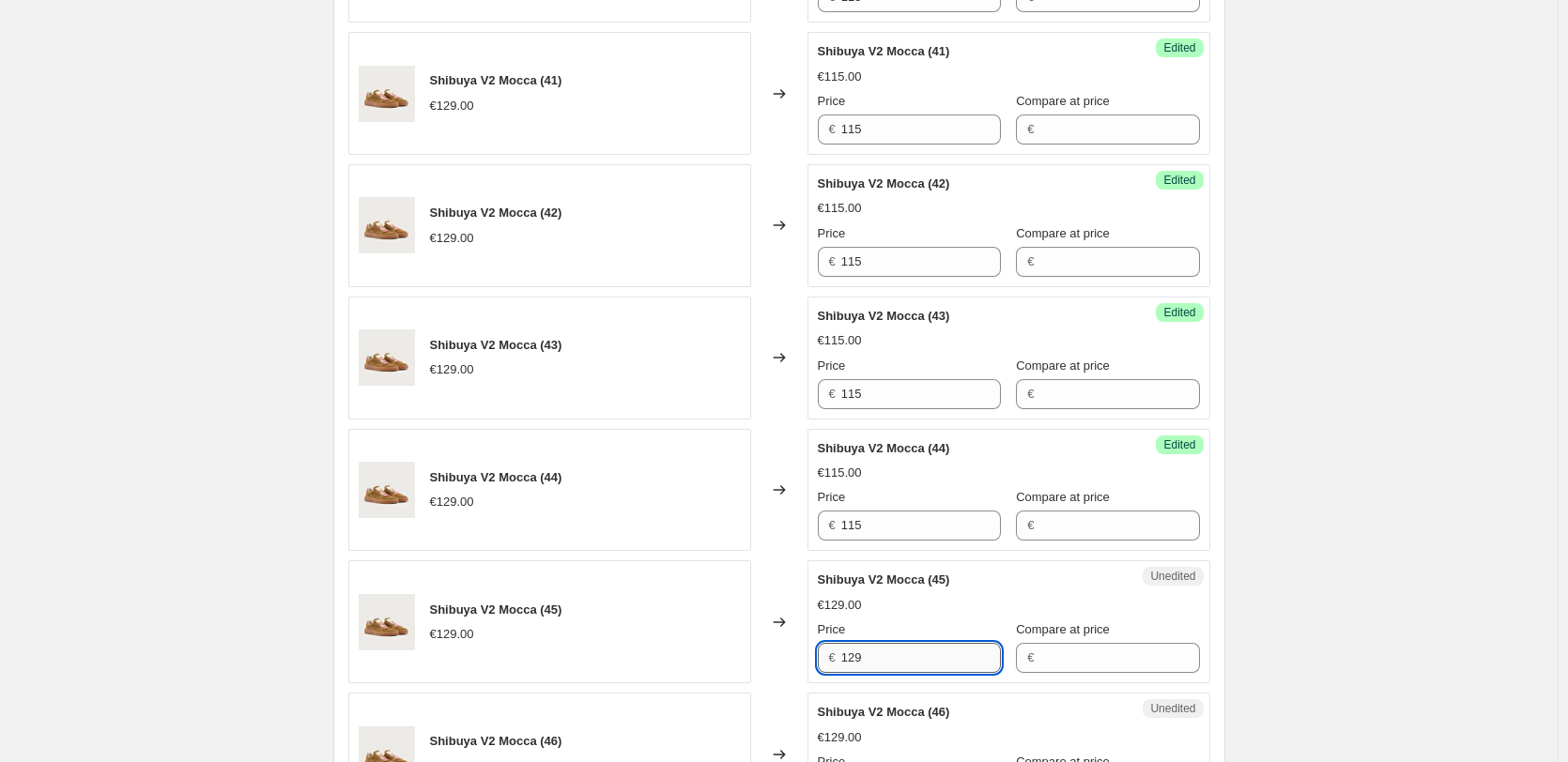
click at [888, 650] on input "129" at bounding box center [921, 658] width 160 height 30
paste input "15"
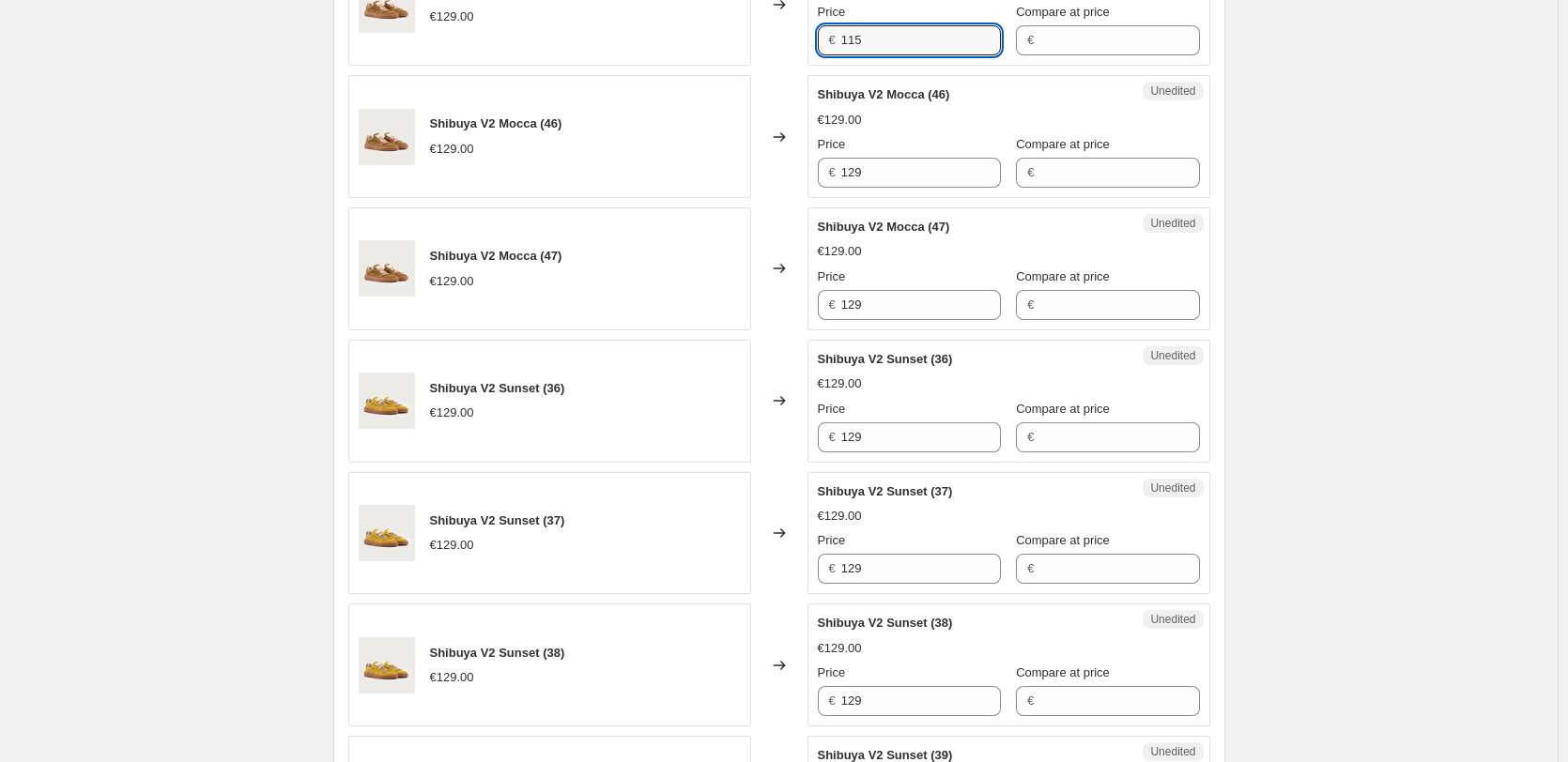
scroll to position [2253, 0]
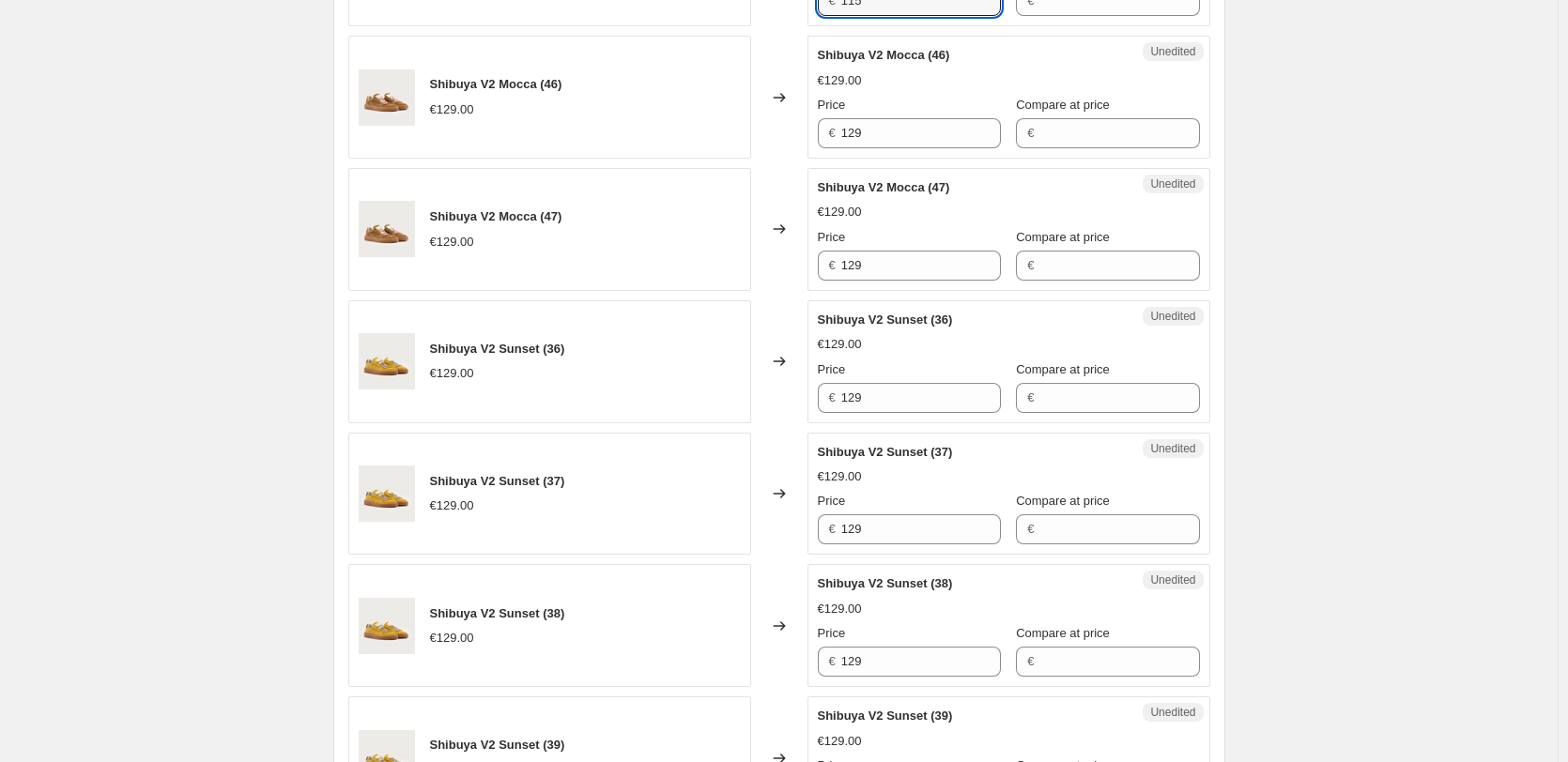
type input "115"
click at [840, 125] on div "€ 129" at bounding box center [908, 133] width 183 height 30
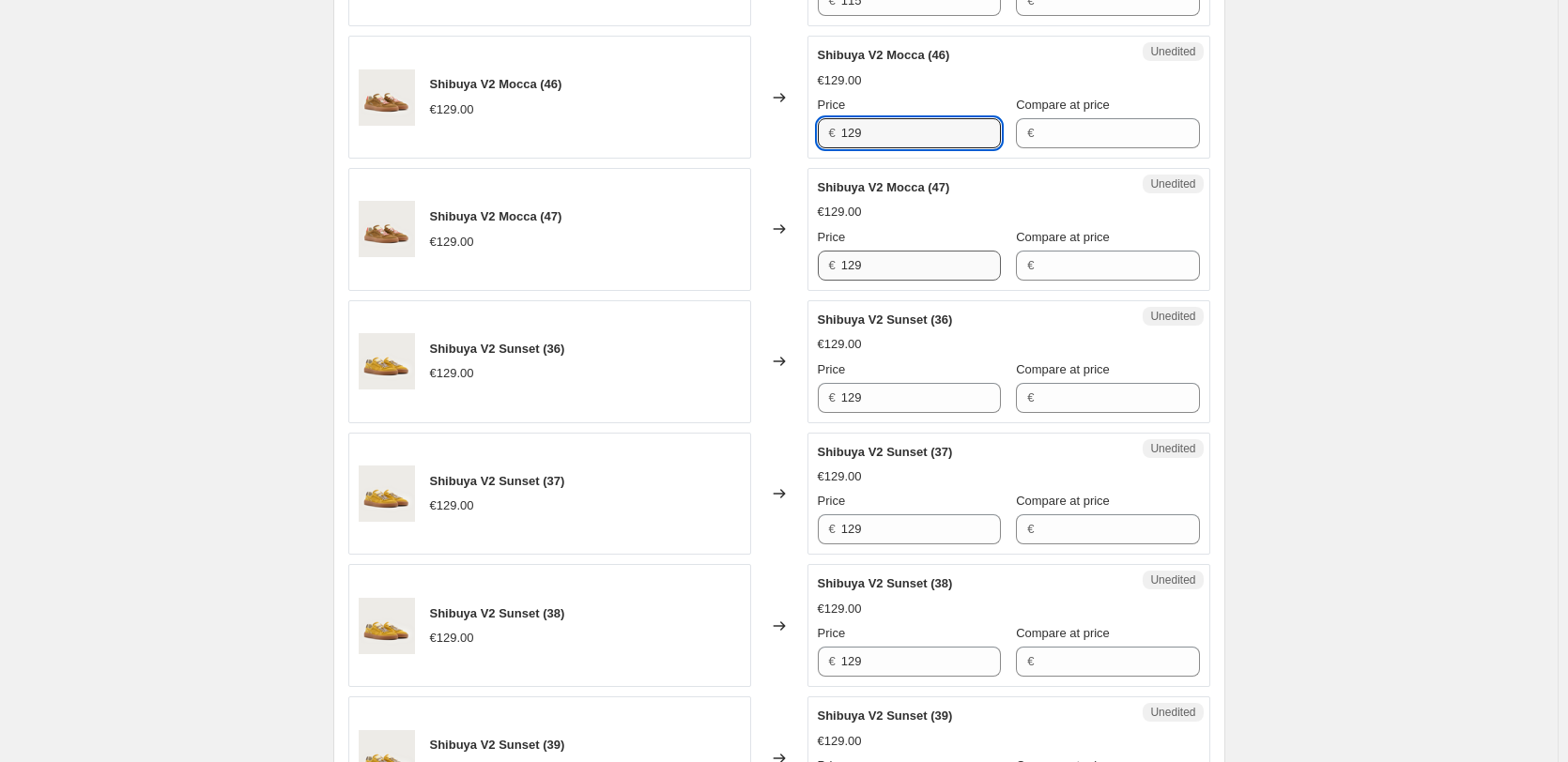
paste input "15"
type input "115"
click at [940, 269] on input "129" at bounding box center [921, 266] width 160 height 30
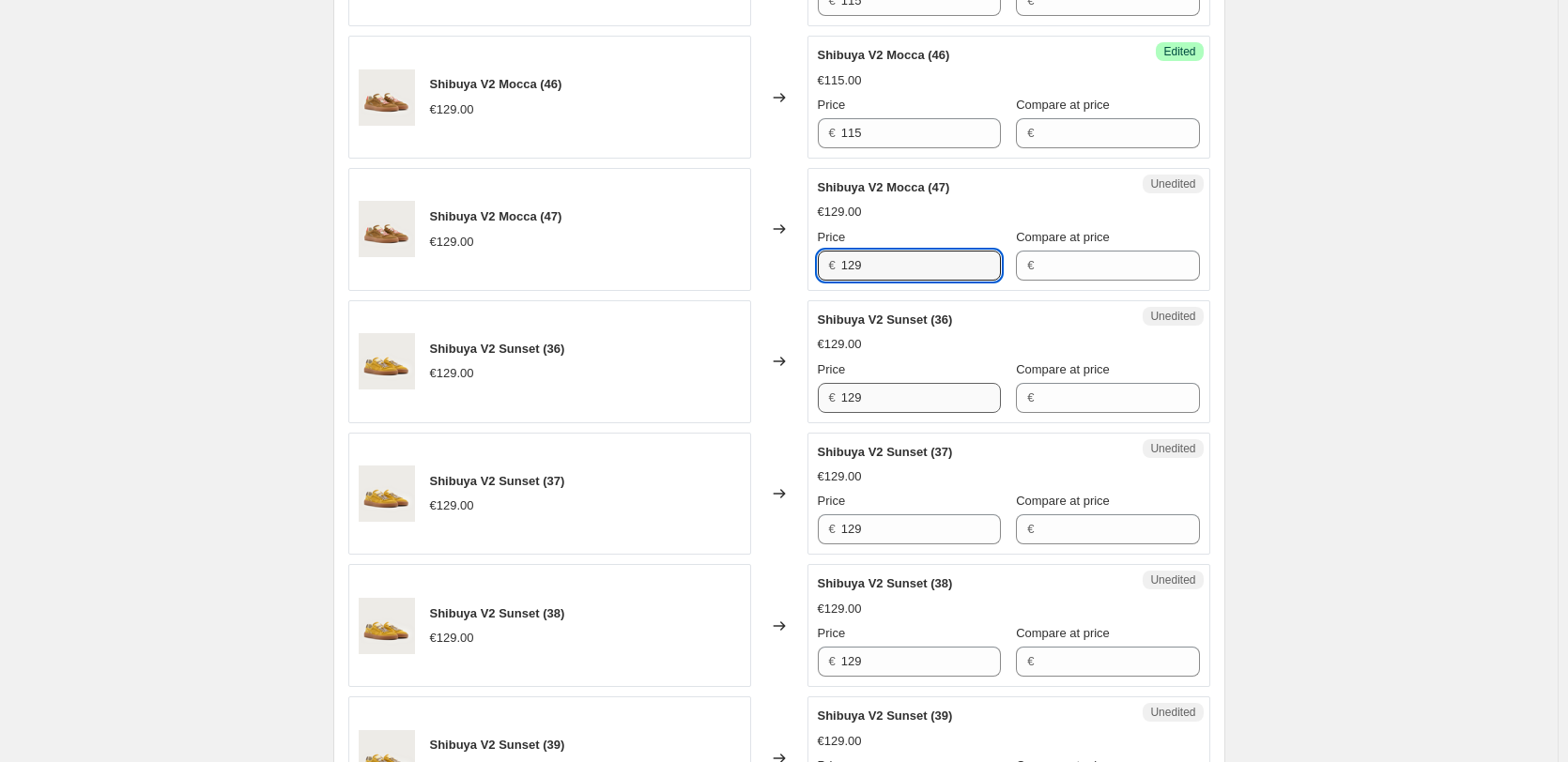
paste input "15"
type input "115"
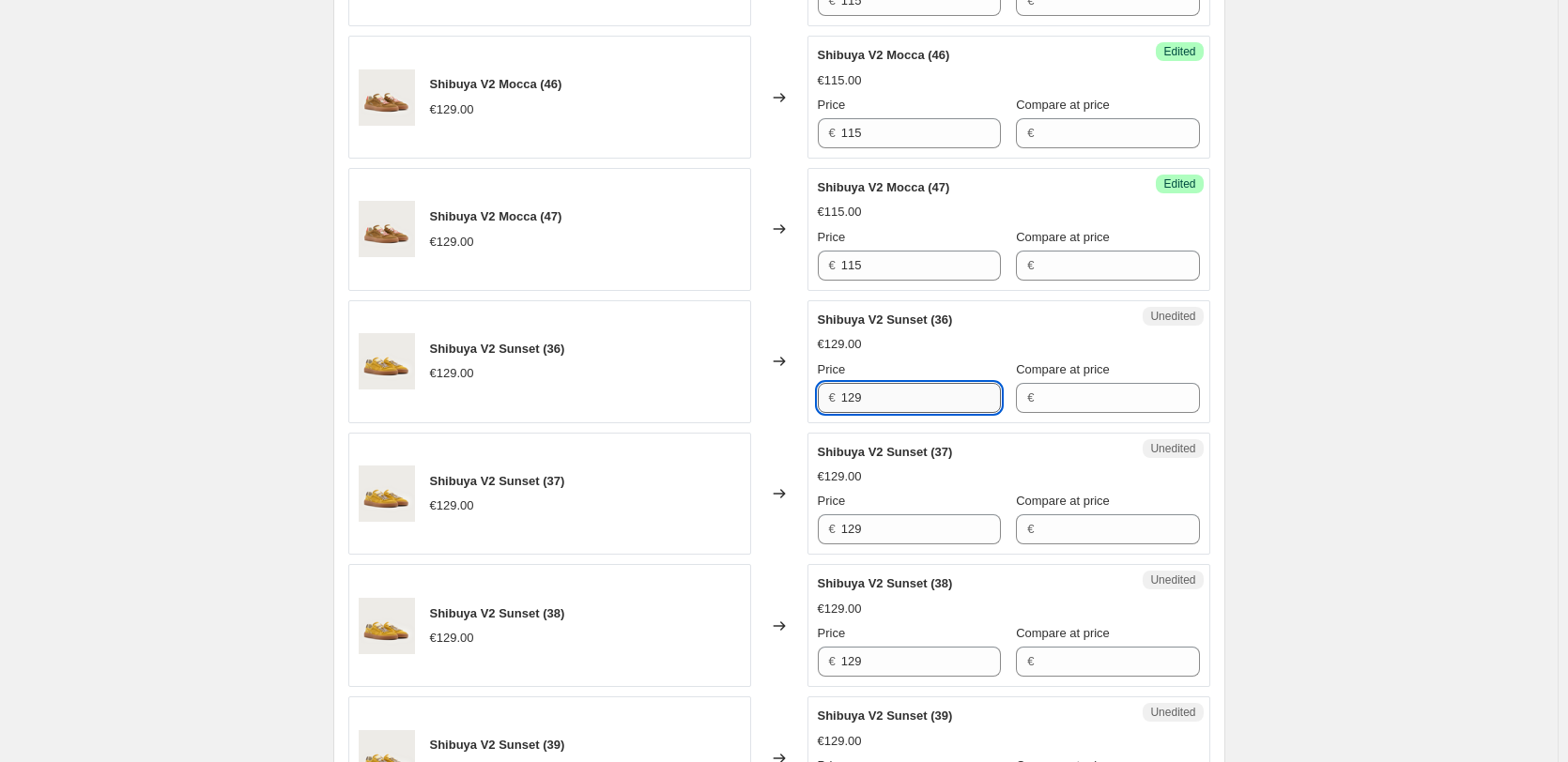
drag, startPoint x: 891, startPoint y: 389, endPoint x: 888, endPoint y: 502, distance: 113.0
click at [891, 388] on input "129" at bounding box center [921, 398] width 160 height 30
paste input "15"
type input "115"
click at [882, 537] on input "129" at bounding box center [921, 529] width 160 height 30
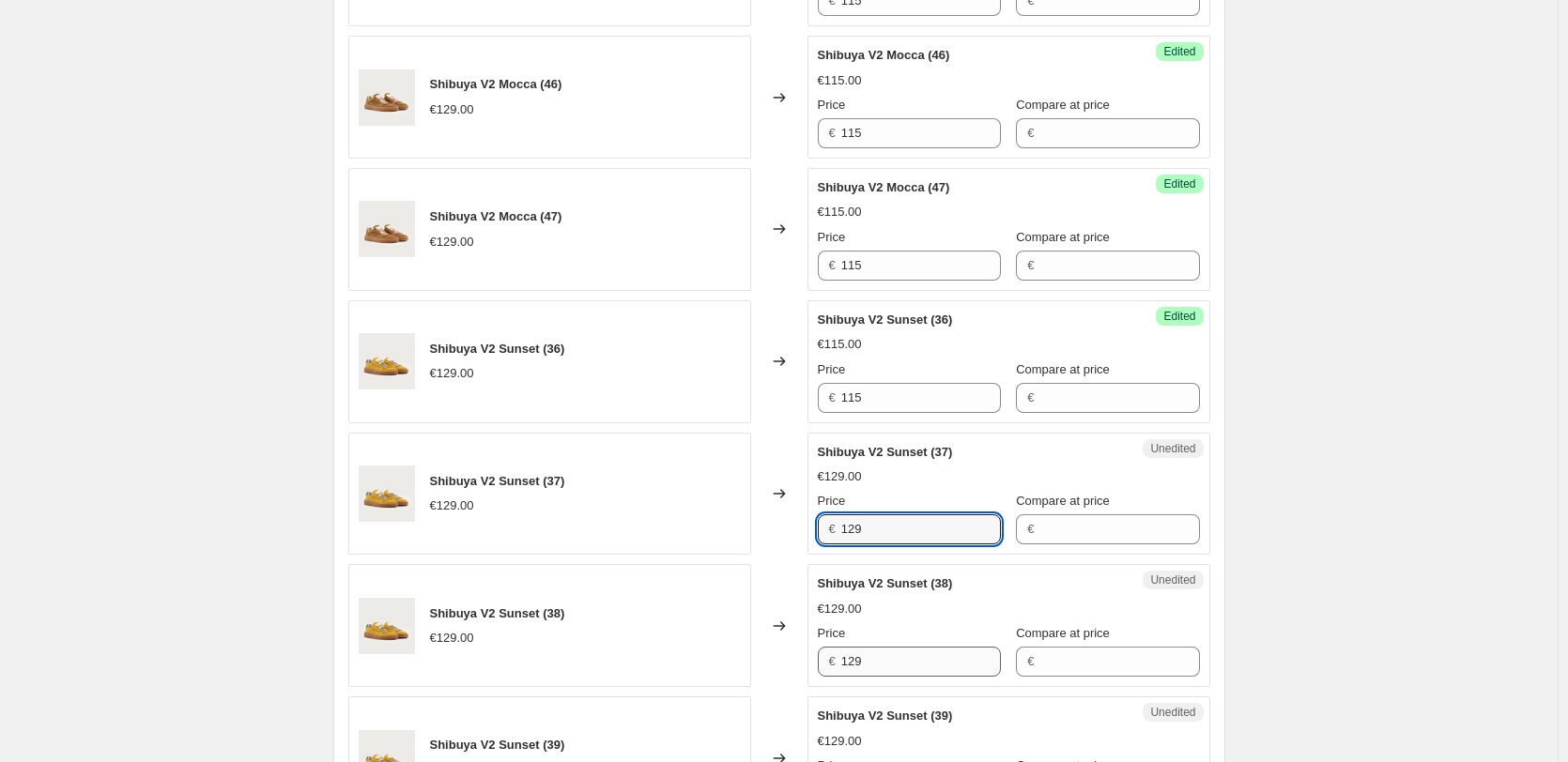
paste input "15"
type input "115"
click at [884, 654] on input "129" at bounding box center [921, 662] width 160 height 30
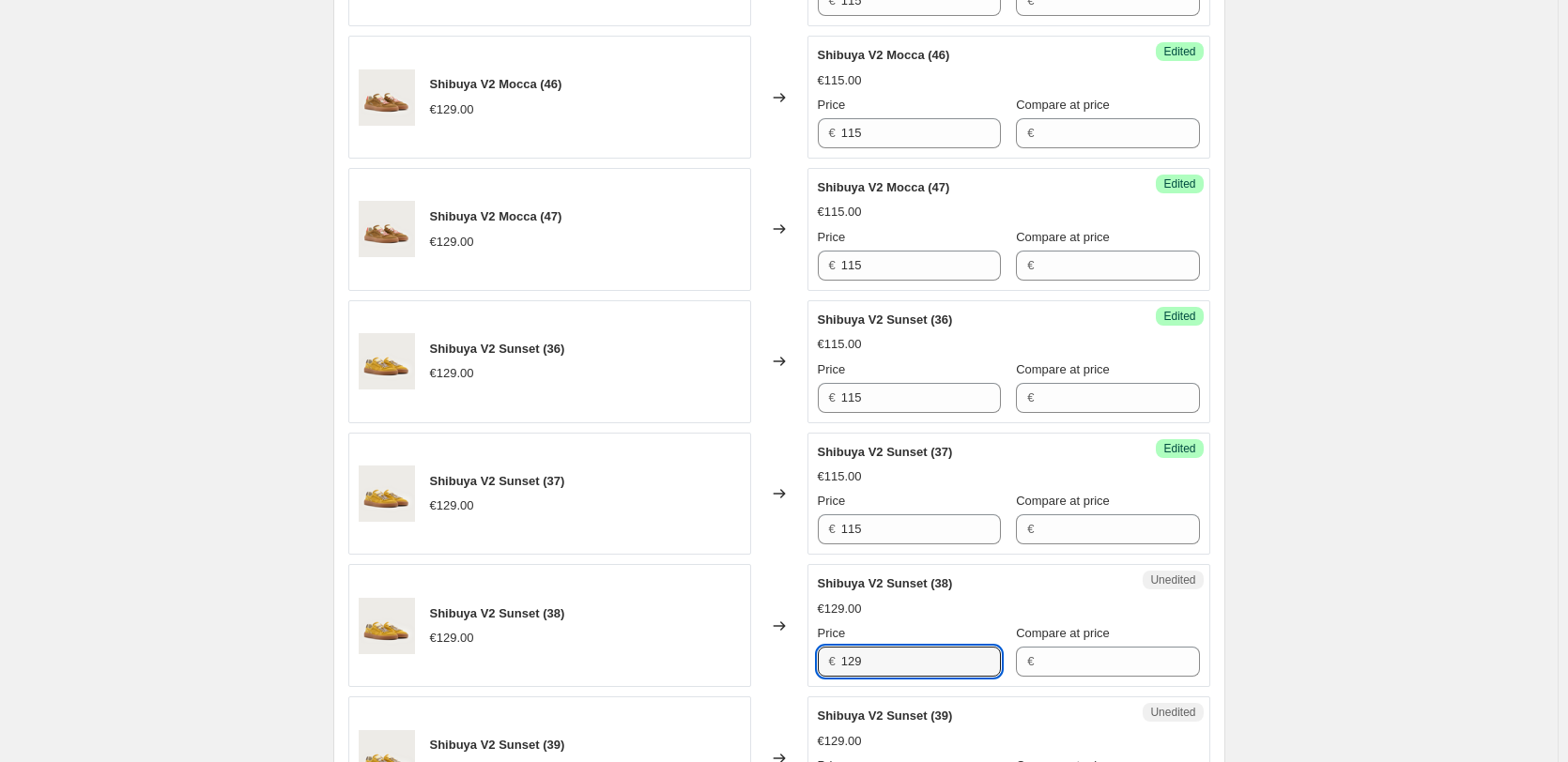
paste input "15"
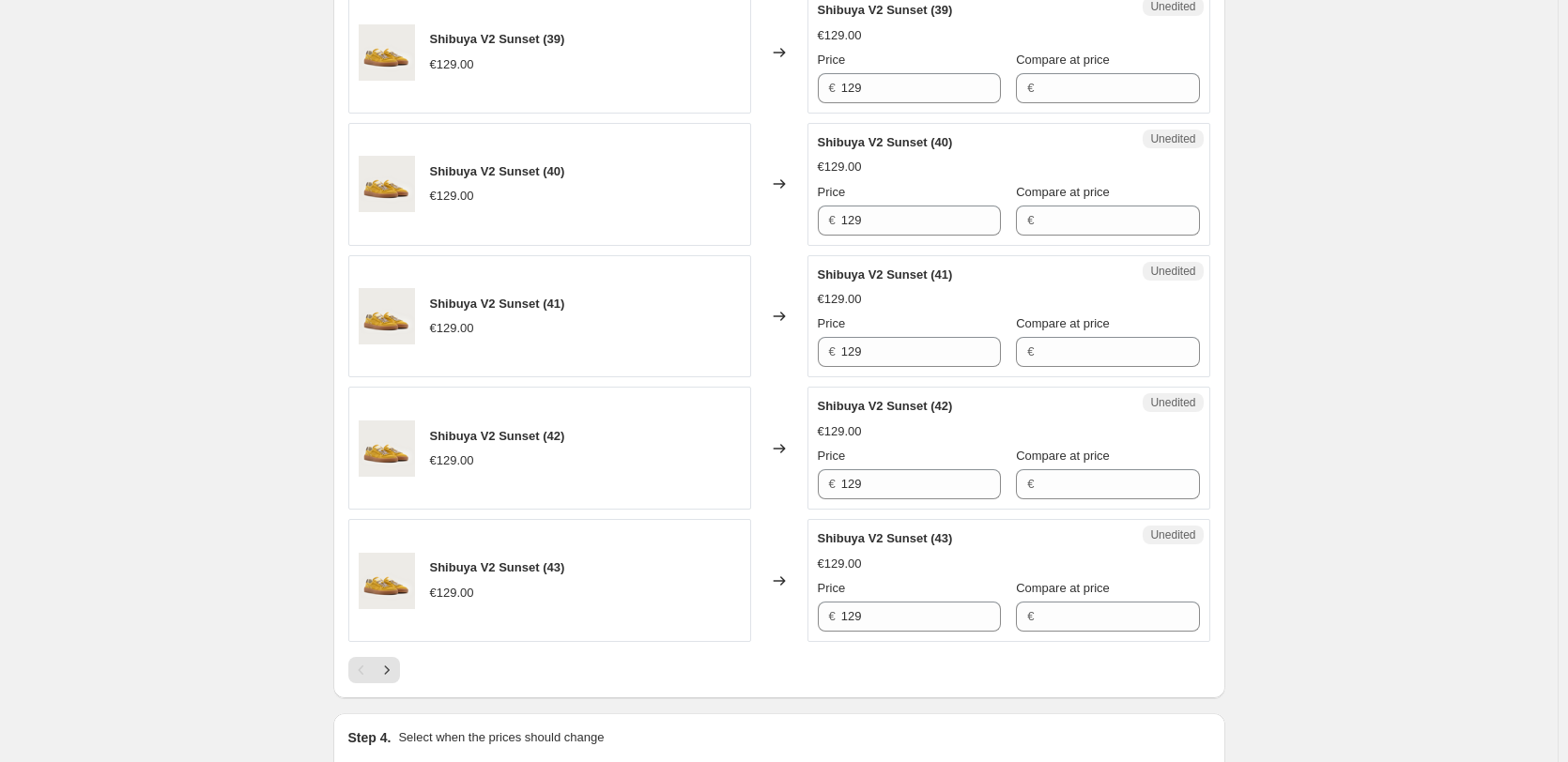
scroll to position [3003, 0]
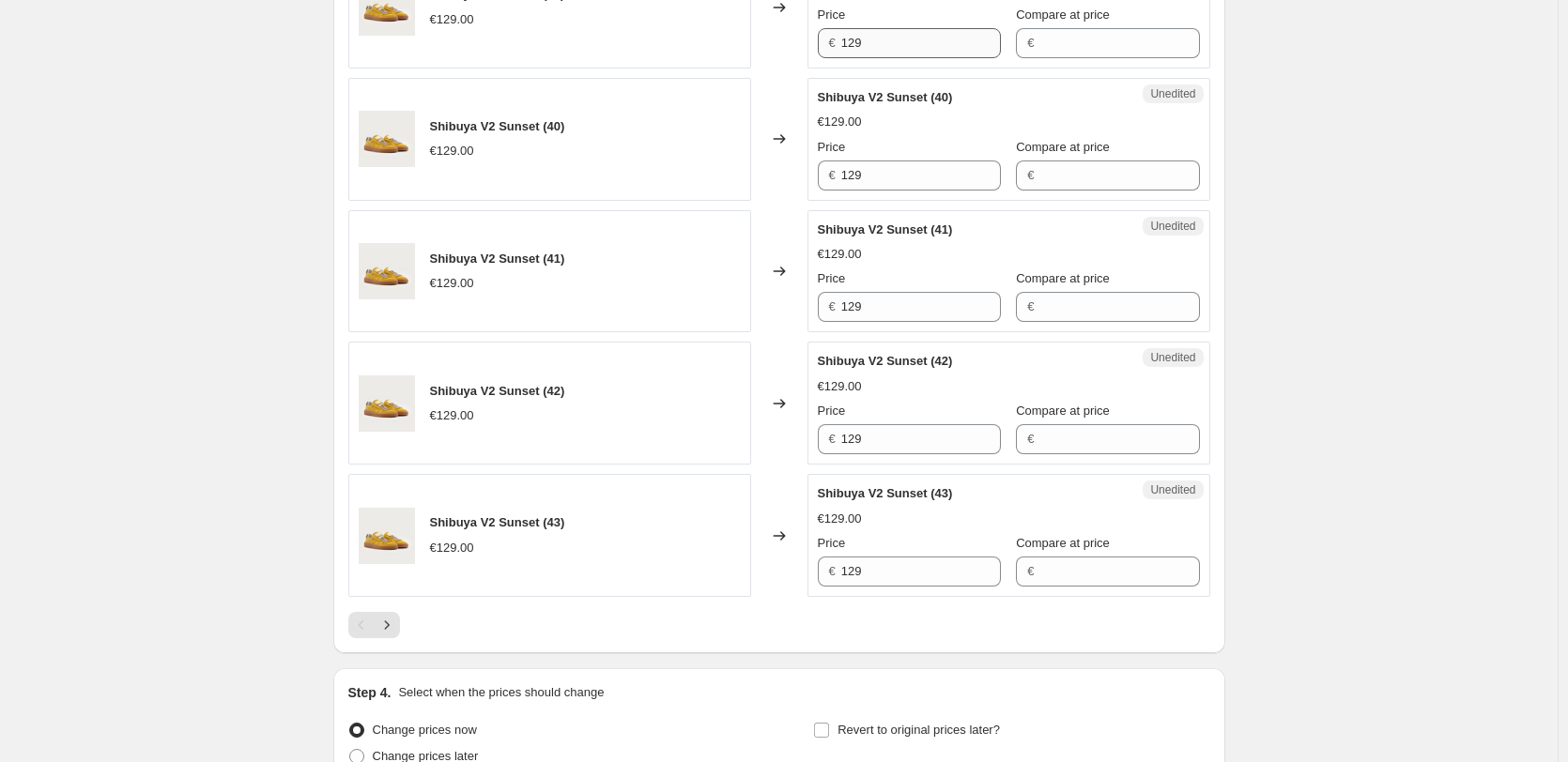
type input "115"
click at [922, 36] on input "129" at bounding box center [921, 44] width 160 height 30
paste input "15"
type input "115"
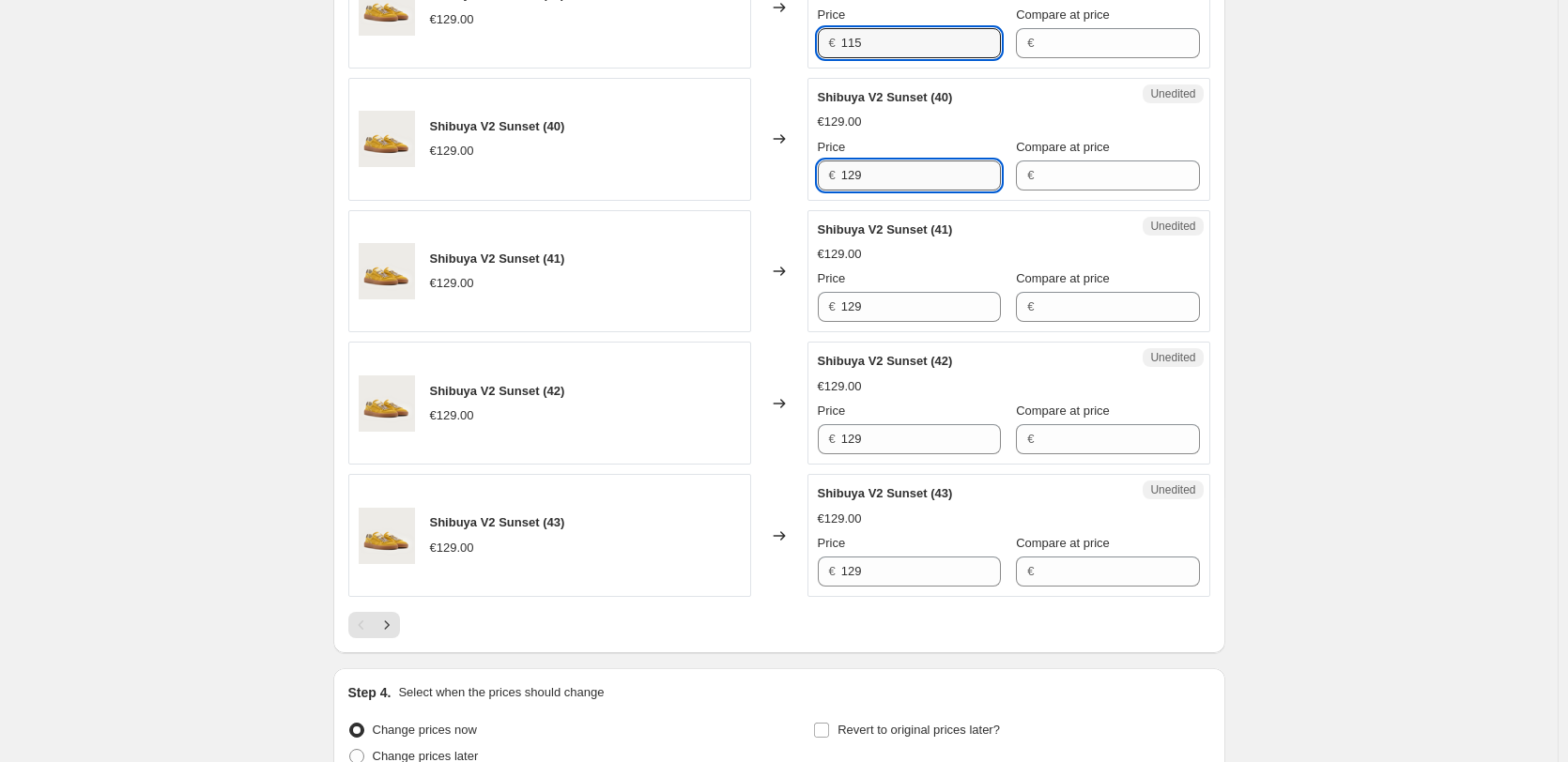
click at [914, 163] on input "129" at bounding box center [921, 176] width 160 height 30
paste input "15"
type input "115"
click at [895, 329] on div "Unedited Shibuya V2 Sunset (41) €129.00 Price € 129 Compare at price €" at bounding box center [1009, 271] width 403 height 123
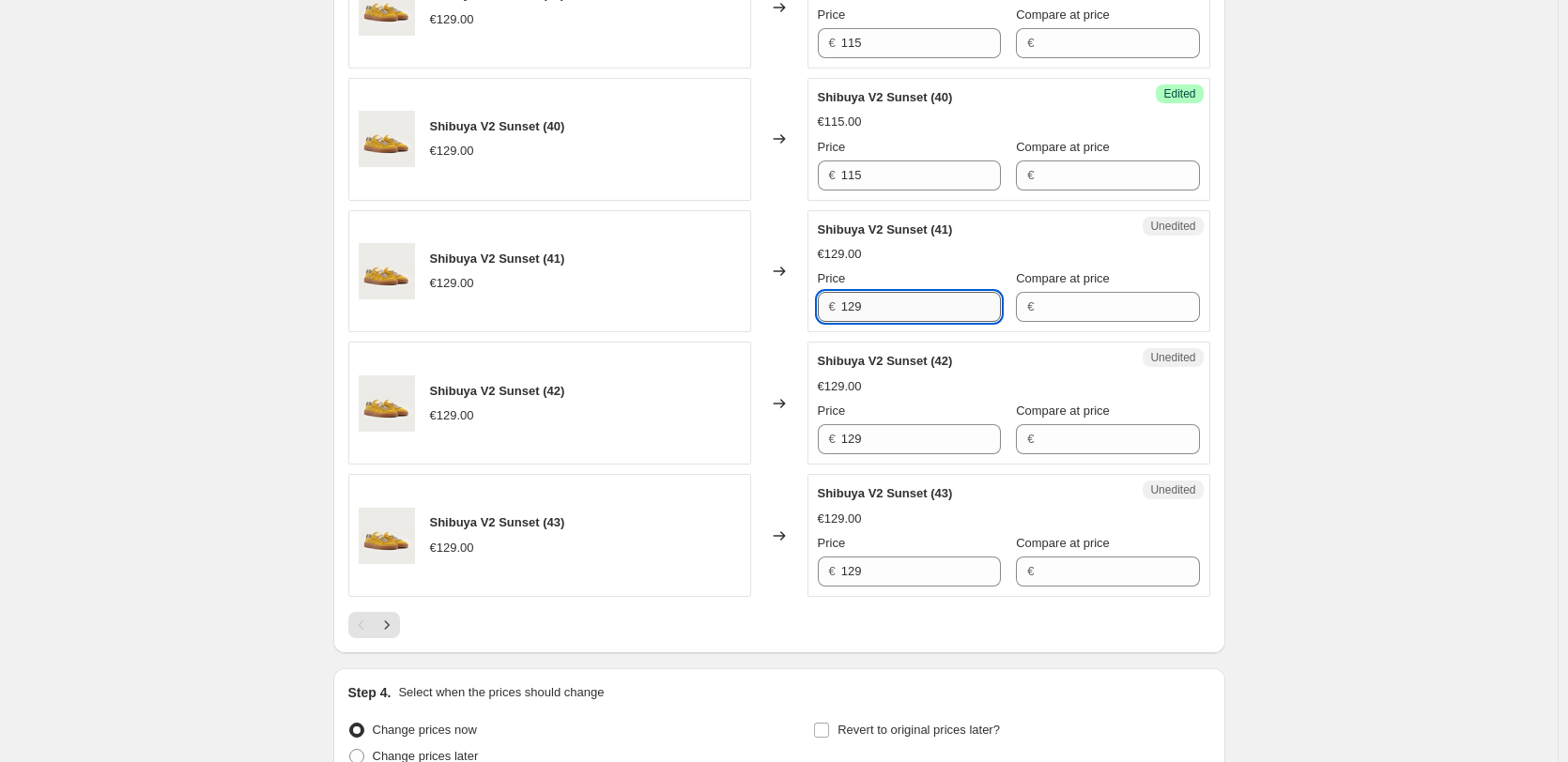
click at [895, 309] on input "129" at bounding box center [921, 307] width 160 height 30
paste input "15"
type input "115"
drag, startPoint x: 883, startPoint y: 459, endPoint x: 885, endPoint y: 430, distance: 29.1
click at [884, 457] on div "Unedited Shibuya V2 Sunset (42) €129.00 Price € 129 Compare at price €" at bounding box center [1009, 403] width 403 height 123
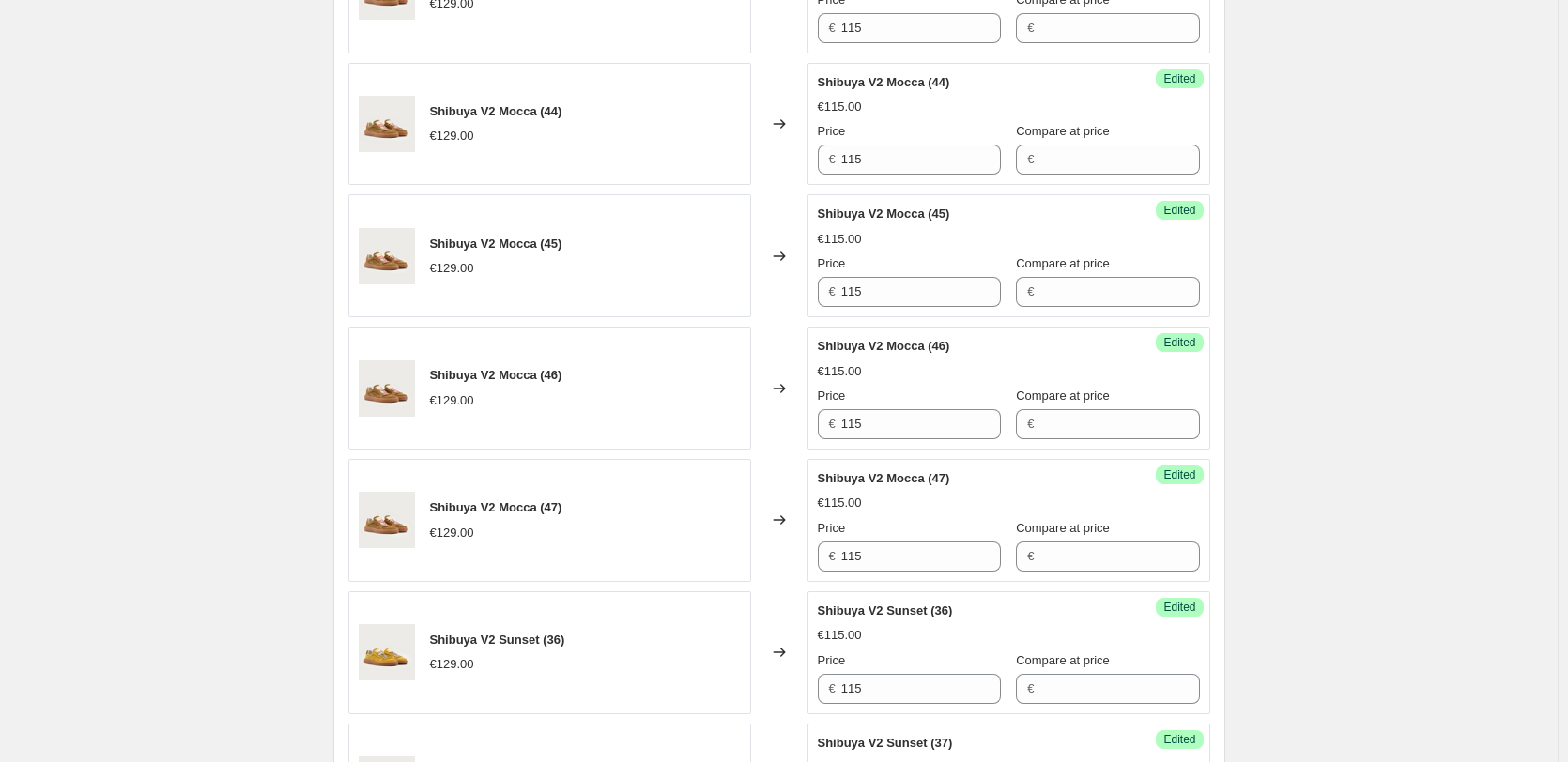
scroll to position [1689, 0]
